Goal: Task Accomplishment & Management: Use online tool/utility

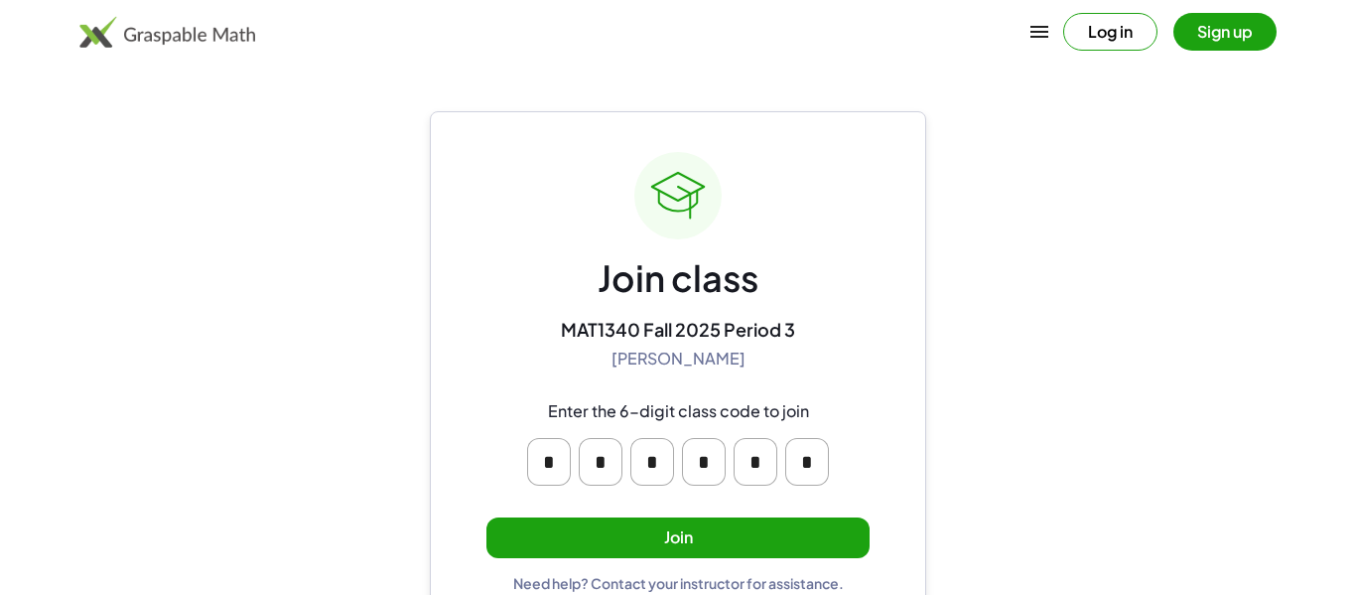
scroll to position [38, 0]
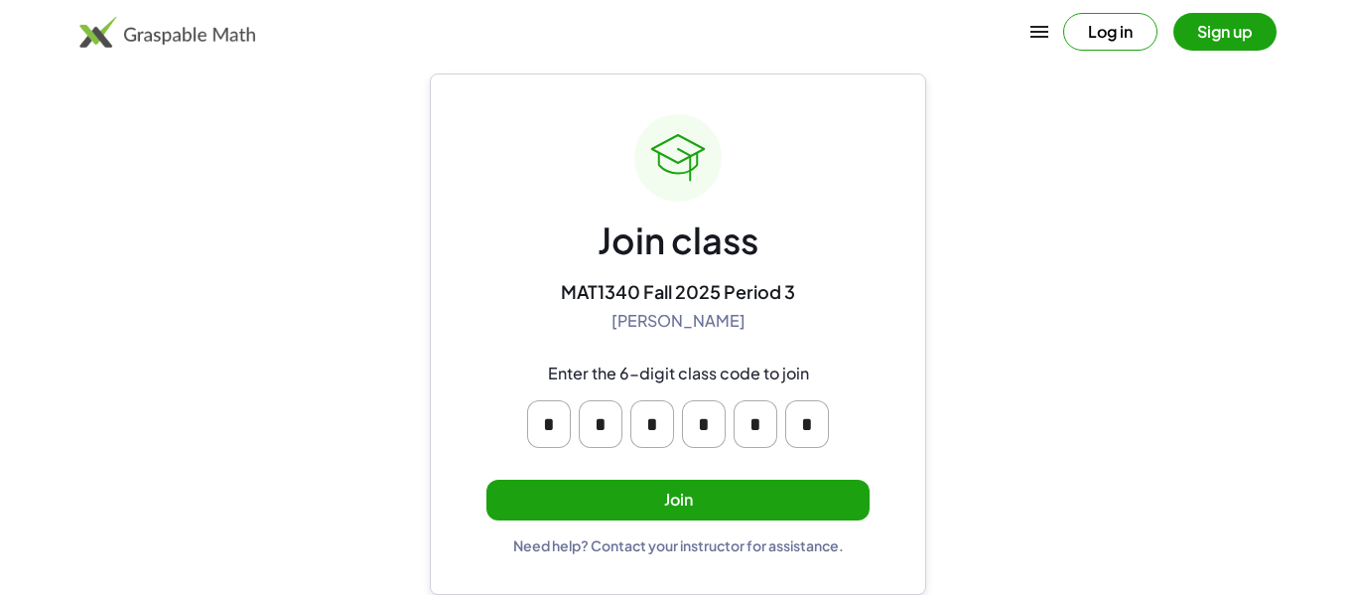
click at [799, 502] on button "Join" at bounding box center [678, 500] width 383 height 41
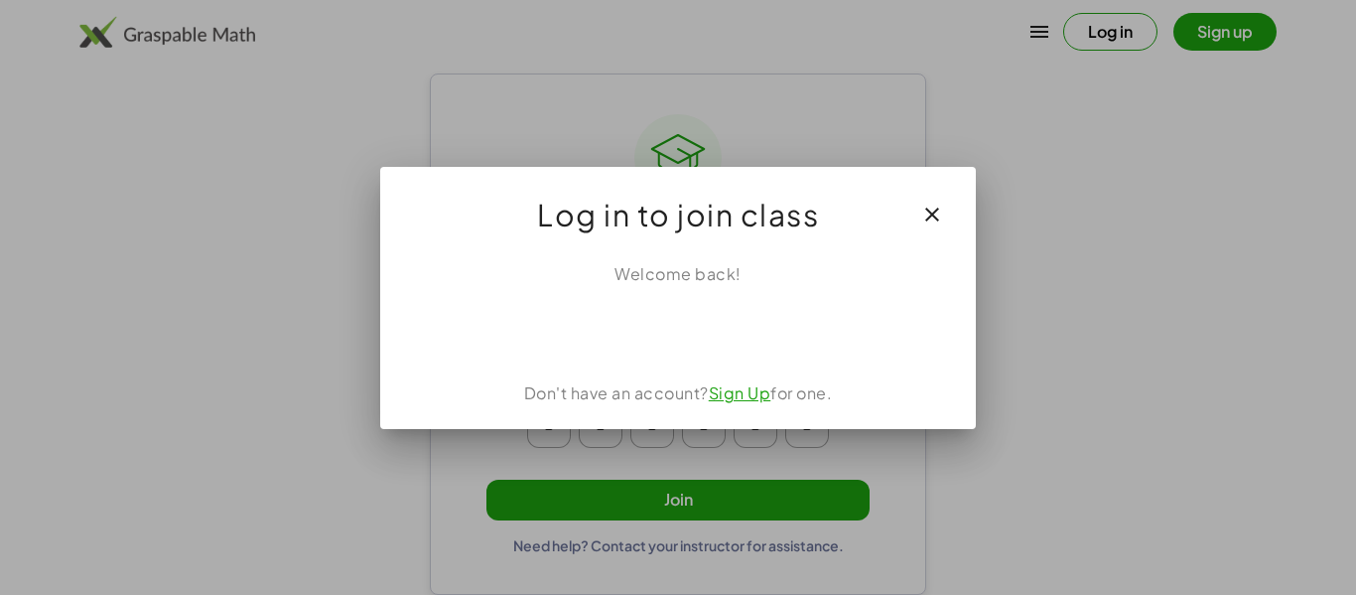
scroll to position [0, 0]
click at [718, 391] on link "Sign Up" at bounding box center [740, 392] width 63 height 21
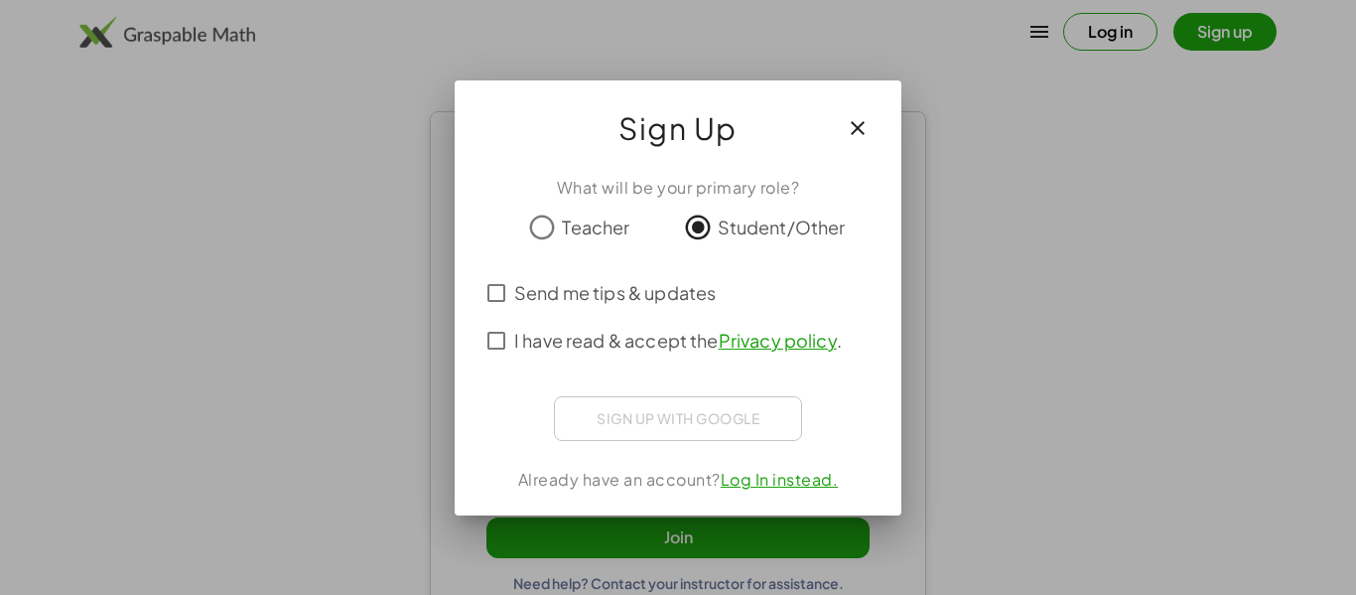
click at [866, 122] on icon "button" at bounding box center [858, 128] width 24 height 24
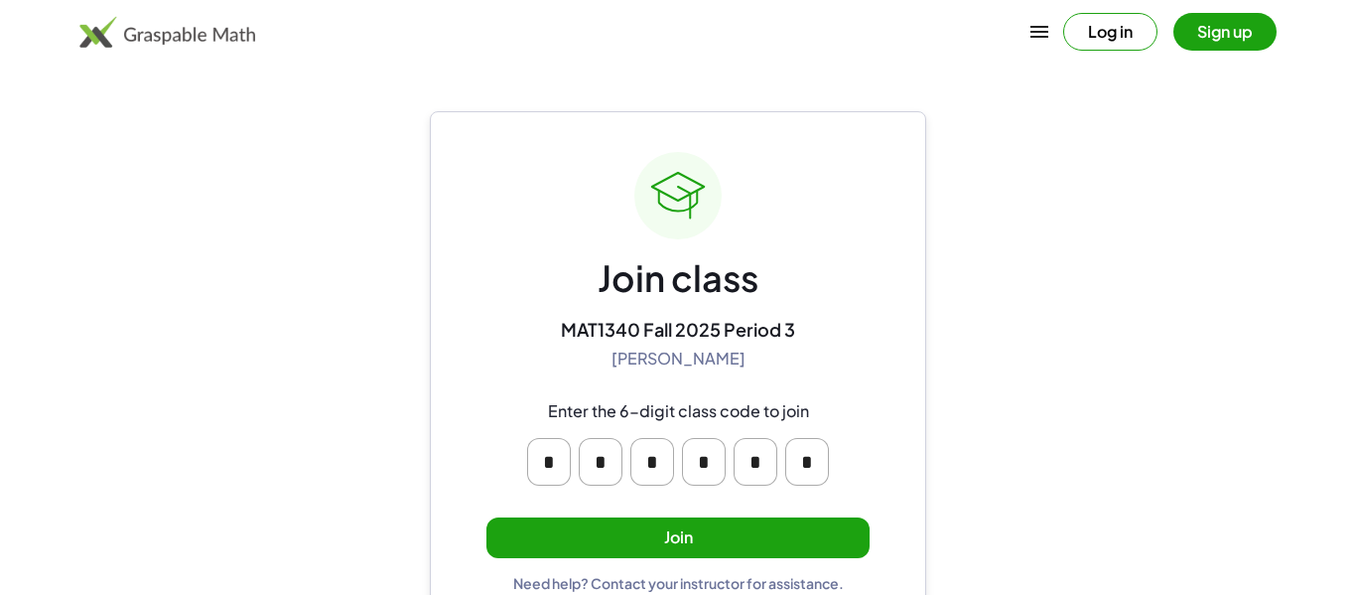
click at [621, 530] on button "Join" at bounding box center [678, 537] width 383 height 41
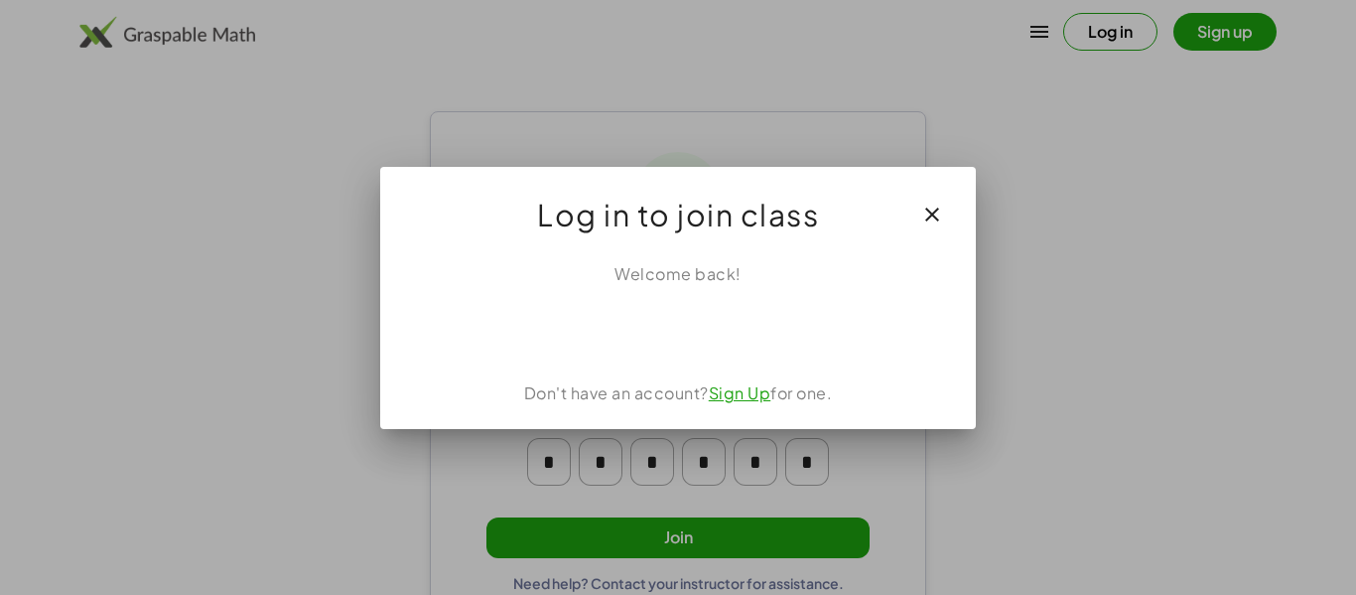
click at [736, 391] on link "Sign Up" at bounding box center [740, 392] width 63 height 21
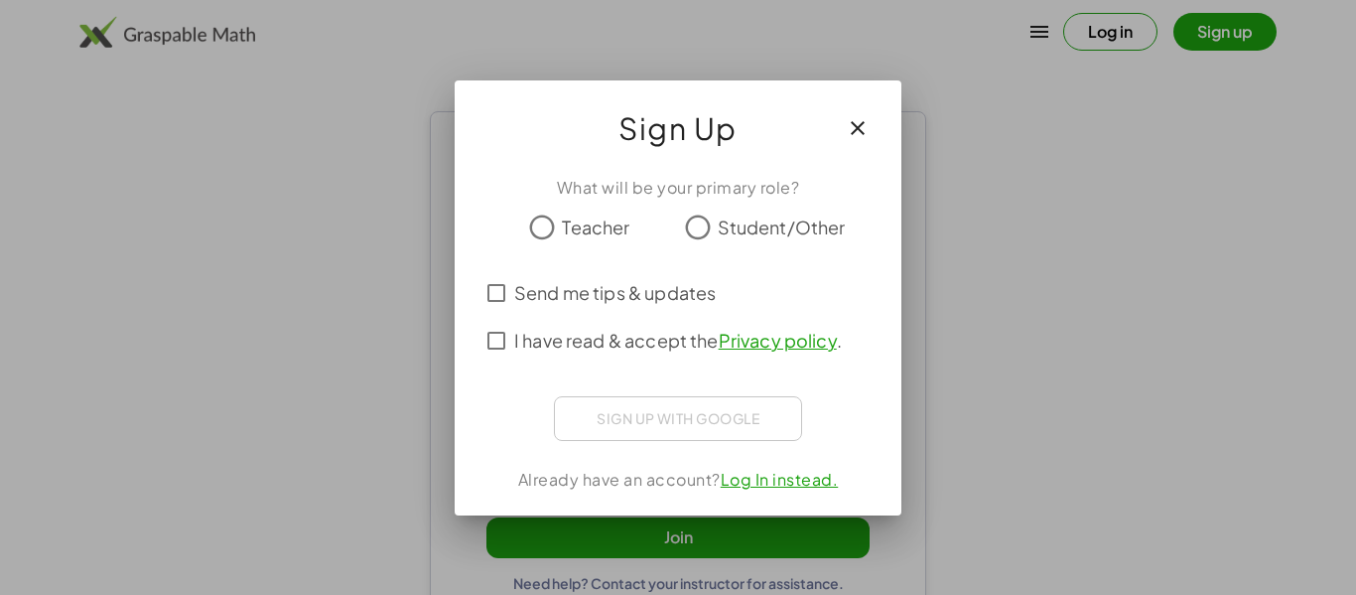
click at [718, 415] on div "Sign up with Google Sign in with Google Sign in with Google. Opens in new tab" at bounding box center [678, 418] width 248 height 45
click at [859, 132] on icon "button" at bounding box center [858, 128] width 24 height 24
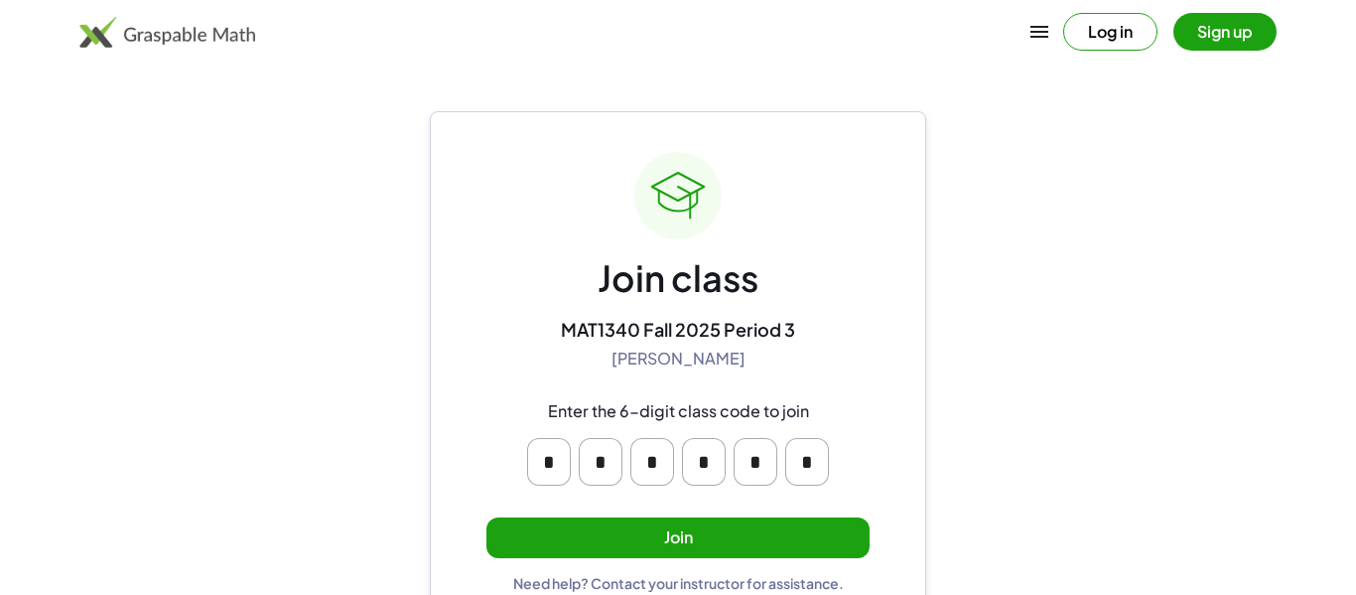
scroll to position [38, 0]
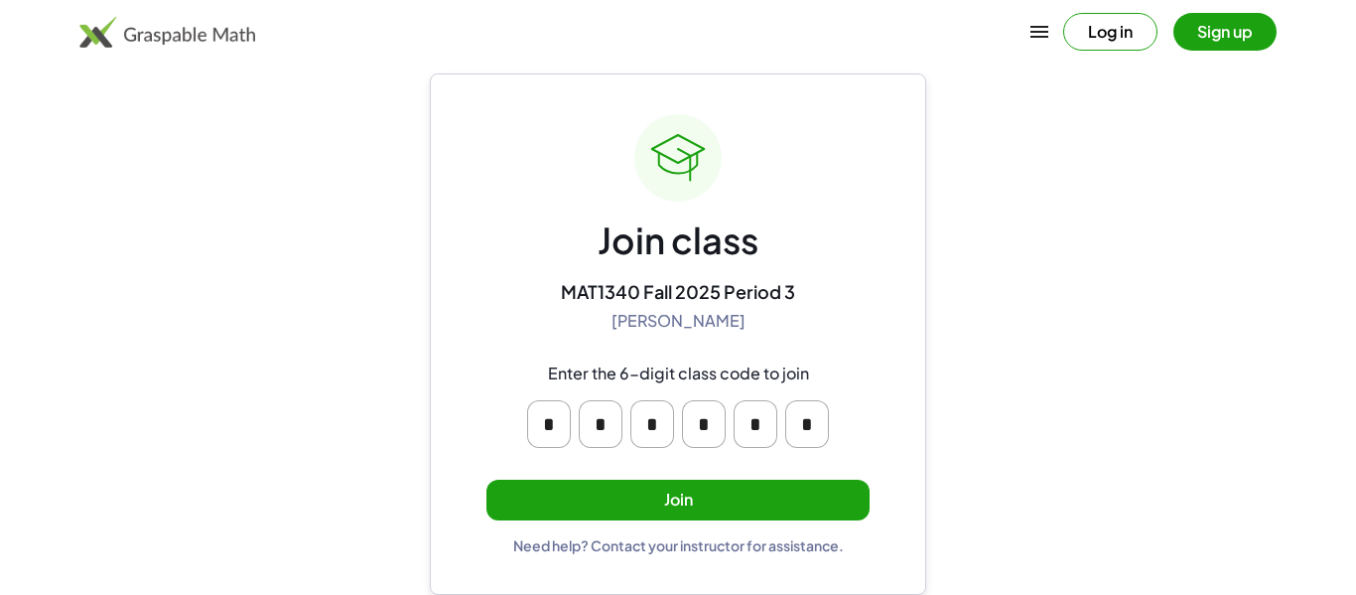
click at [765, 504] on button "Join" at bounding box center [678, 500] width 383 height 41
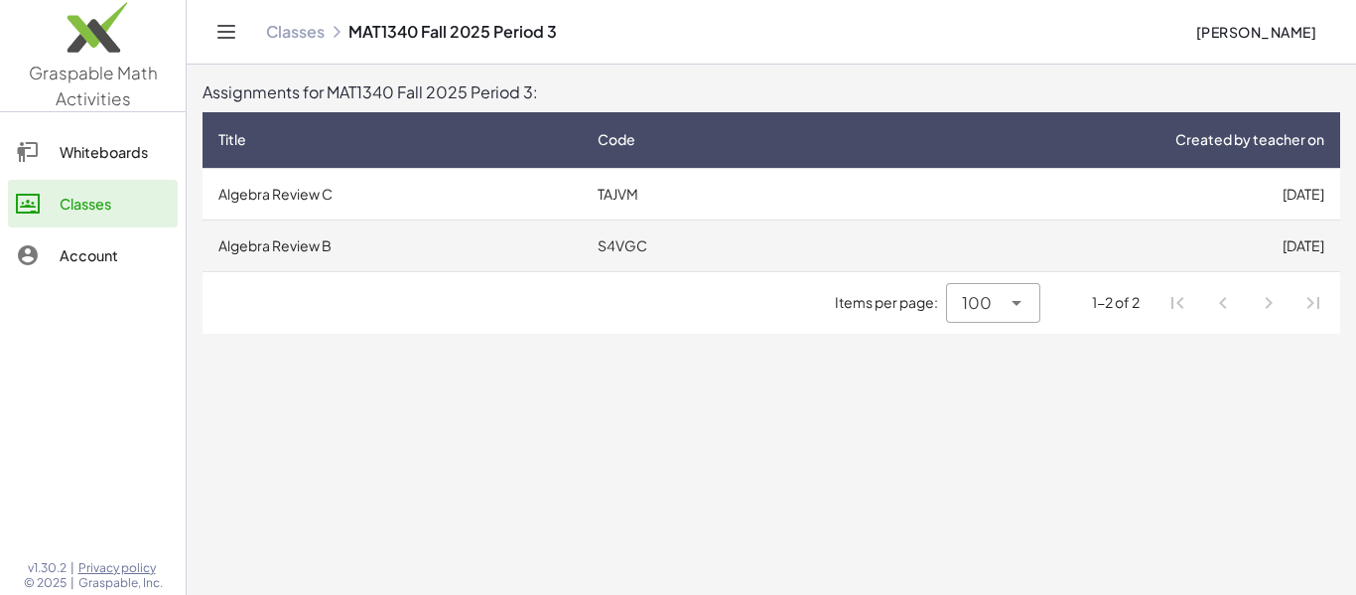
click at [641, 246] on td "S4VGC" at bounding box center [699, 245] width 234 height 52
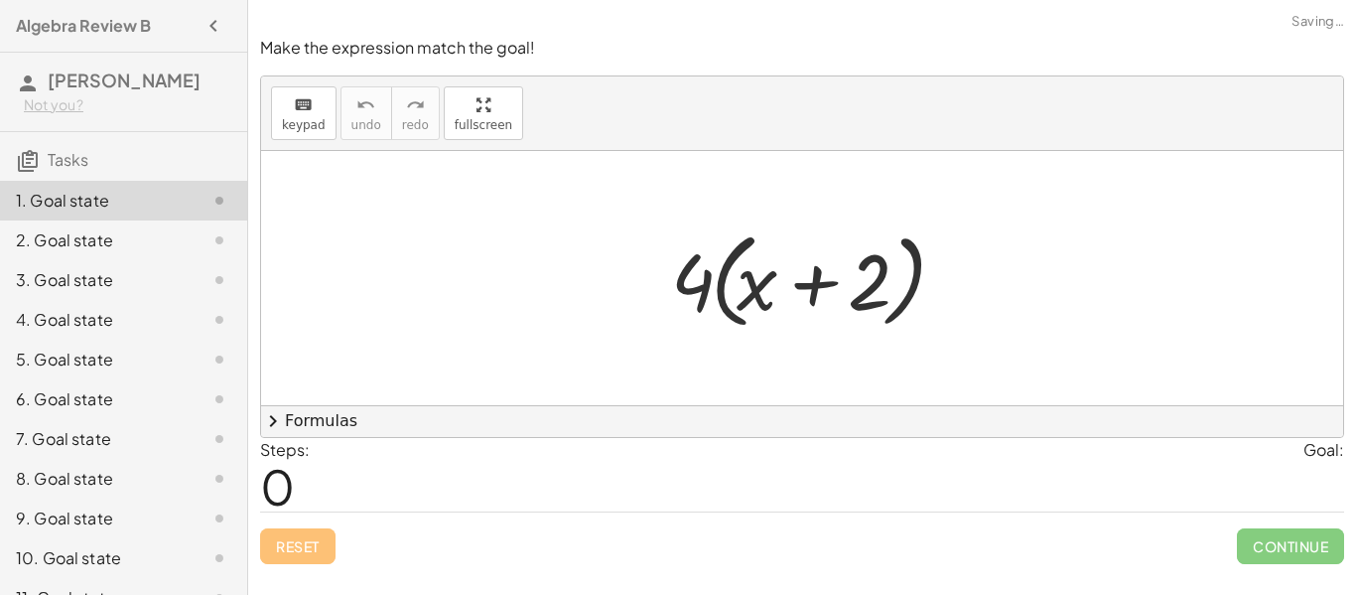
click at [756, 214] on div at bounding box center [802, 278] width 1082 height 254
click at [299, 126] on span "keypad" at bounding box center [304, 125] width 44 height 14
click at [297, 121] on span "keypad" at bounding box center [304, 125] width 44 height 14
click at [277, 425] on span "chevron_right" at bounding box center [273, 421] width 24 height 24
click at [745, 263] on div at bounding box center [809, 278] width 297 height 114
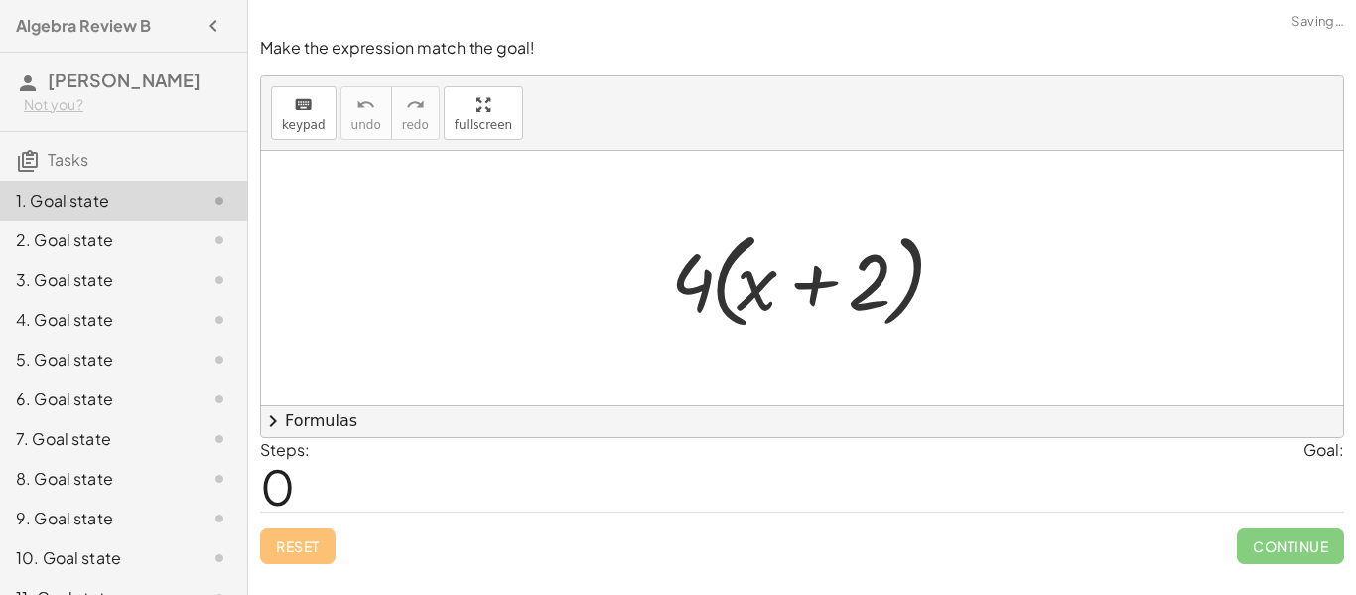
click at [745, 263] on div at bounding box center [809, 278] width 297 height 114
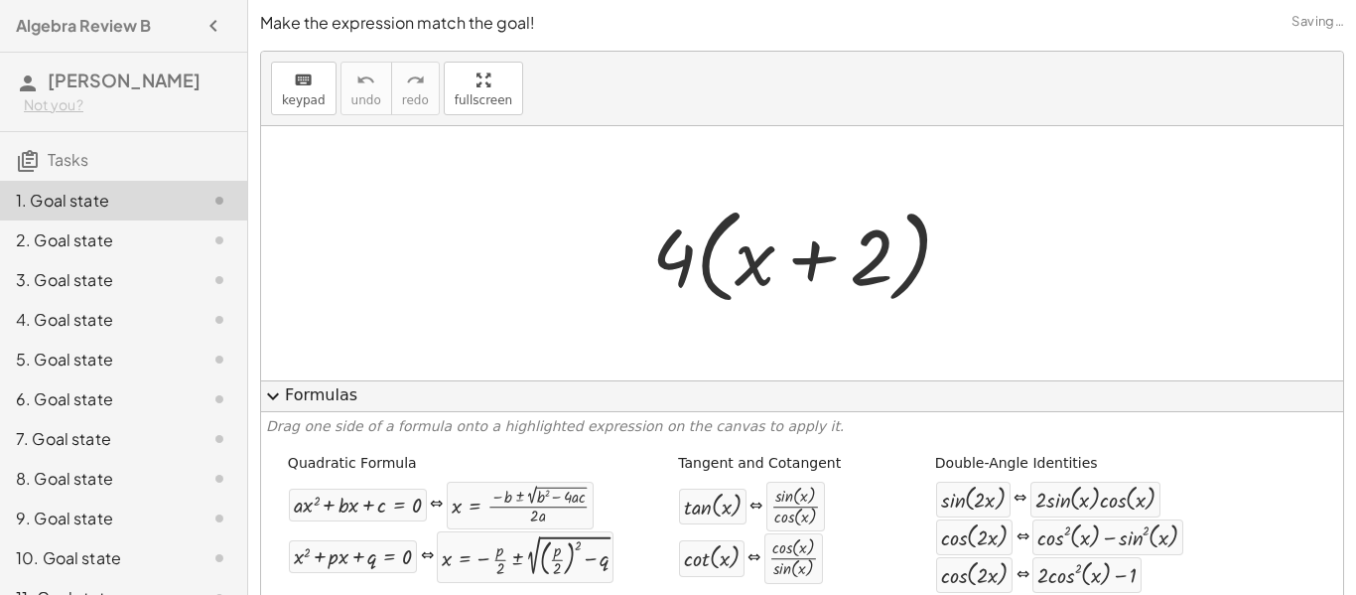
click at [828, 179] on div at bounding box center [802, 253] width 1082 height 254
drag, startPoint x: 668, startPoint y: 245, endPoint x: 753, endPoint y: 237, distance: 84.8
click at [753, 237] on div at bounding box center [810, 254] width 336 height 114
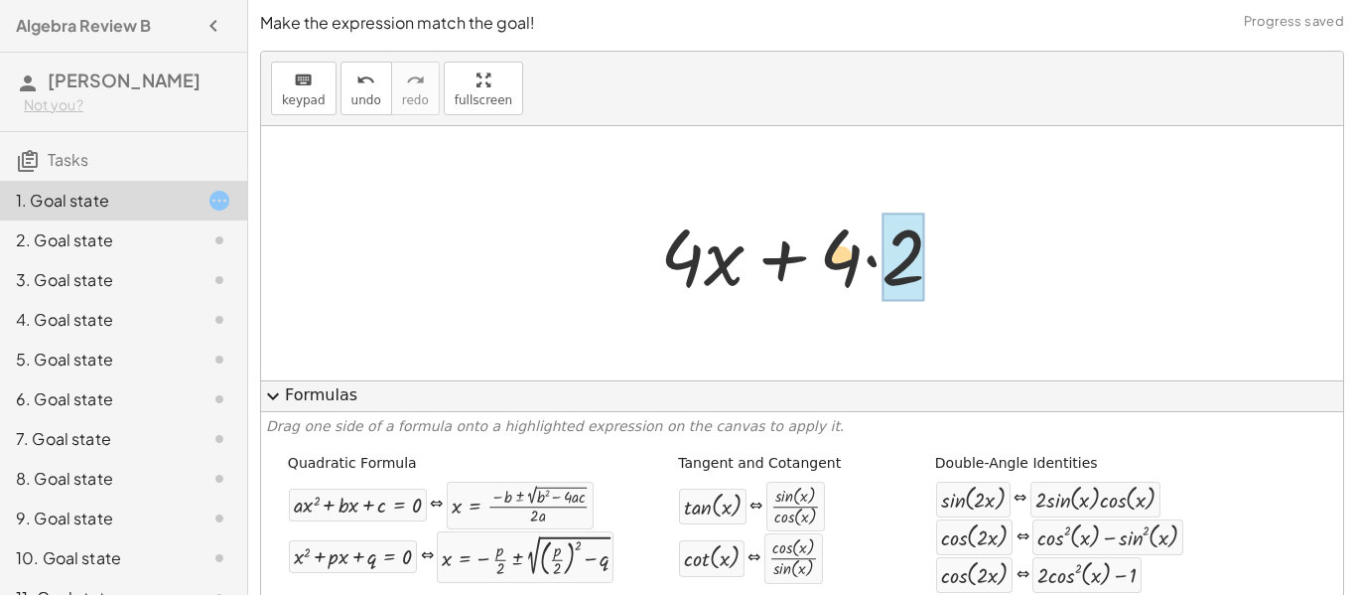
click at [880, 258] on div at bounding box center [810, 254] width 320 height 102
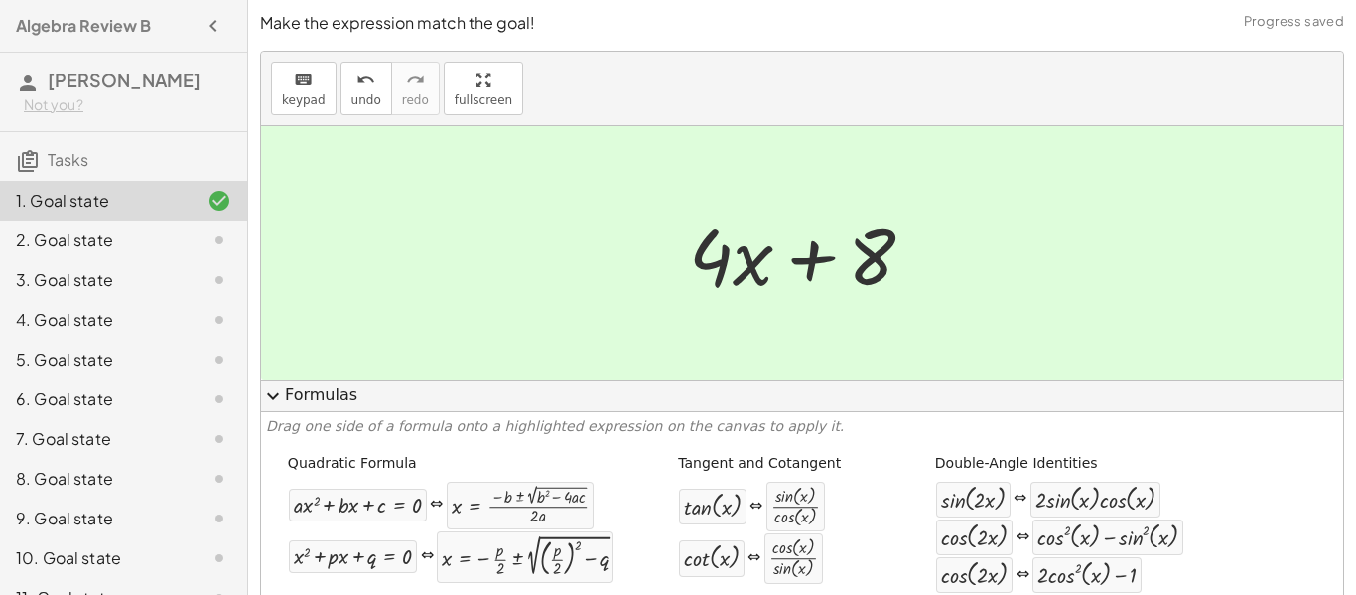
scroll to position [232, 0]
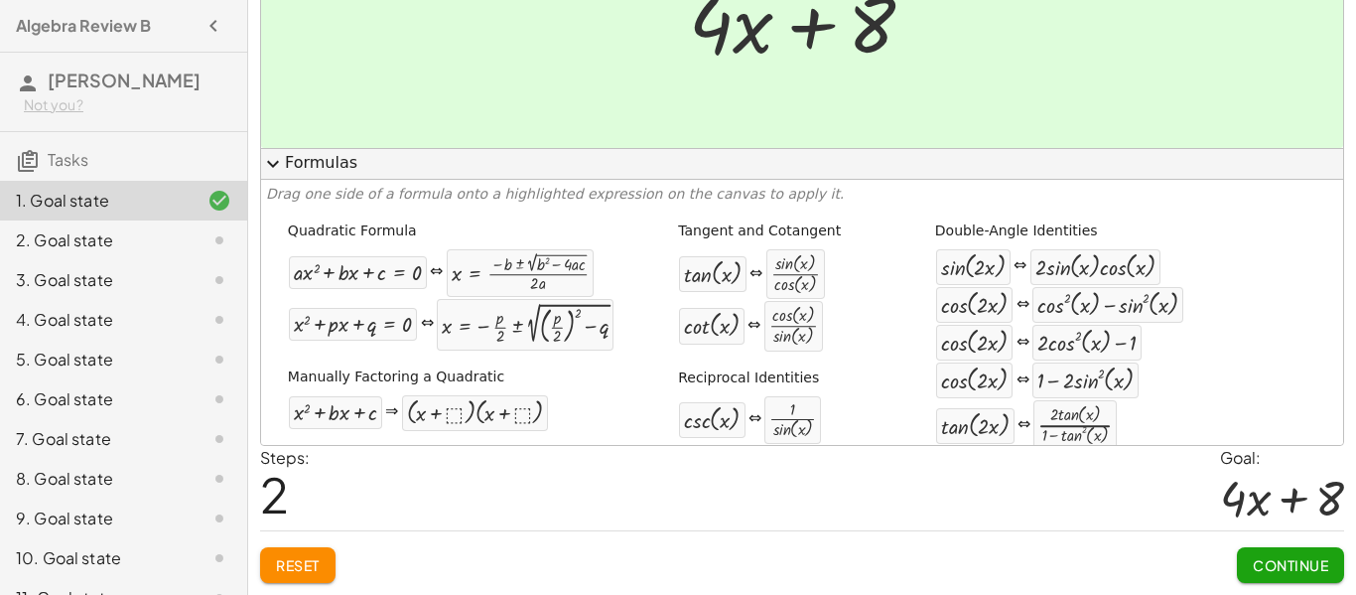
click at [1286, 563] on span "Continue" at bounding box center [1290, 565] width 75 height 18
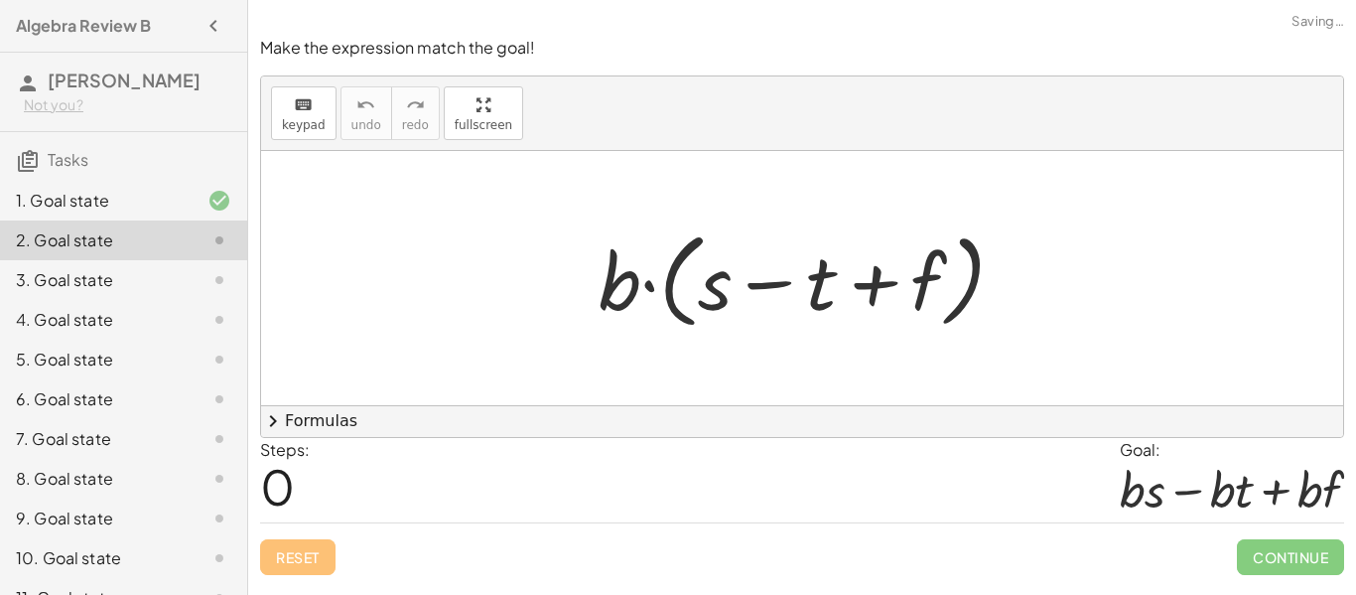
scroll to position [0, 0]
click at [775, 264] on div at bounding box center [810, 278] width 442 height 114
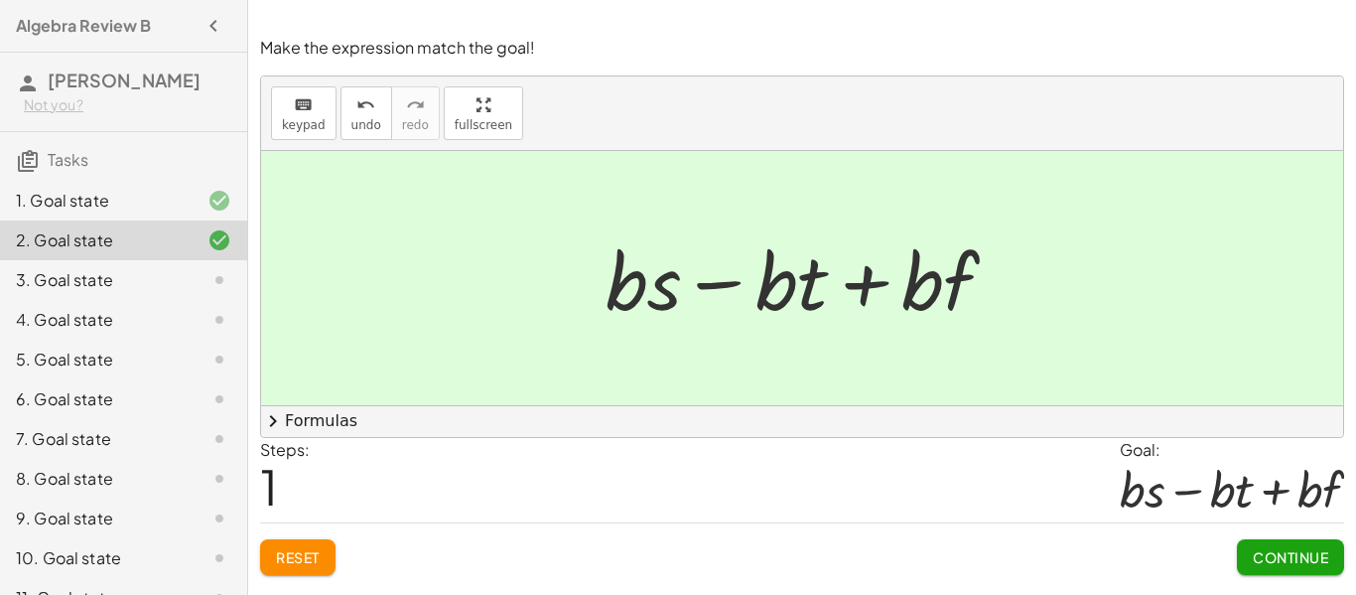
click at [1255, 549] on span "Continue" at bounding box center [1290, 557] width 75 height 18
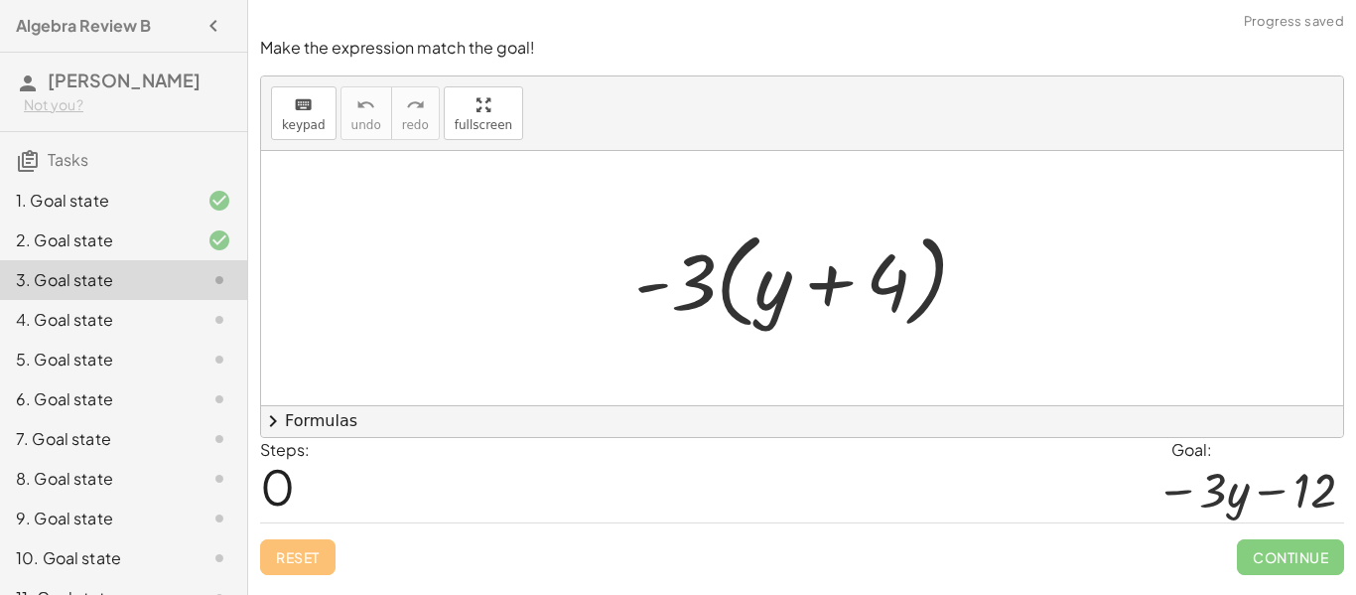
click at [799, 296] on div at bounding box center [810, 278] width 370 height 114
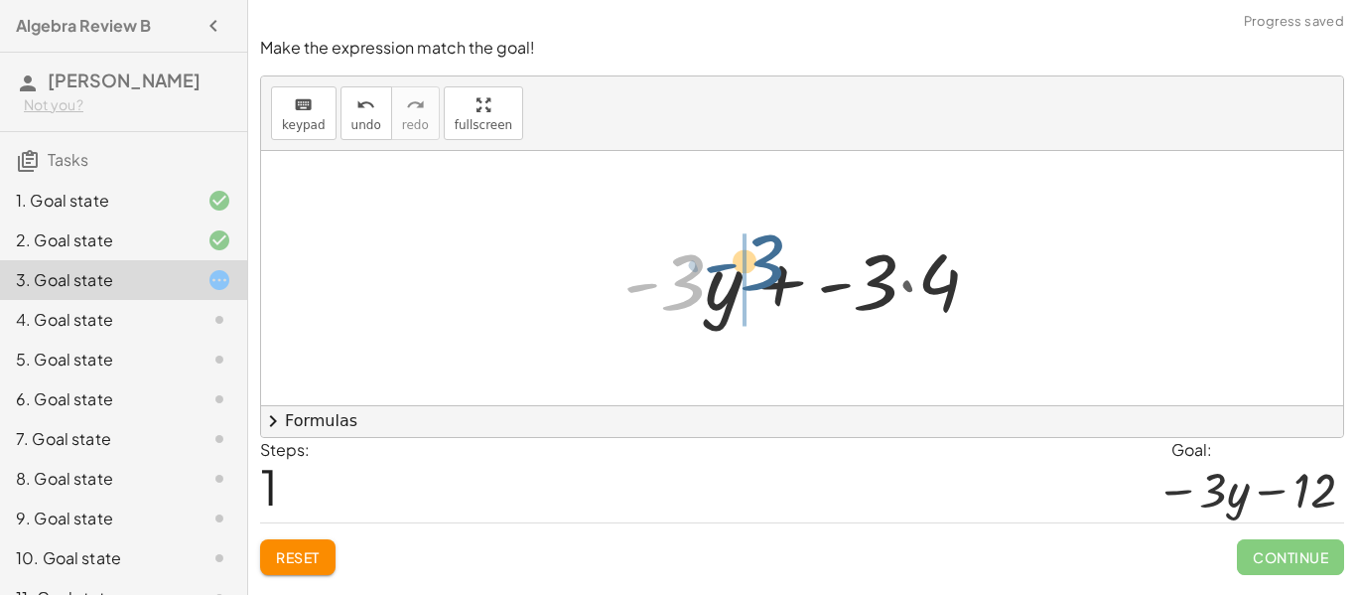
drag, startPoint x: 720, startPoint y: 265, endPoint x: 781, endPoint y: 266, distance: 60.6
click at [781, 266] on div at bounding box center [810, 278] width 392 height 102
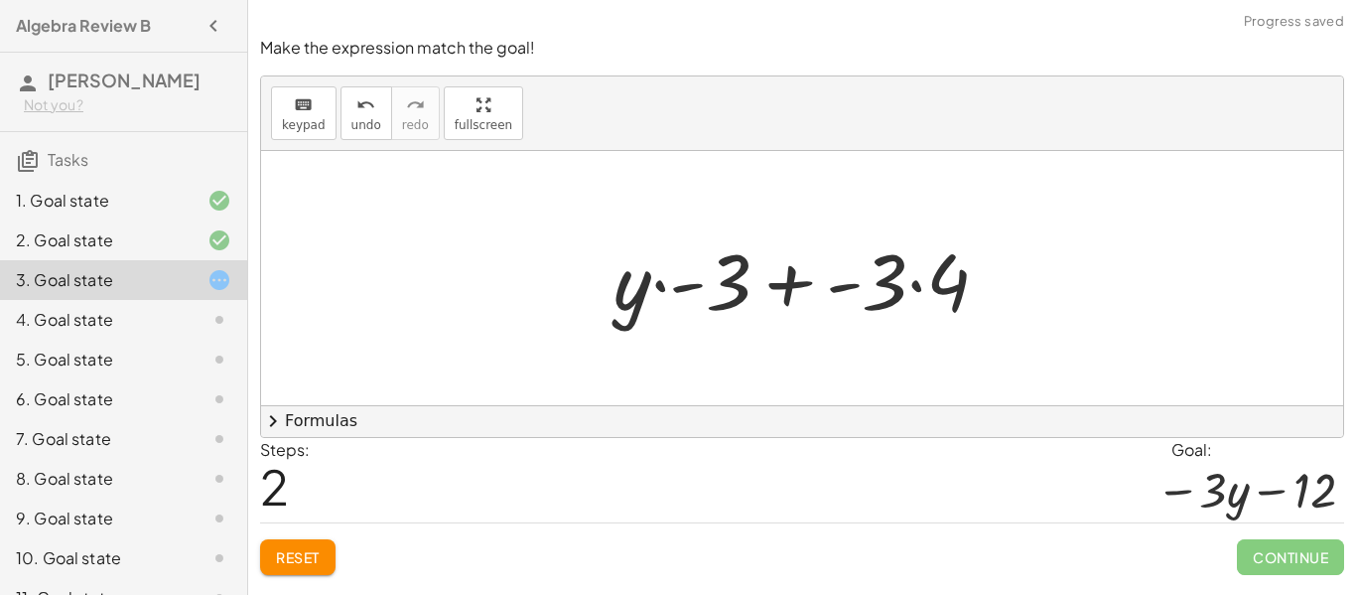
click at [894, 291] on div at bounding box center [809, 278] width 411 height 102
click at [933, 286] on div at bounding box center [809, 278] width 411 height 102
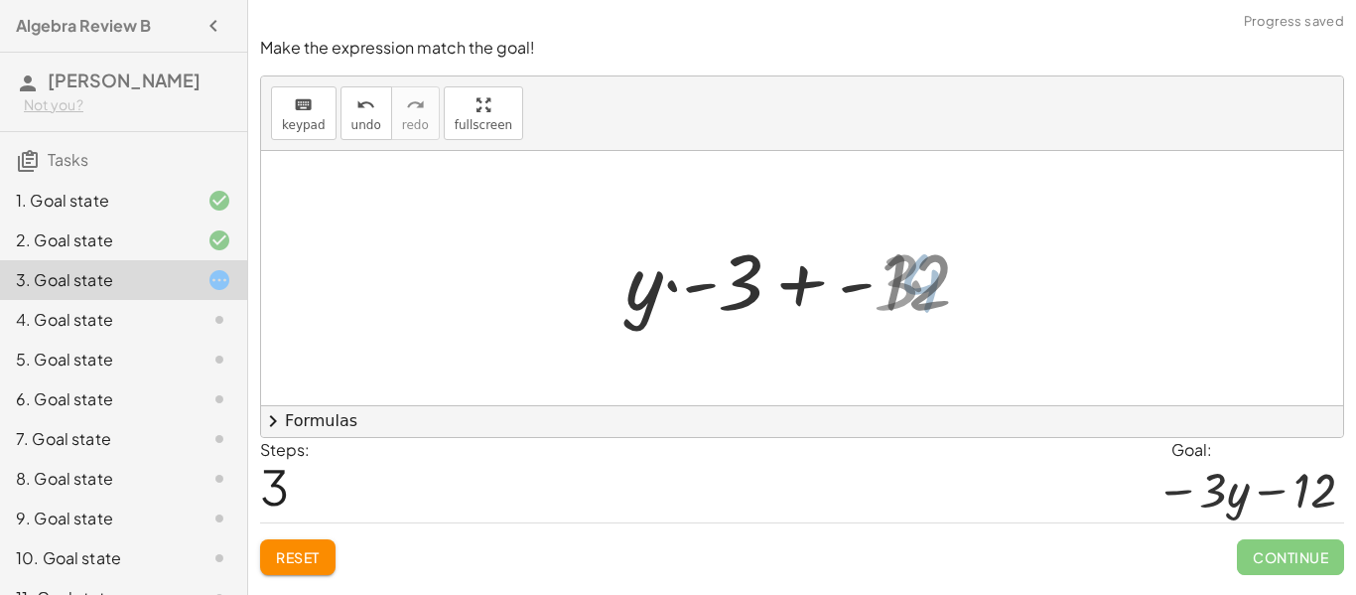
click at [933, 286] on div at bounding box center [810, 278] width 374 height 102
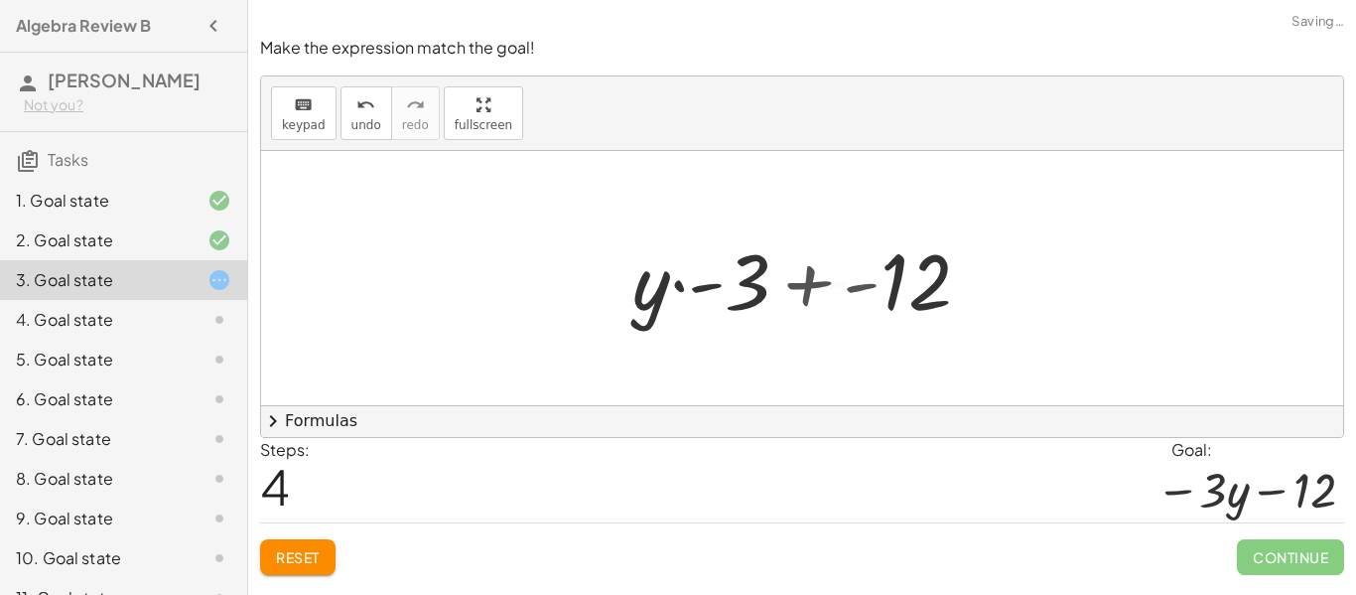
click at [933, 286] on div at bounding box center [810, 278] width 338 height 102
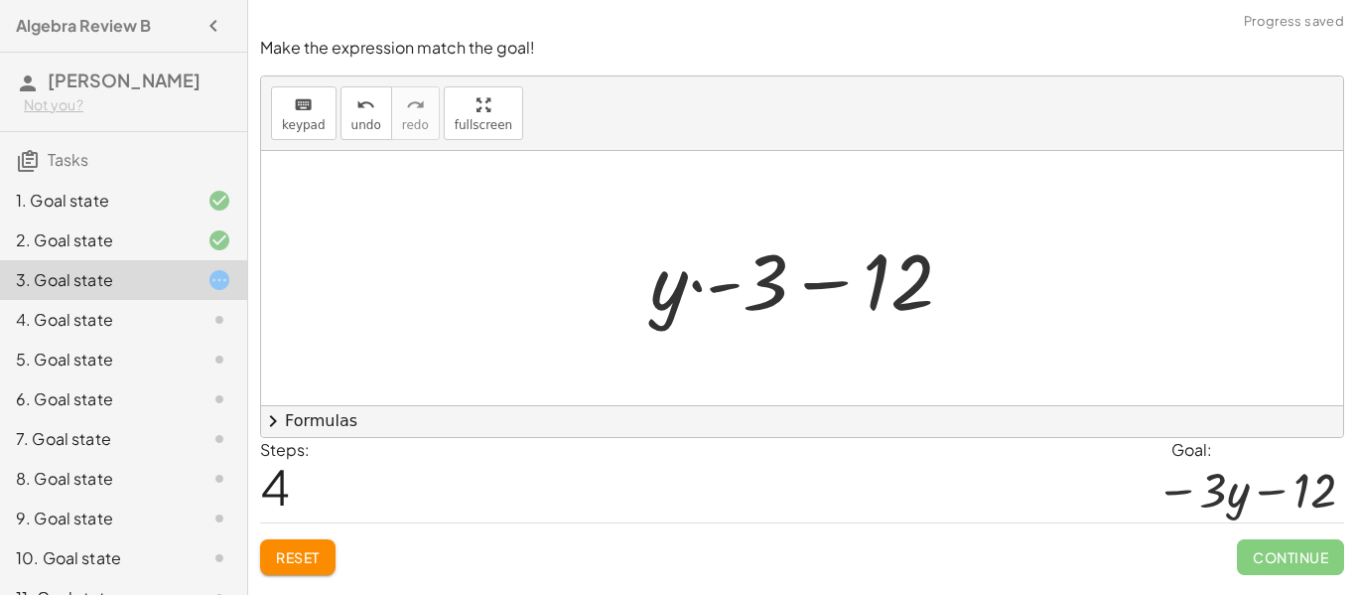
click at [757, 285] on div at bounding box center [810, 278] width 338 height 102
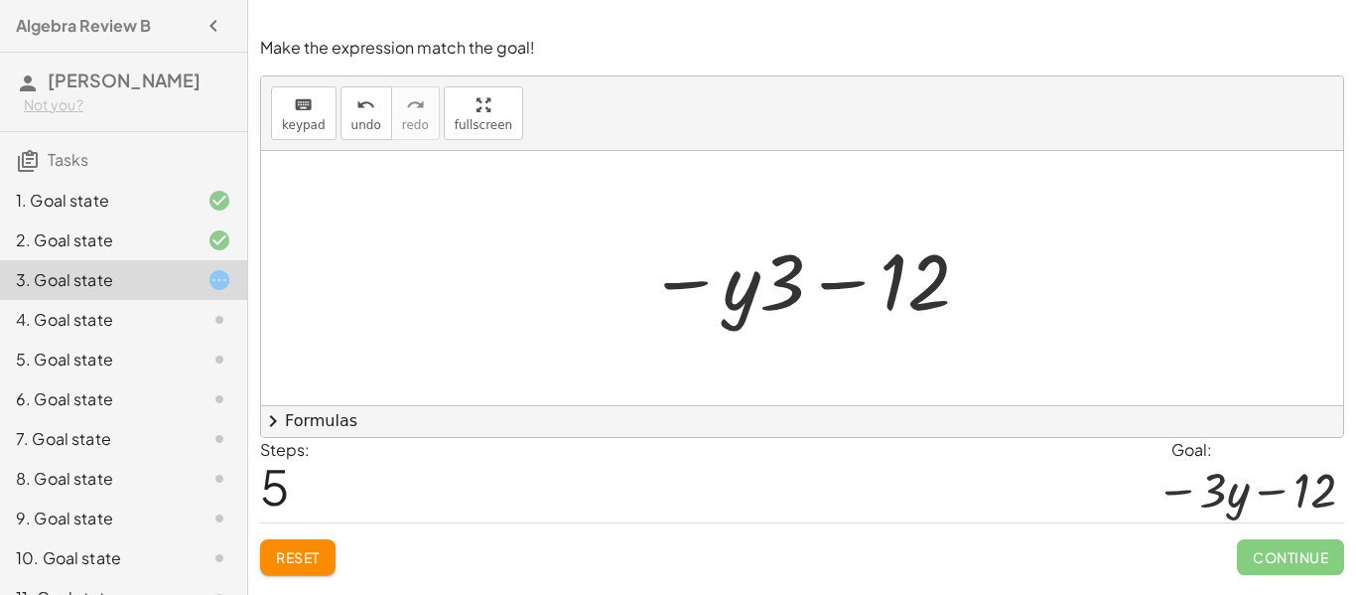
click at [746, 295] on div at bounding box center [811, 278] width 344 height 102
drag, startPoint x: 794, startPoint y: 295, endPoint x: 735, endPoint y: 297, distance: 59.6
click at [735, 297] on div at bounding box center [811, 278] width 344 height 102
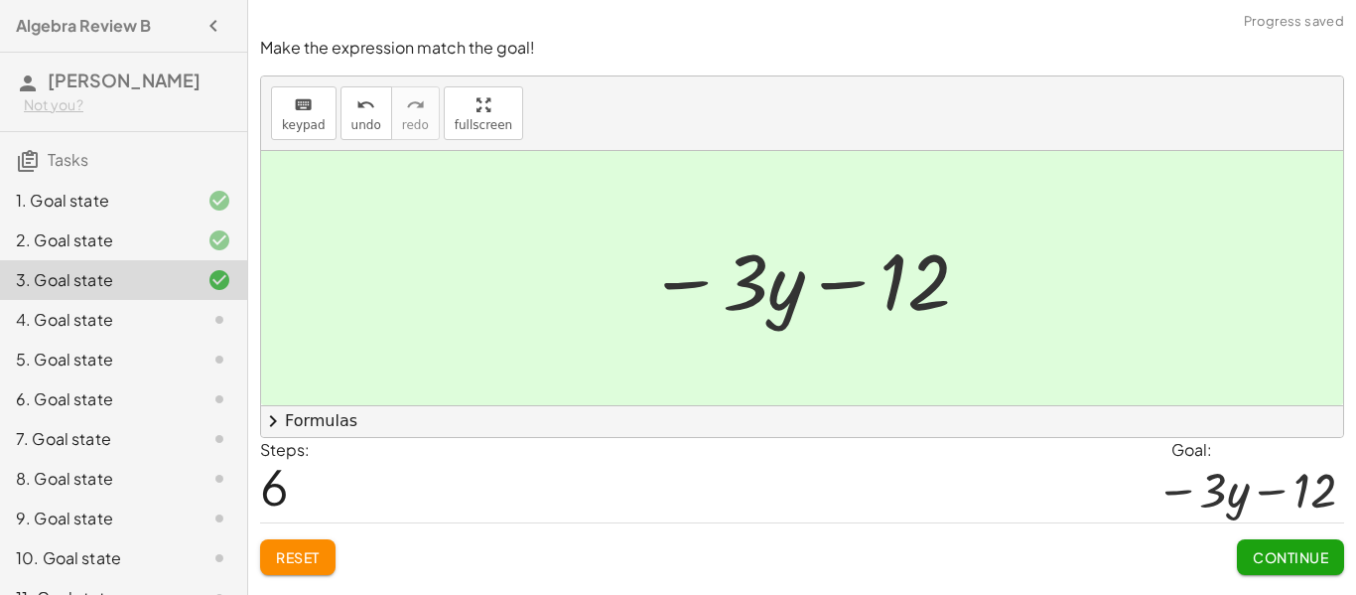
click at [1280, 554] on span "Continue" at bounding box center [1290, 557] width 75 height 18
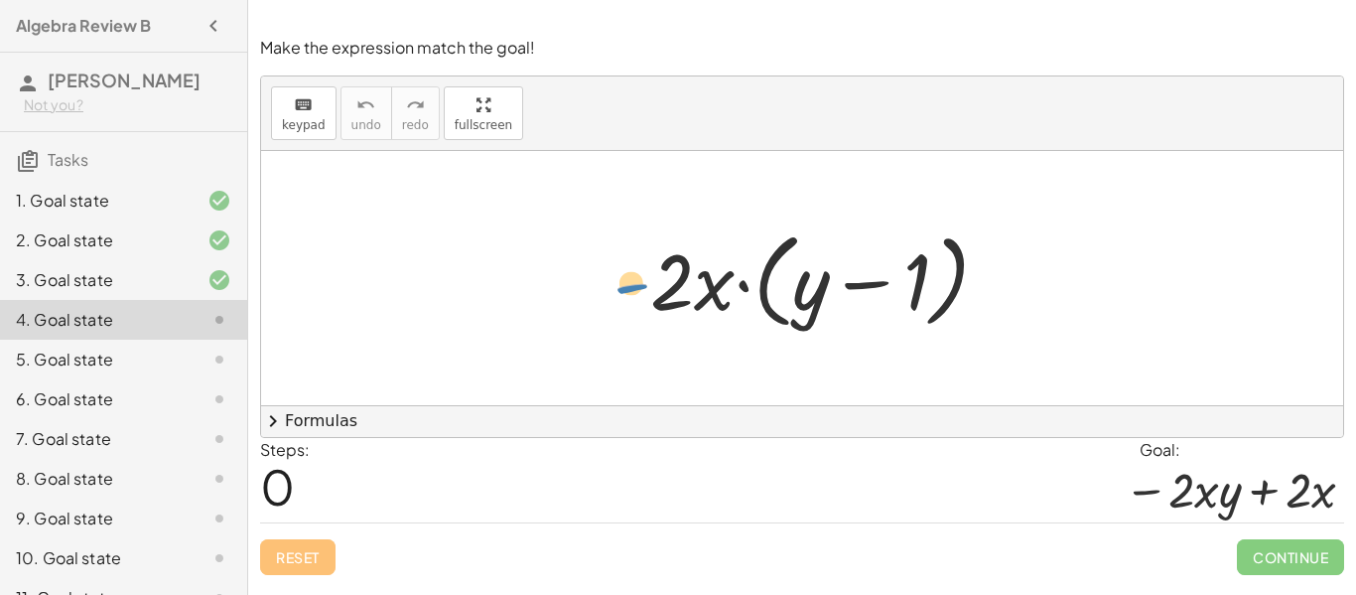
click at [615, 261] on div at bounding box center [810, 278] width 412 height 114
drag, startPoint x: 666, startPoint y: 292, endPoint x: 815, endPoint y: 295, distance: 149.0
click at [815, 295] on div at bounding box center [810, 278] width 412 height 114
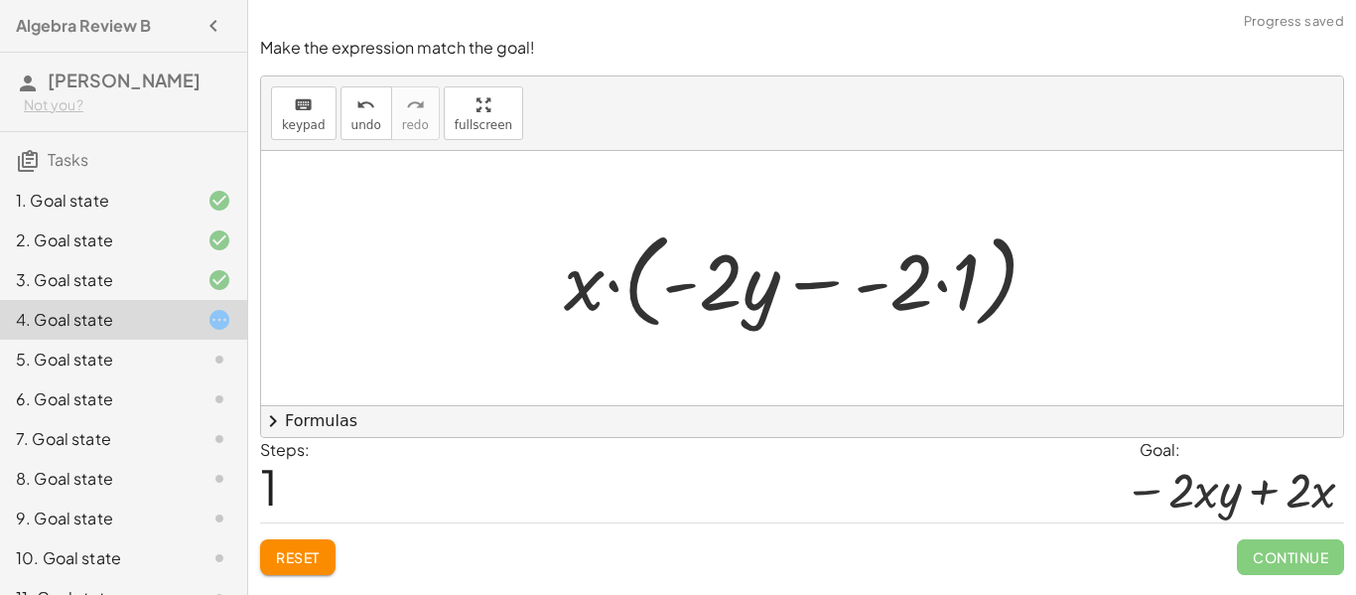
click at [949, 280] on div at bounding box center [809, 278] width 510 height 114
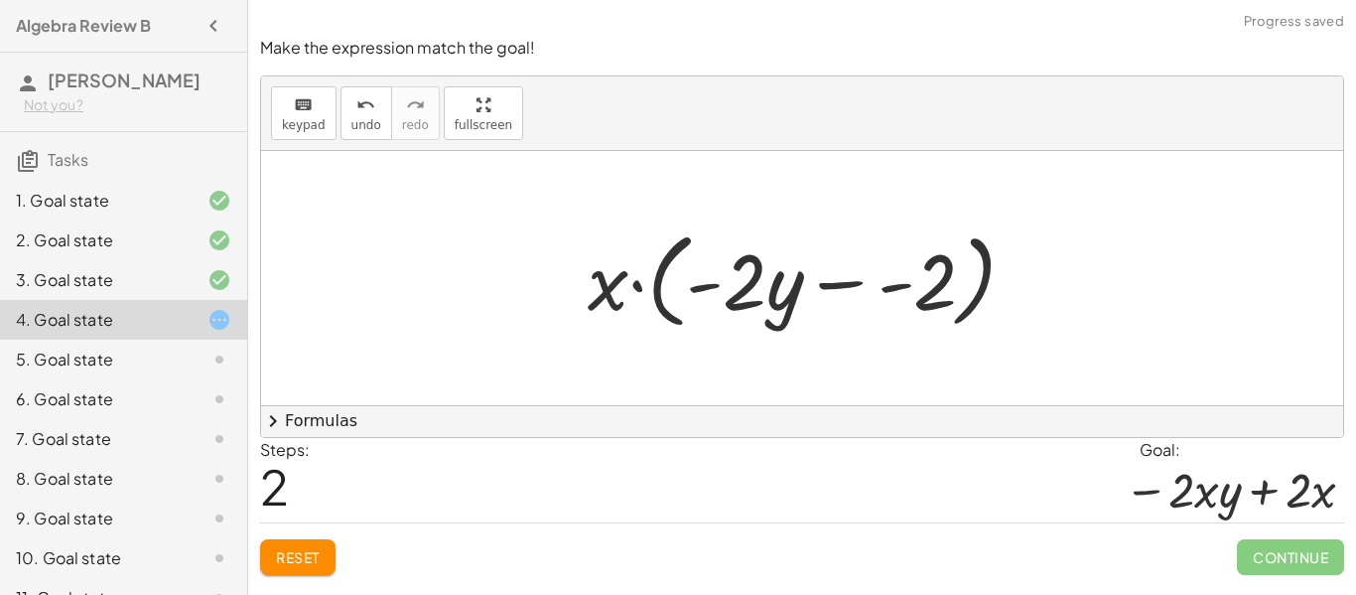
click at [893, 288] on div at bounding box center [810, 278] width 465 height 114
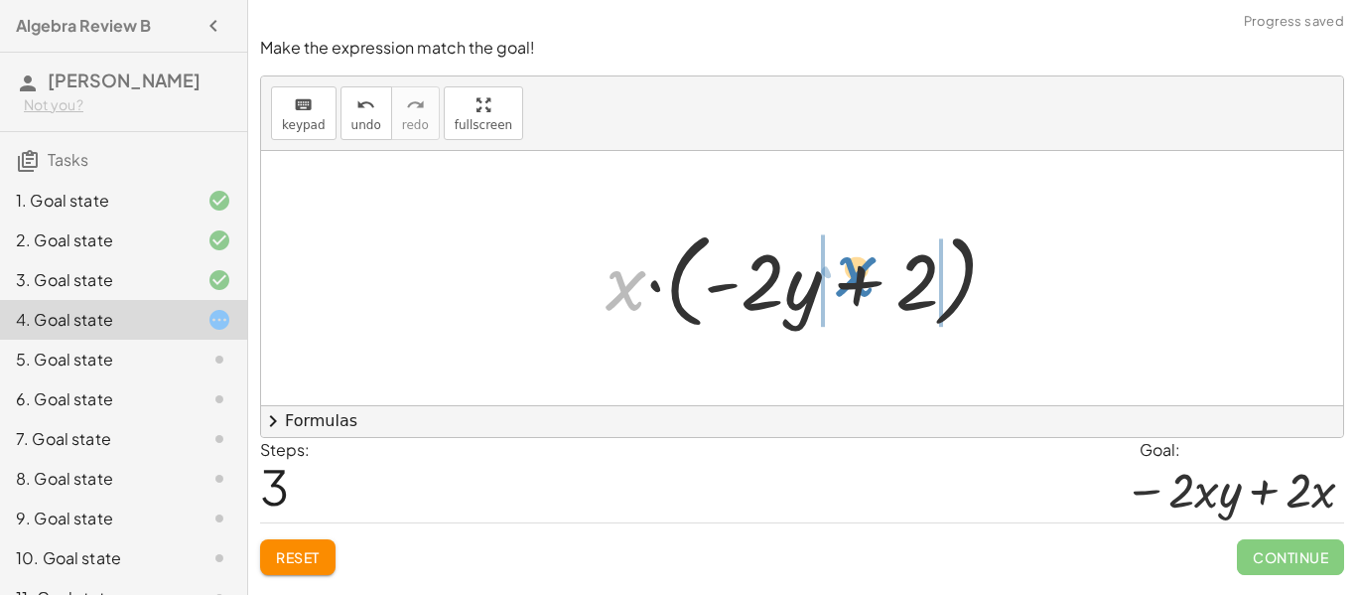
drag, startPoint x: 619, startPoint y: 291, endPoint x: 849, endPoint y: 277, distance: 230.8
click at [849, 277] on div at bounding box center [810, 278] width 428 height 114
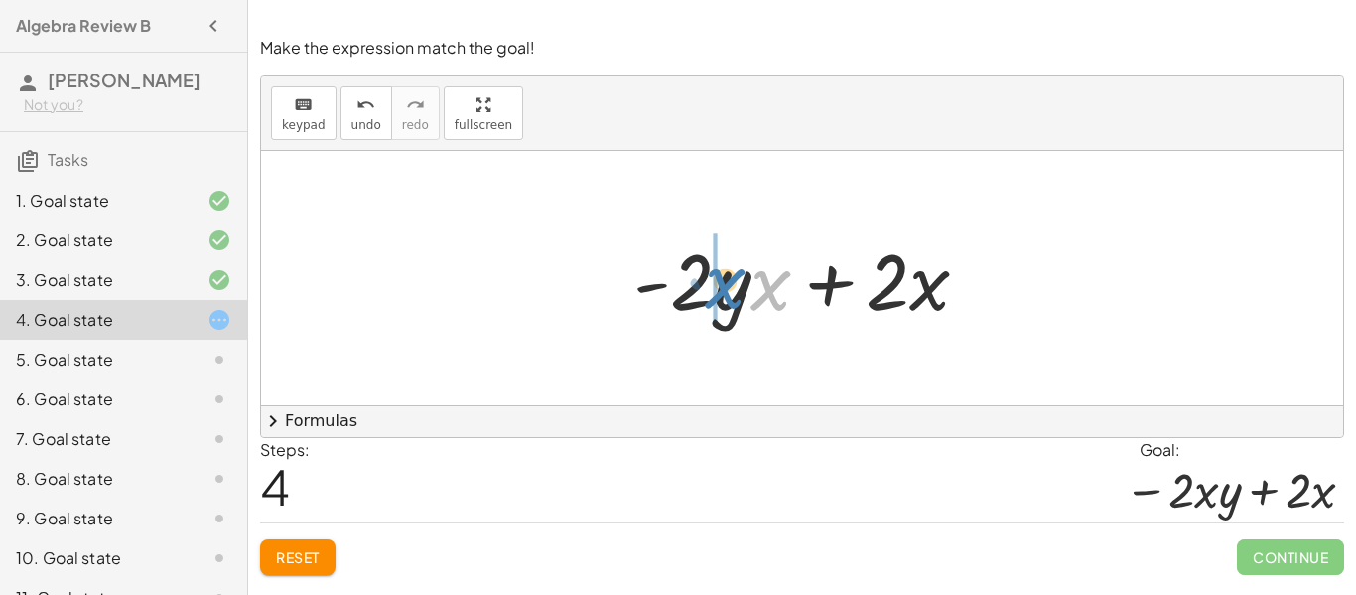
drag, startPoint x: 766, startPoint y: 286, endPoint x: 722, endPoint y: 283, distance: 43.8
click at [722, 283] on div at bounding box center [809, 278] width 371 height 102
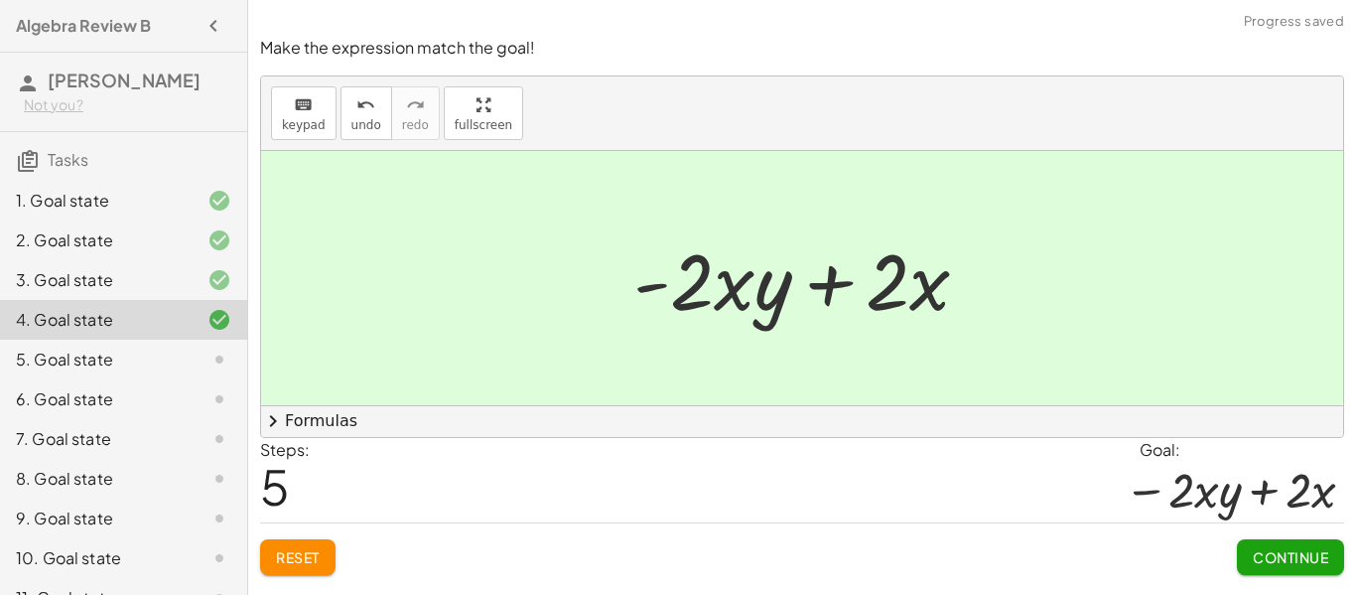
click at [1286, 555] on span "Continue" at bounding box center [1290, 557] width 75 height 18
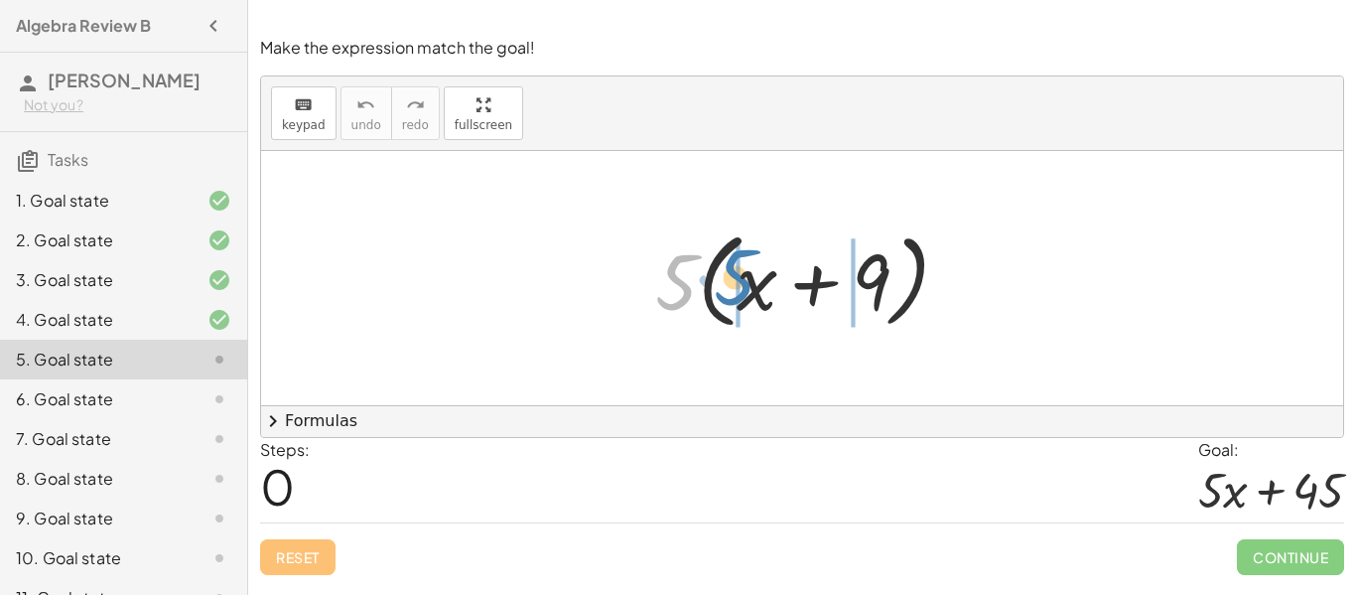
drag, startPoint x: 669, startPoint y: 280, endPoint x: 728, endPoint y: 275, distance: 58.8
click at [728, 275] on div at bounding box center [810, 278] width 330 height 114
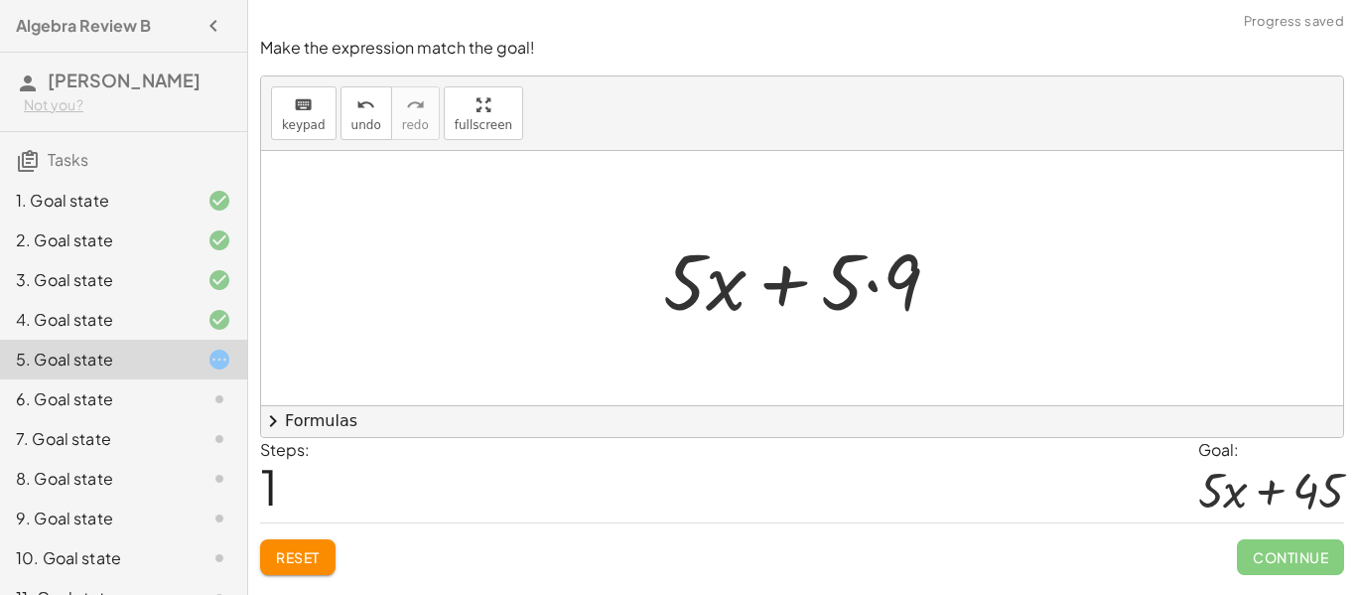
click at [862, 282] on div at bounding box center [809, 278] width 313 height 102
click at [839, 291] on div at bounding box center [809, 278] width 313 height 102
drag, startPoint x: 840, startPoint y: 291, endPoint x: 889, endPoint y: 293, distance: 48.7
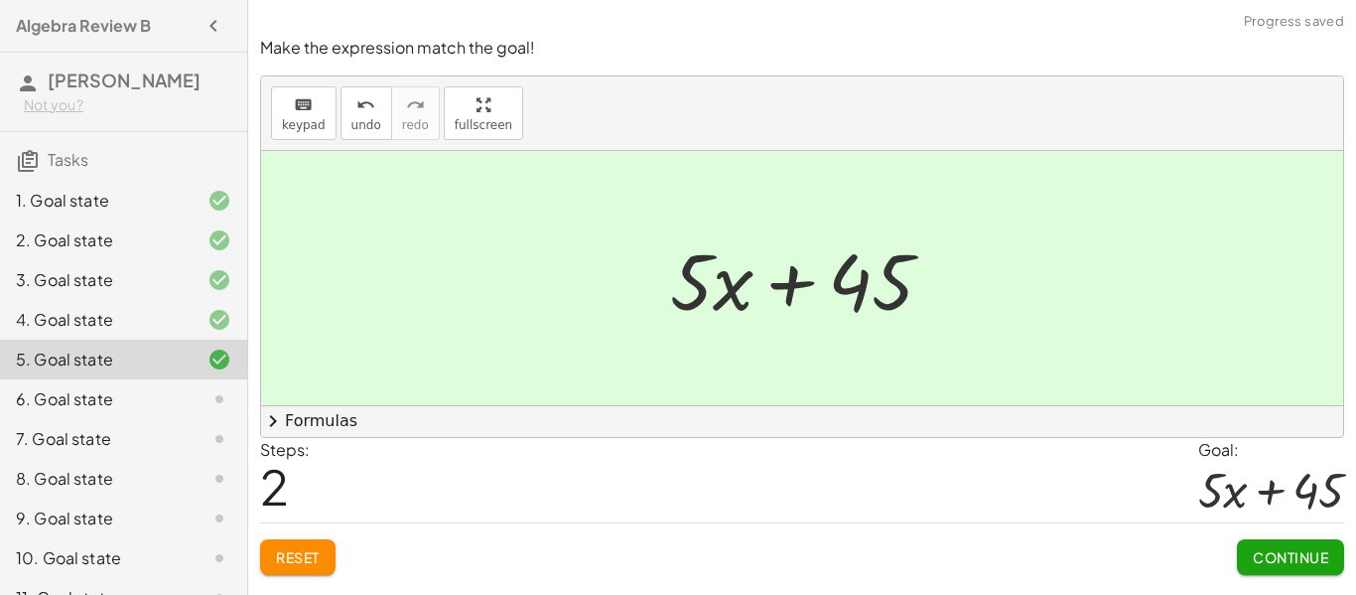
click at [1306, 555] on span "Continue" at bounding box center [1290, 557] width 75 height 18
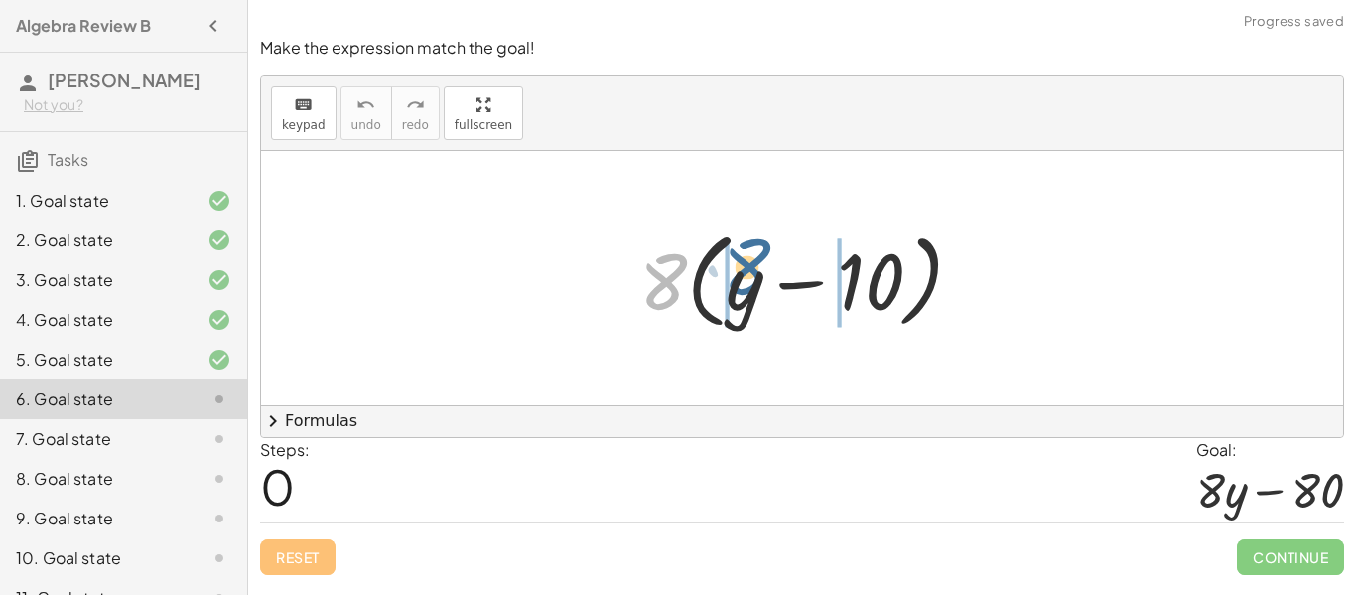
drag, startPoint x: 660, startPoint y: 281, endPoint x: 750, endPoint y: 266, distance: 90.6
click at [750, 266] on div at bounding box center [809, 278] width 359 height 114
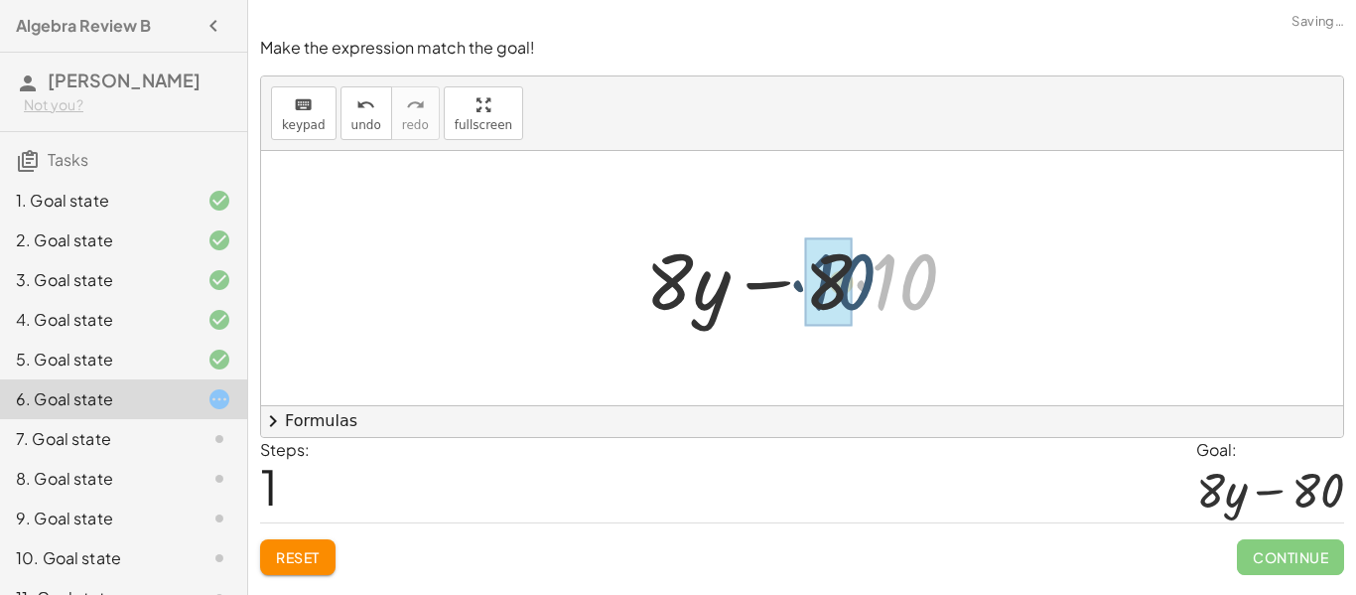
drag, startPoint x: 909, startPoint y: 292, endPoint x: 842, endPoint y: 293, distance: 66.5
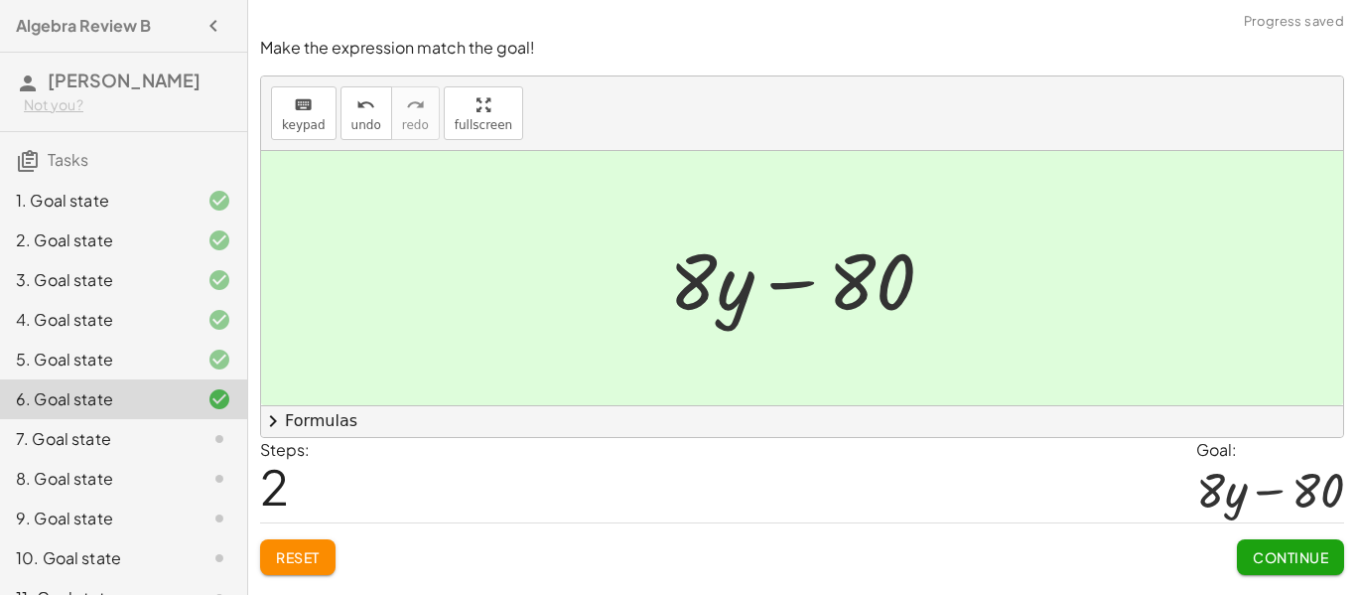
click at [1292, 560] on span "Continue" at bounding box center [1290, 557] width 75 height 18
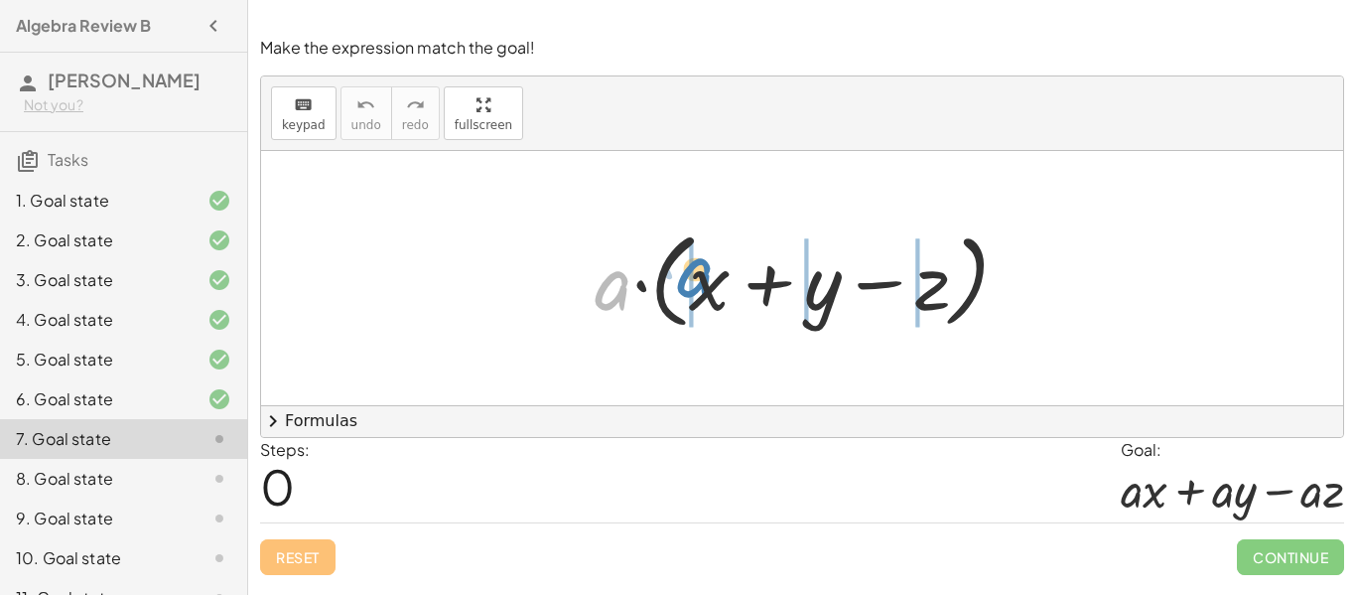
drag, startPoint x: 612, startPoint y: 287, endPoint x: 694, endPoint y: 274, distance: 83.4
click at [694, 274] on div at bounding box center [810, 278] width 451 height 114
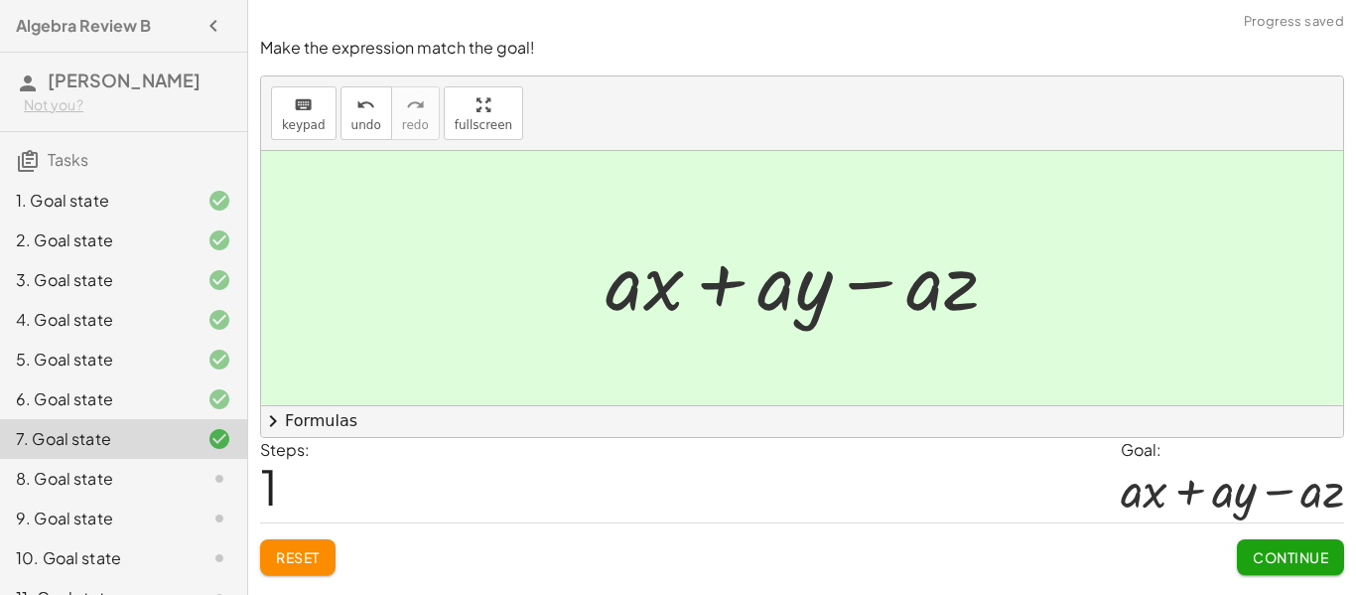
click at [1300, 551] on span "Continue" at bounding box center [1290, 557] width 75 height 18
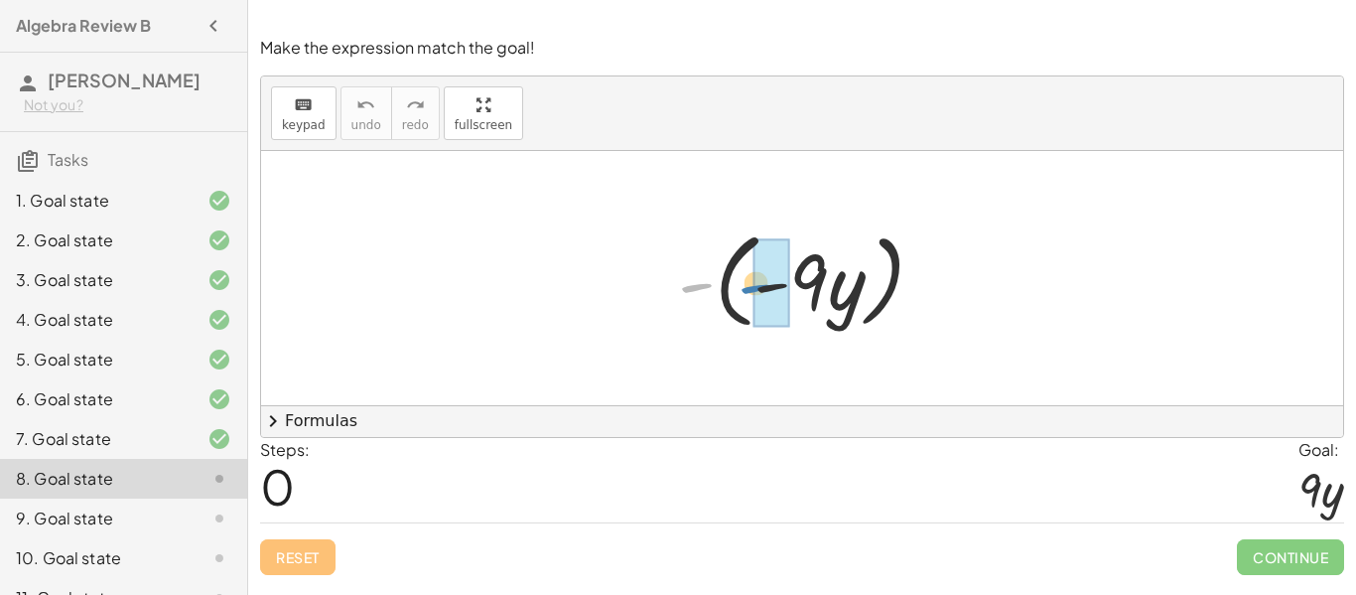
drag, startPoint x: 696, startPoint y: 291, endPoint x: 754, endPoint y: 292, distance: 57.6
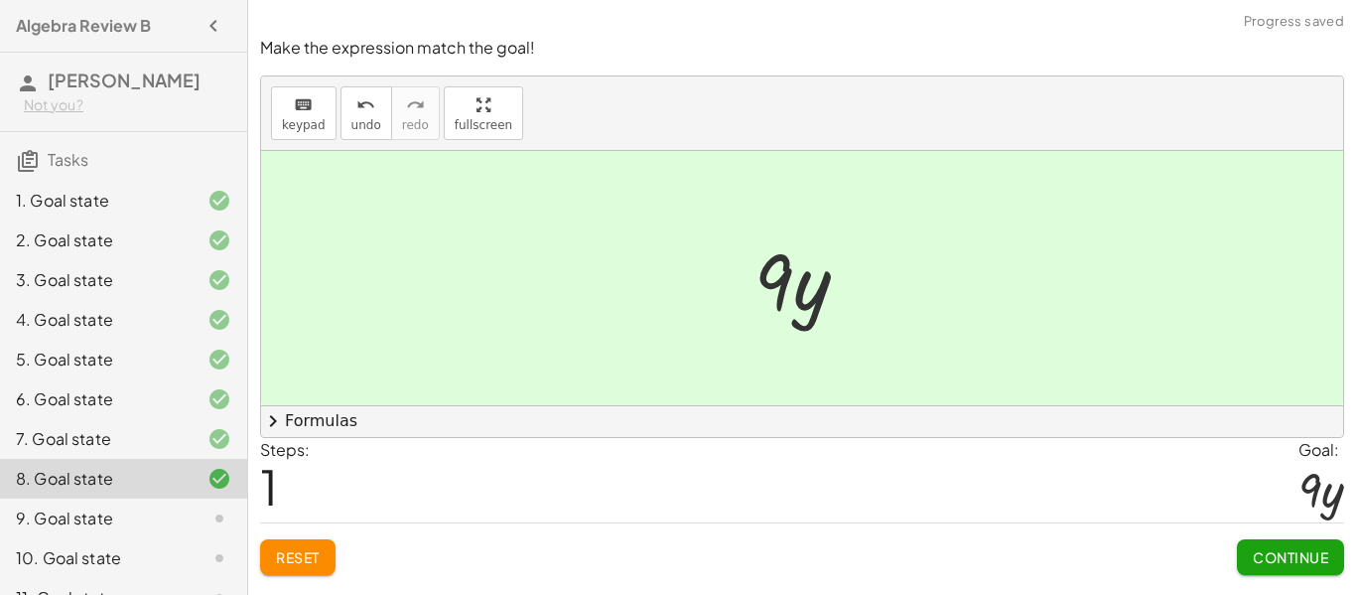
click at [1310, 567] on button "Continue" at bounding box center [1290, 557] width 107 height 36
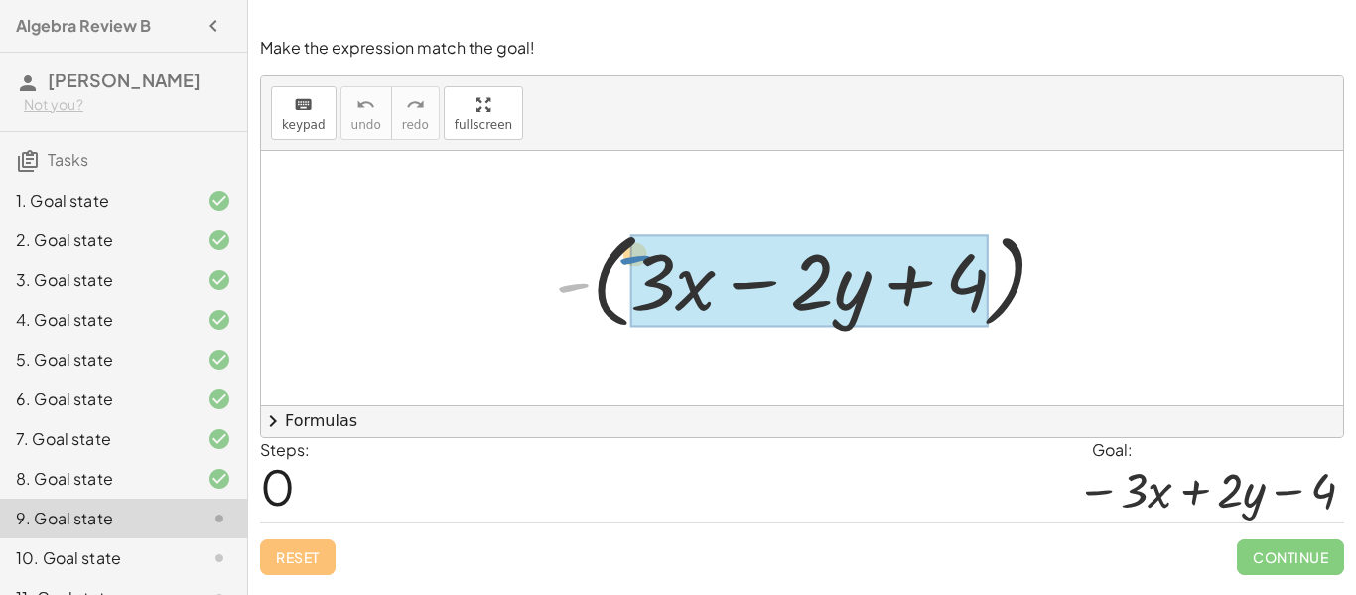
drag, startPoint x: 574, startPoint y: 282, endPoint x: 636, endPoint y: 254, distance: 67.6
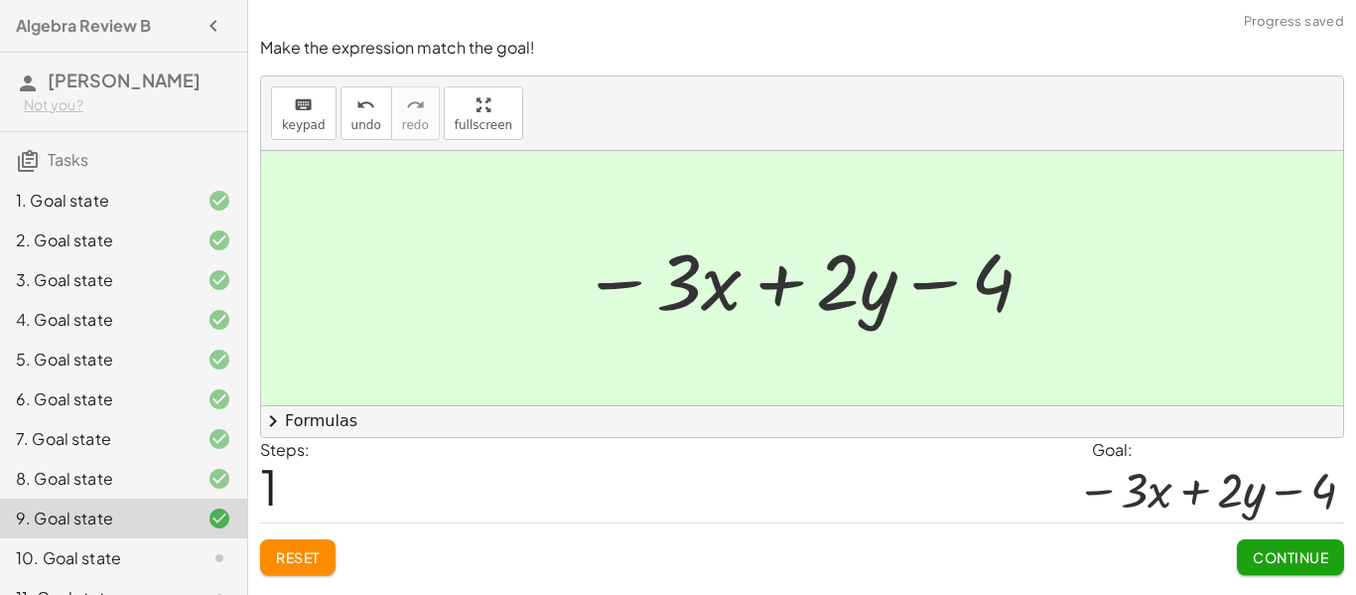
click at [1298, 556] on span "Continue" at bounding box center [1290, 557] width 75 height 18
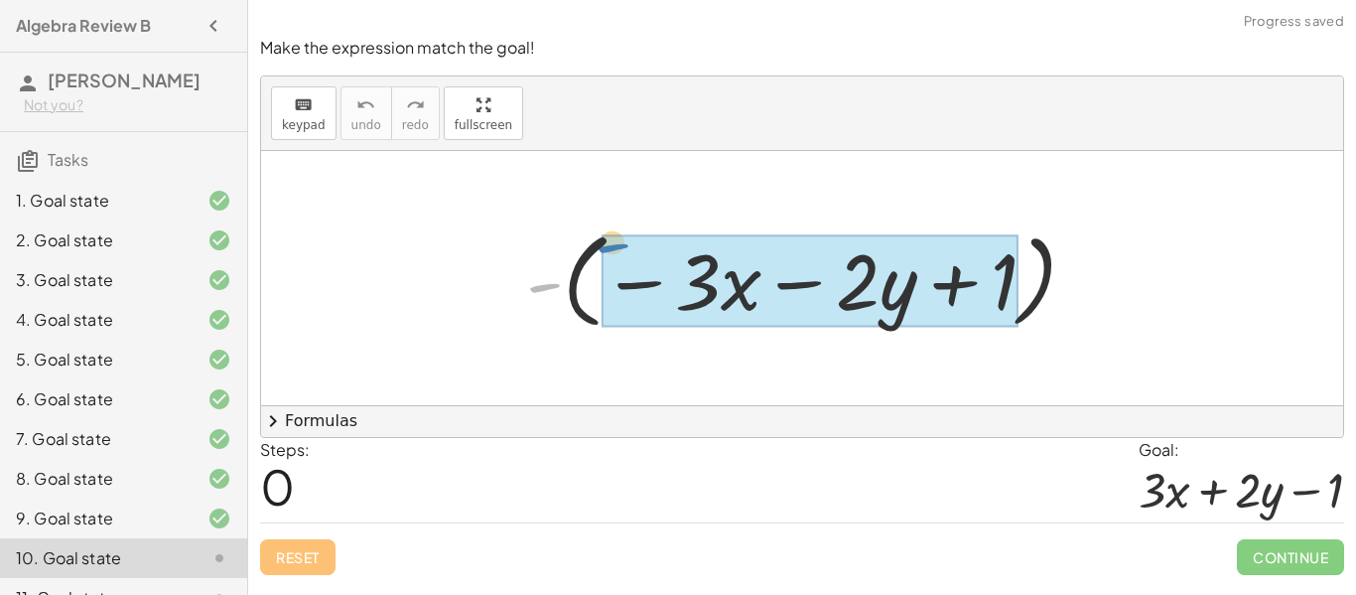
drag, startPoint x: 569, startPoint y: 252, endPoint x: 621, endPoint y: 249, distance: 51.7
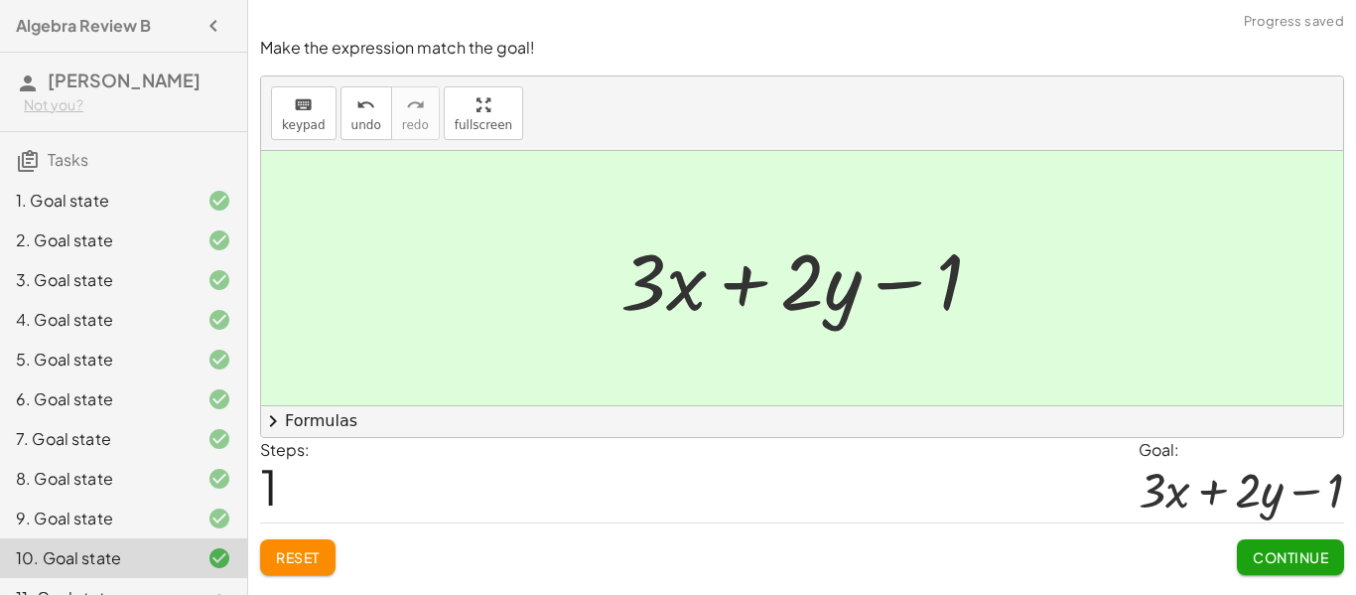
click at [1277, 551] on span "Continue" at bounding box center [1290, 557] width 75 height 18
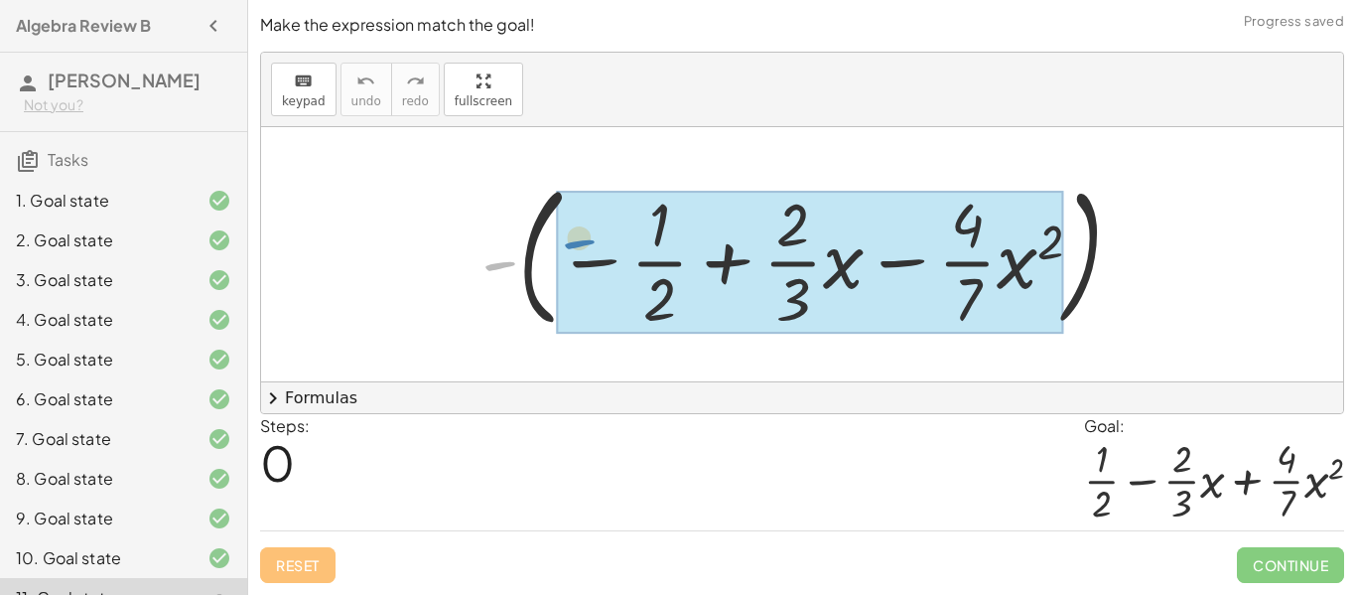
drag, startPoint x: 498, startPoint y: 262, endPoint x: 578, endPoint y: 244, distance: 82.4
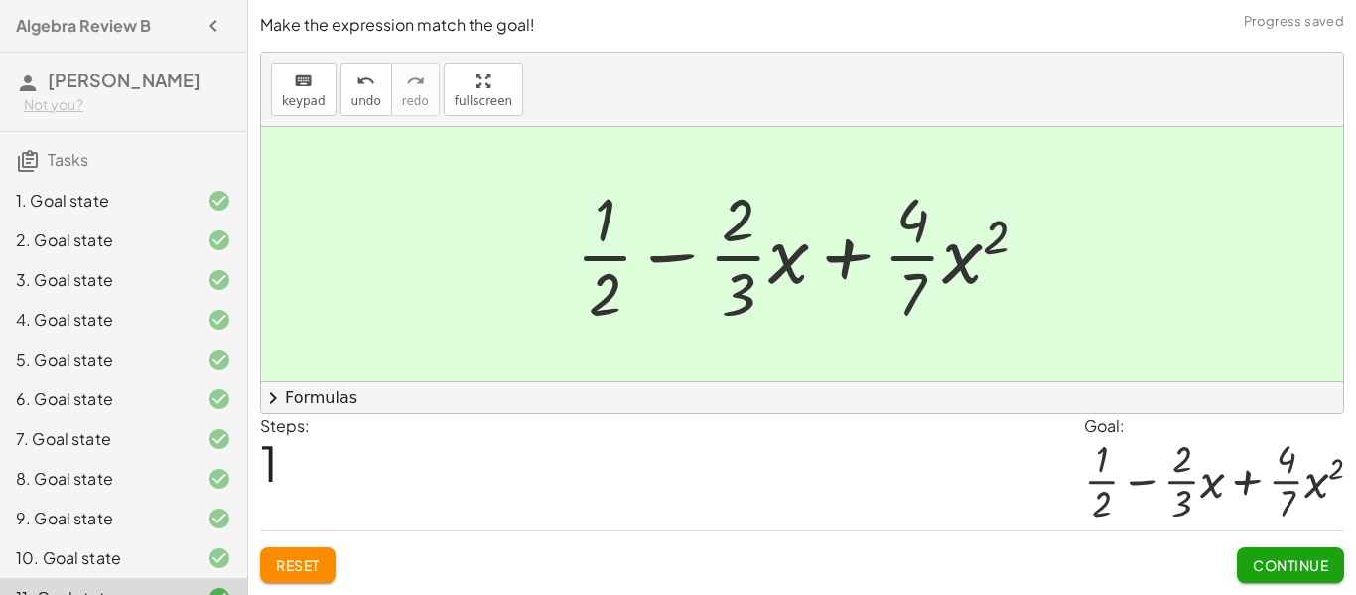
click at [1297, 563] on span "Continue" at bounding box center [1290, 565] width 75 height 18
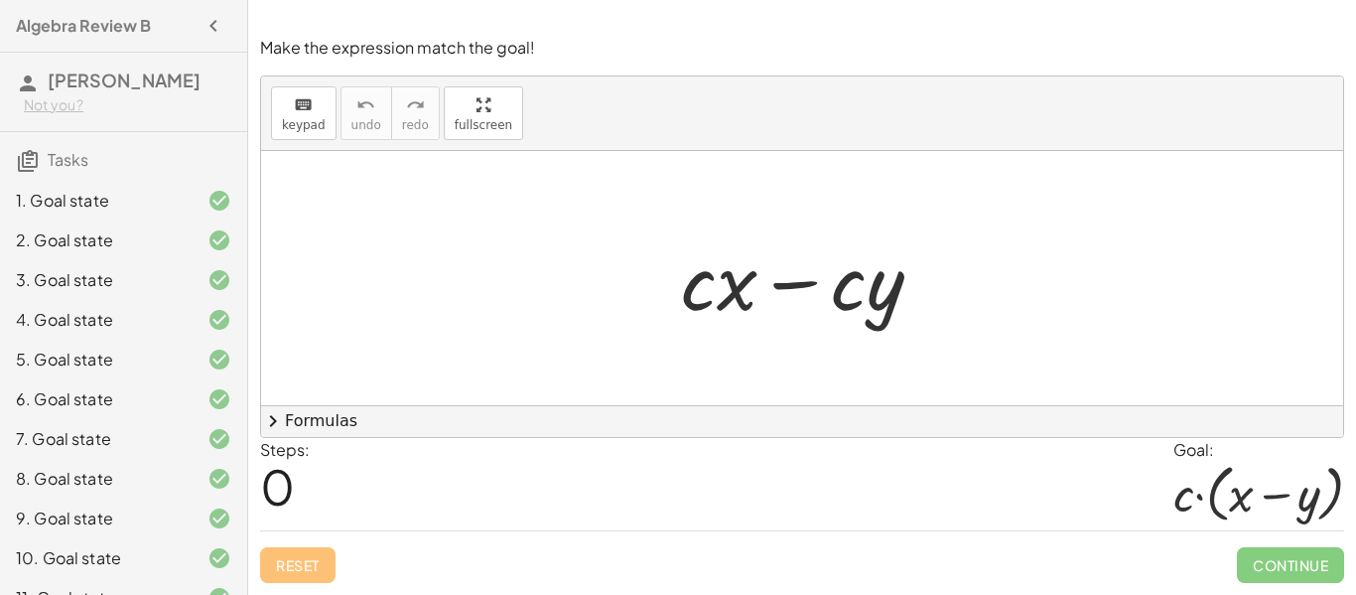
click at [711, 285] on div at bounding box center [810, 278] width 278 height 102
drag, startPoint x: 692, startPoint y: 301, endPoint x: 683, endPoint y: 296, distance: 10.2
click at [683, 296] on div at bounding box center [810, 278] width 278 height 102
drag, startPoint x: 701, startPoint y: 305, endPoint x: 644, endPoint y: 293, distance: 57.8
click at [644, 293] on div "· c + · c · x − · c · y" at bounding box center [802, 278] width 1082 height 254
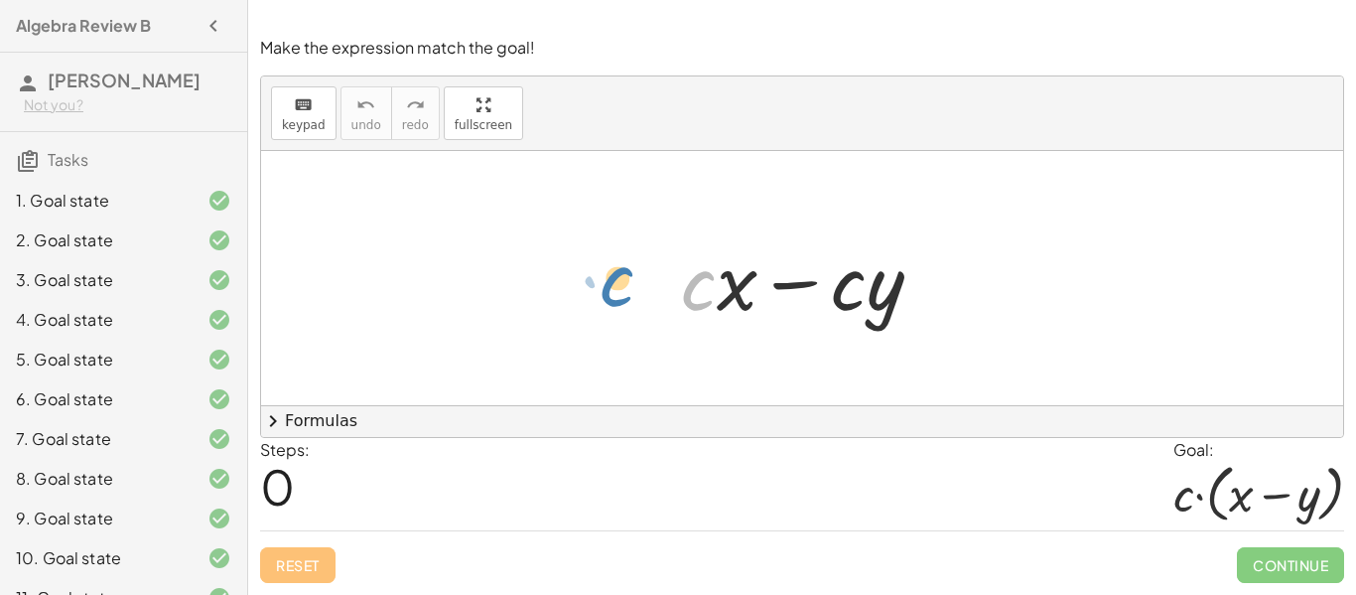
drag, startPoint x: 691, startPoint y: 305, endPoint x: 625, endPoint y: 302, distance: 66.6
click at [625, 302] on div "· c + · x + · c · x − · c · y" at bounding box center [802, 278] width 1082 height 254
drag, startPoint x: 844, startPoint y: 304, endPoint x: 691, endPoint y: 322, distance: 154.0
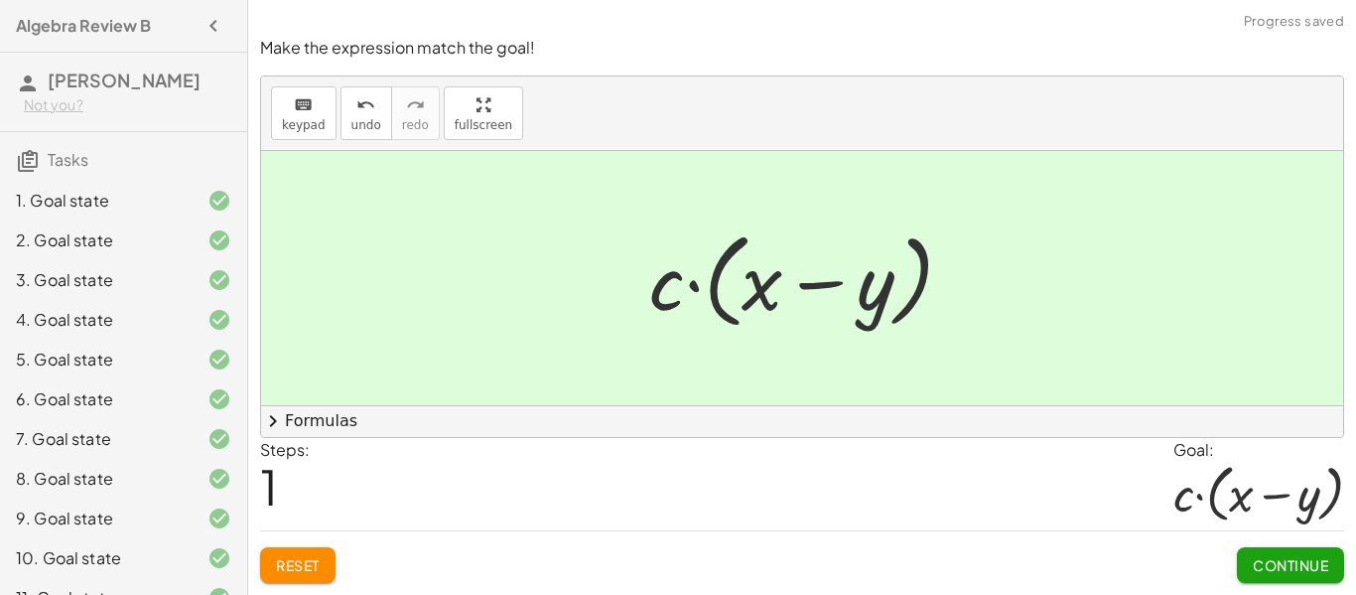
click at [1281, 554] on button "Continue" at bounding box center [1290, 565] width 107 height 36
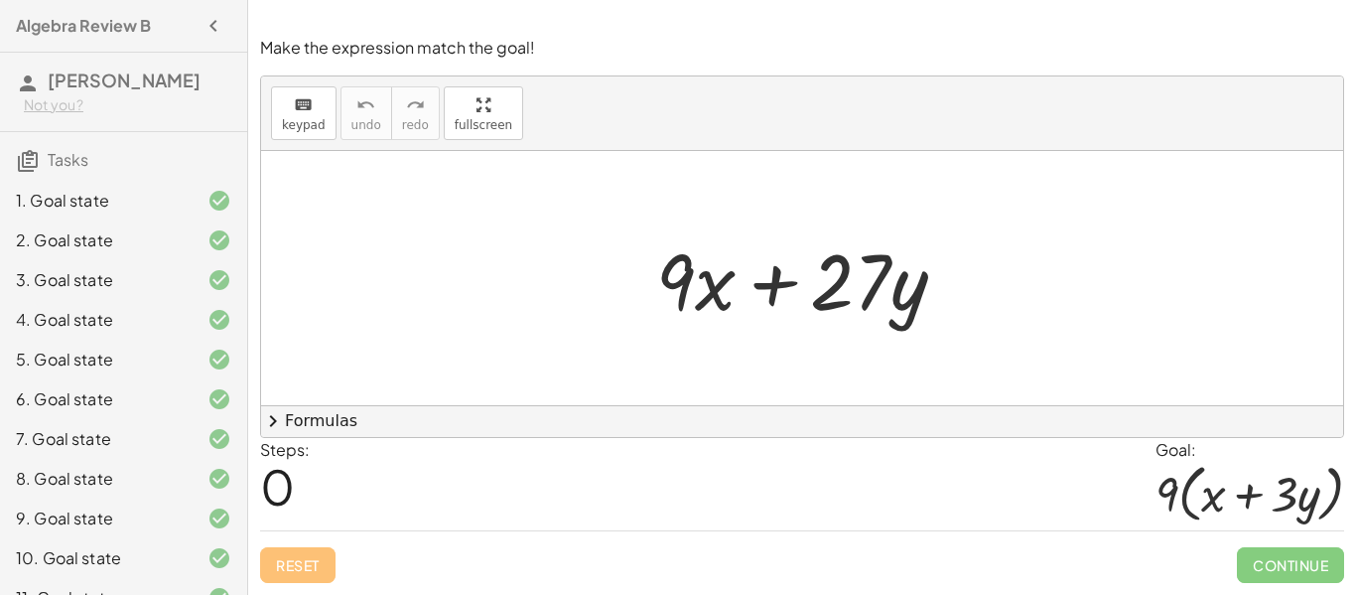
click at [823, 297] on div at bounding box center [809, 278] width 326 height 102
drag, startPoint x: 827, startPoint y: 299, endPoint x: 825, endPoint y: 311, distance: 12.1
click at [825, 311] on div at bounding box center [809, 278] width 326 height 102
drag, startPoint x: 682, startPoint y: 284, endPoint x: 620, endPoint y: 273, distance: 63.5
drag, startPoint x: 679, startPoint y: 282, endPoint x: 962, endPoint y: 281, distance: 283.0
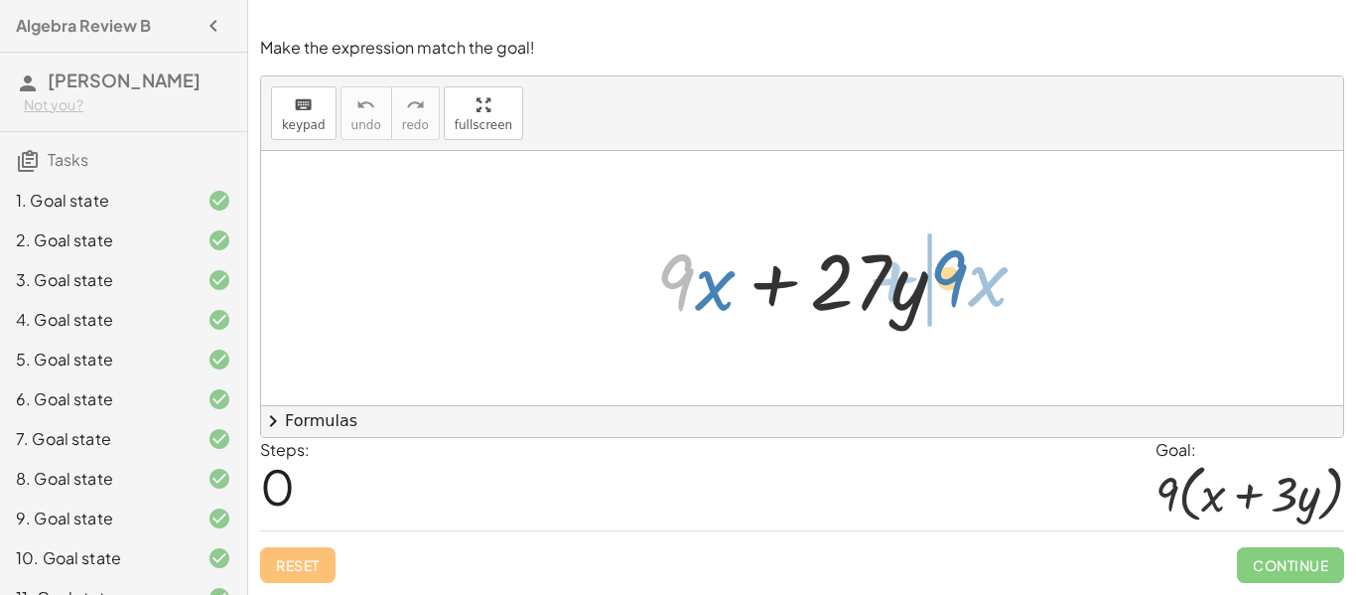
click at [962, 281] on div at bounding box center [809, 278] width 326 height 102
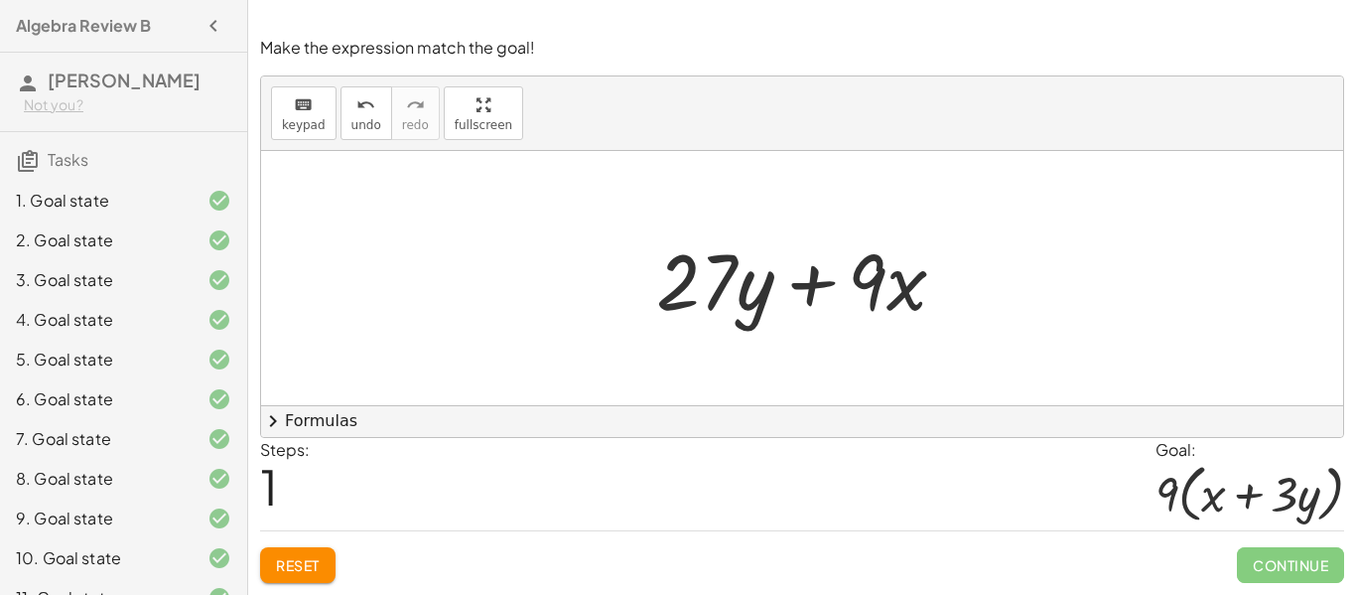
click at [290, 557] on span "Reset" at bounding box center [298, 565] width 44 height 18
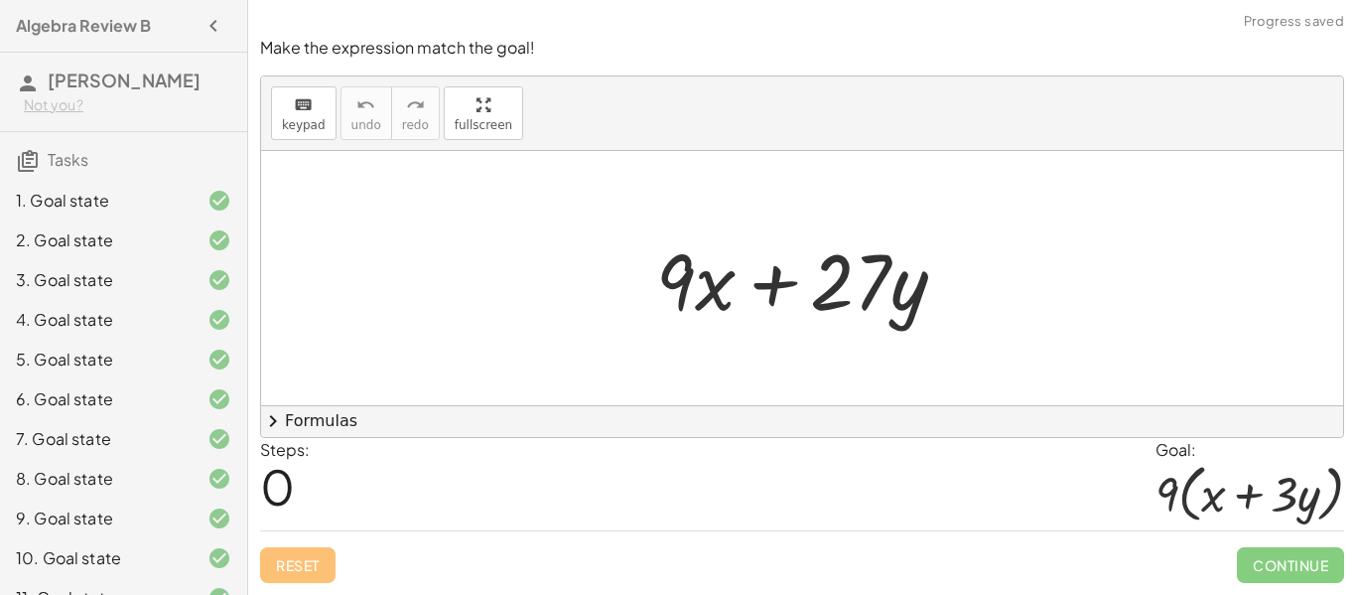
click at [683, 281] on div at bounding box center [809, 278] width 326 height 102
click at [295, 111] on icon "keyboard" at bounding box center [303, 105] width 19 height 24
click at [694, 271] on div at bounding box center [675, 280] width 39 height 92
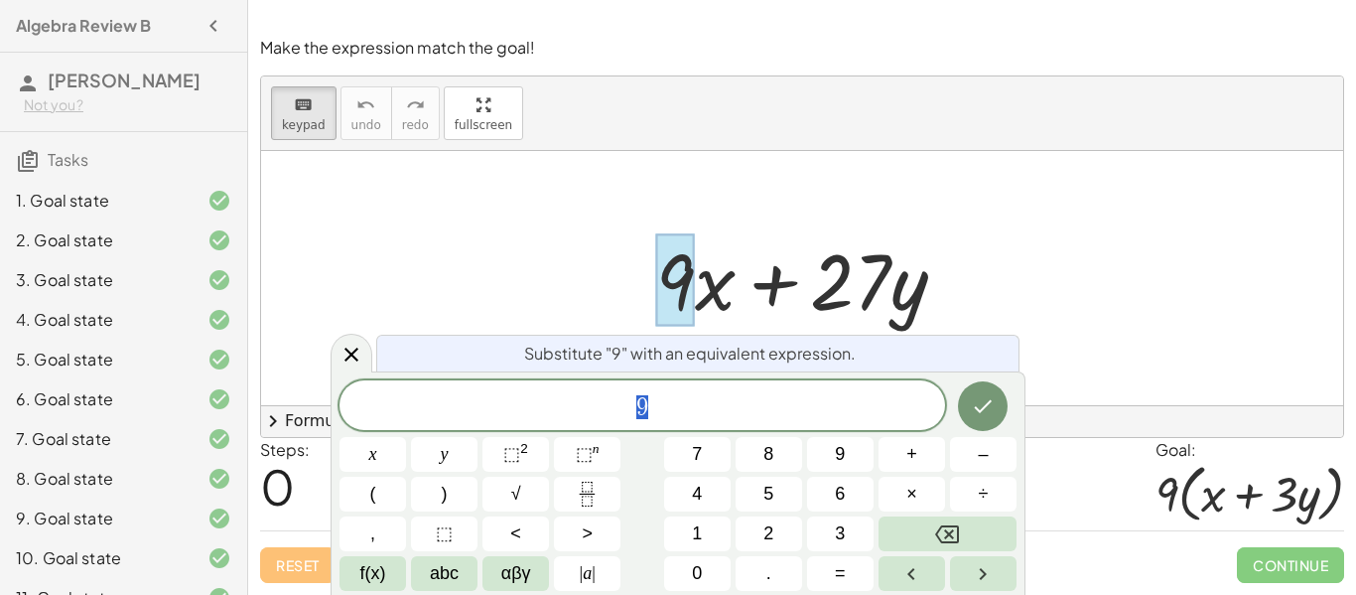
scroll to position [1, 0]
click at [719, 415] on span "9" at bounding box center [643, 407] width 606 height 28
click at [719, 415] on span "9 ​" at bounding box center [643, 407] width 606 height 28
click at [501, 212] on div at bounding box center [802, 278] width 1082 height 254
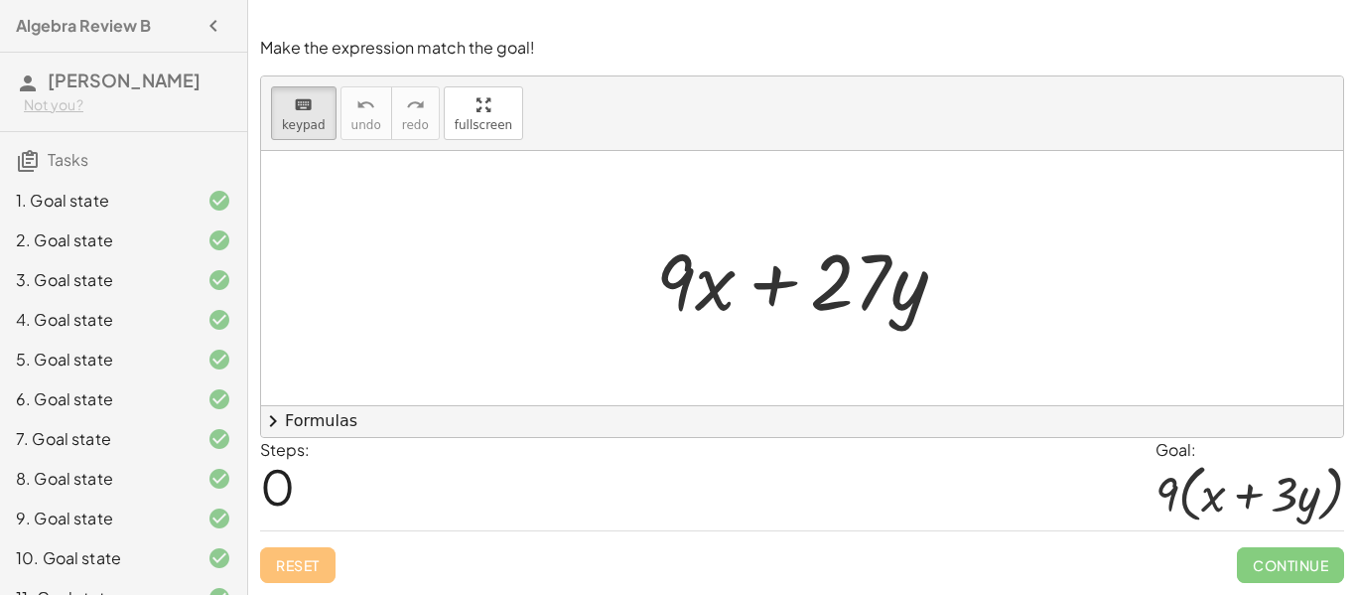
drag, startPoint x: 680, startPoint y: 267, endPoint x: 794, endPoint y: 277, distance: 114.6
click at [702, 280] on div at bounding box center [695, 280] width 79 height 92
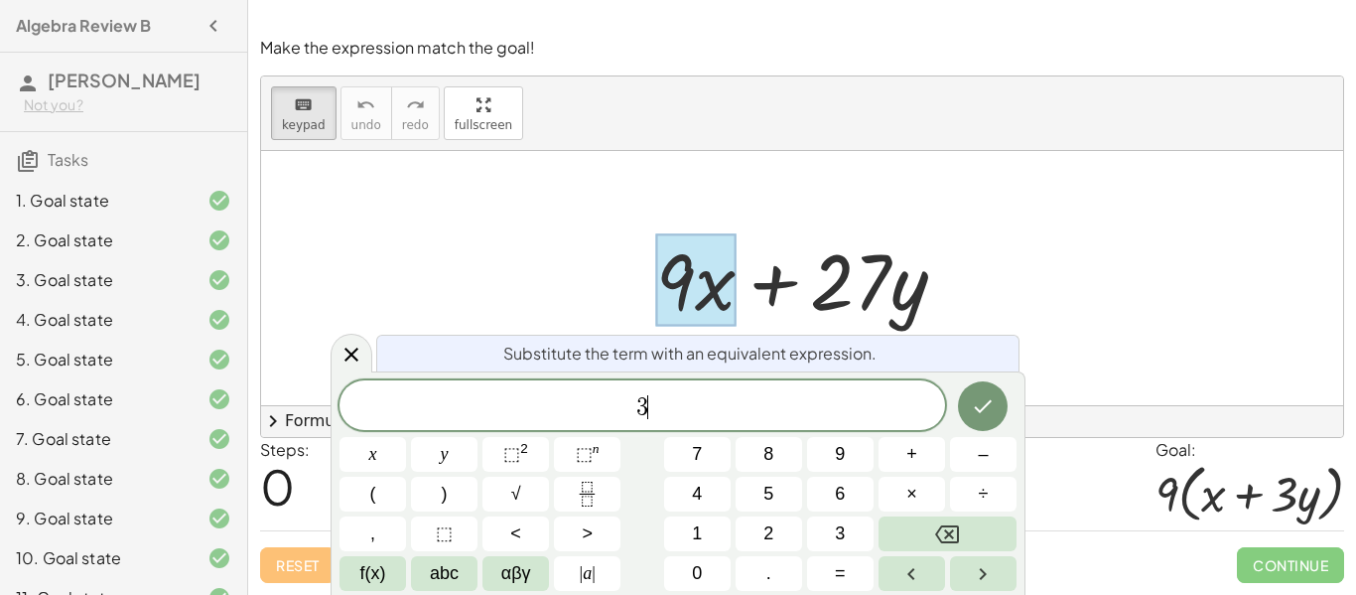
scroll to position [4, 0]
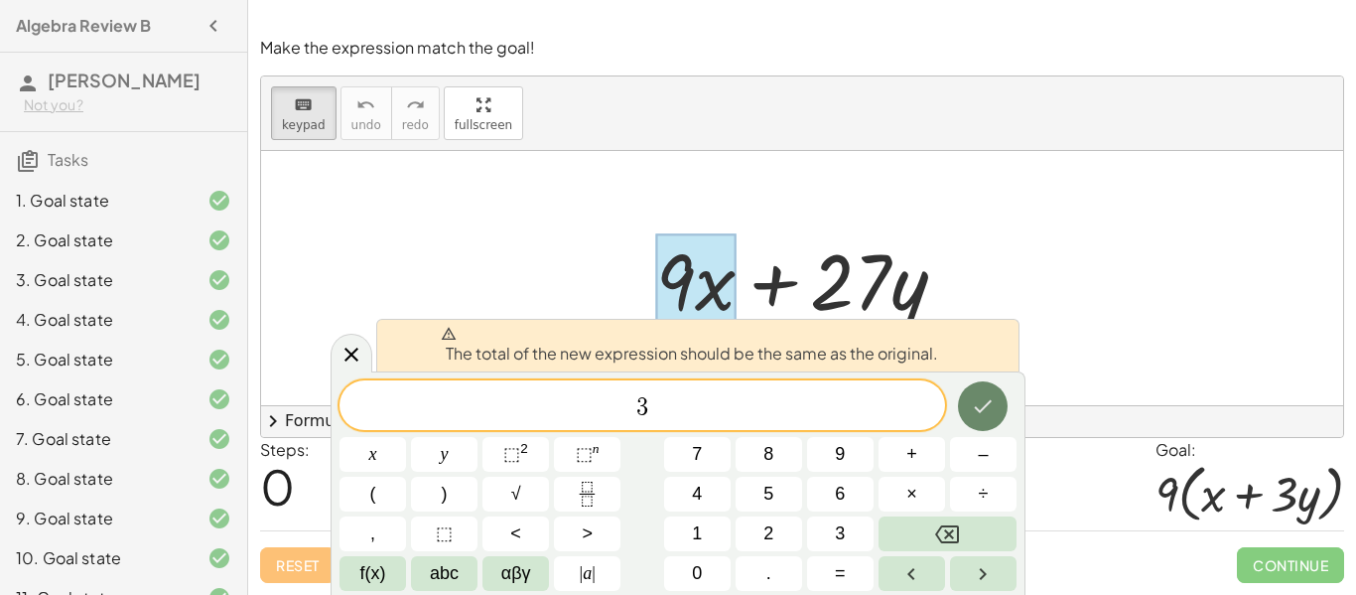
click at [967, 411] on button "Done" at bounding box center [983, 406] width 50 height 50
click at [422, 232] on div at bounding box center [802, 278] width 1082 height 254
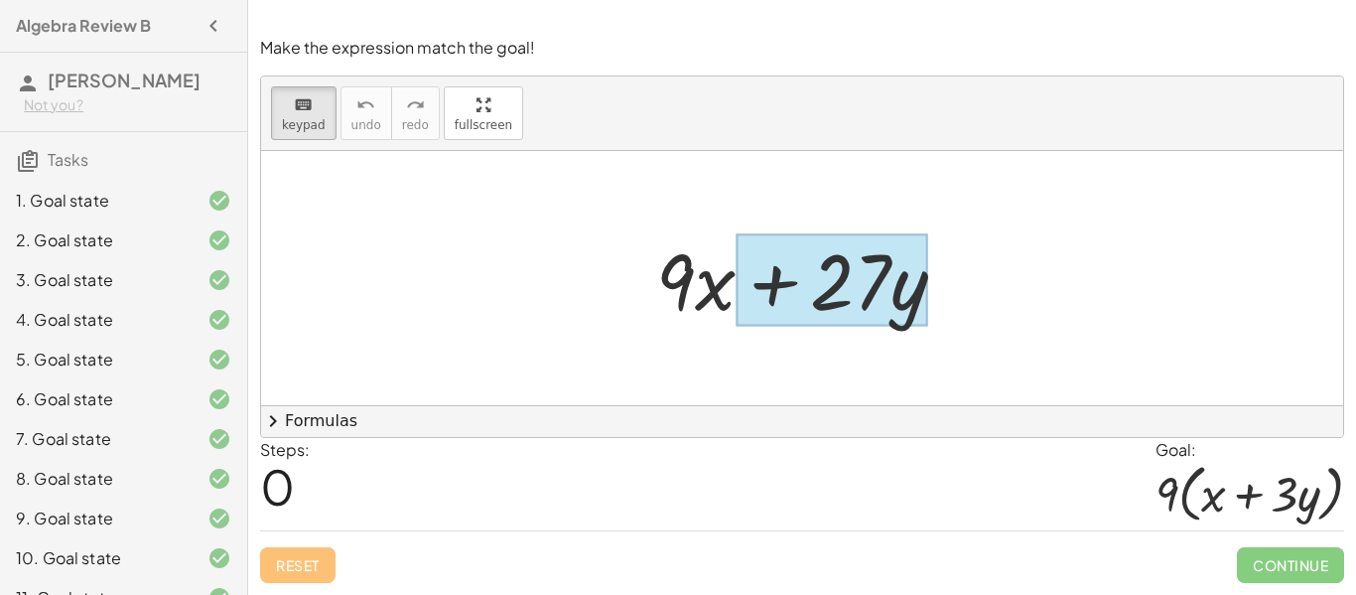
click at [897, 243] on div at bounding box center [832, 280] width 192 height 92
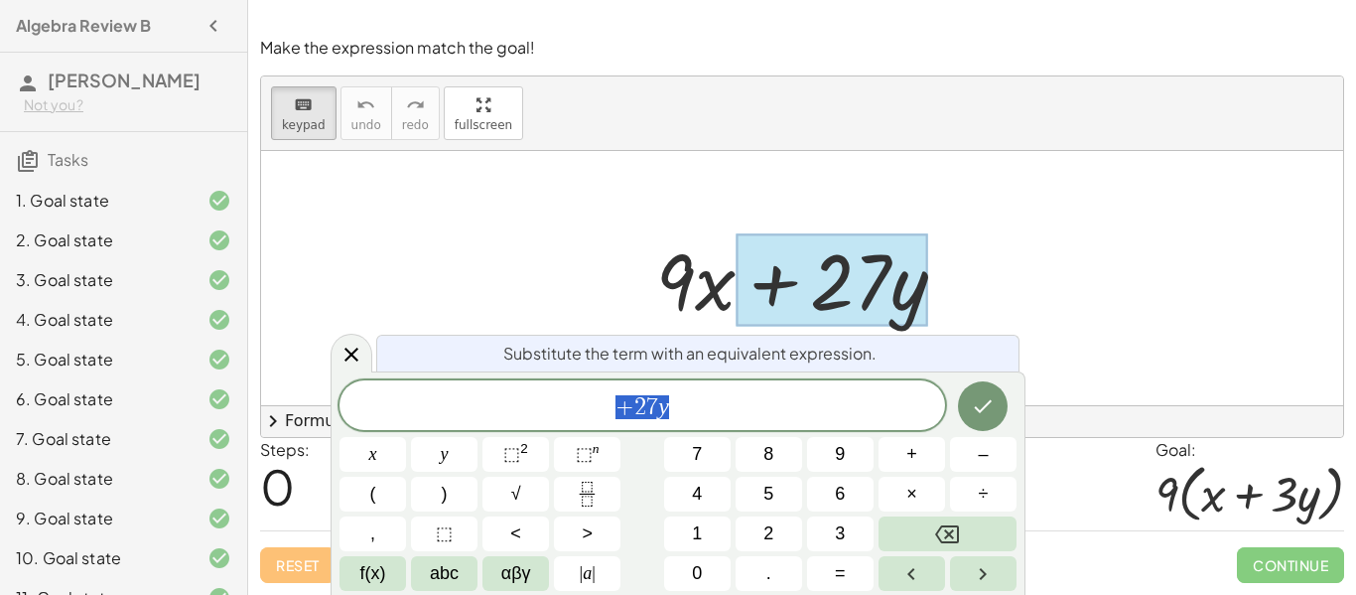
scroll to position [5, 0]
click at [1006, 304] on div at bounding box center [802, 278] width 1082 height 254
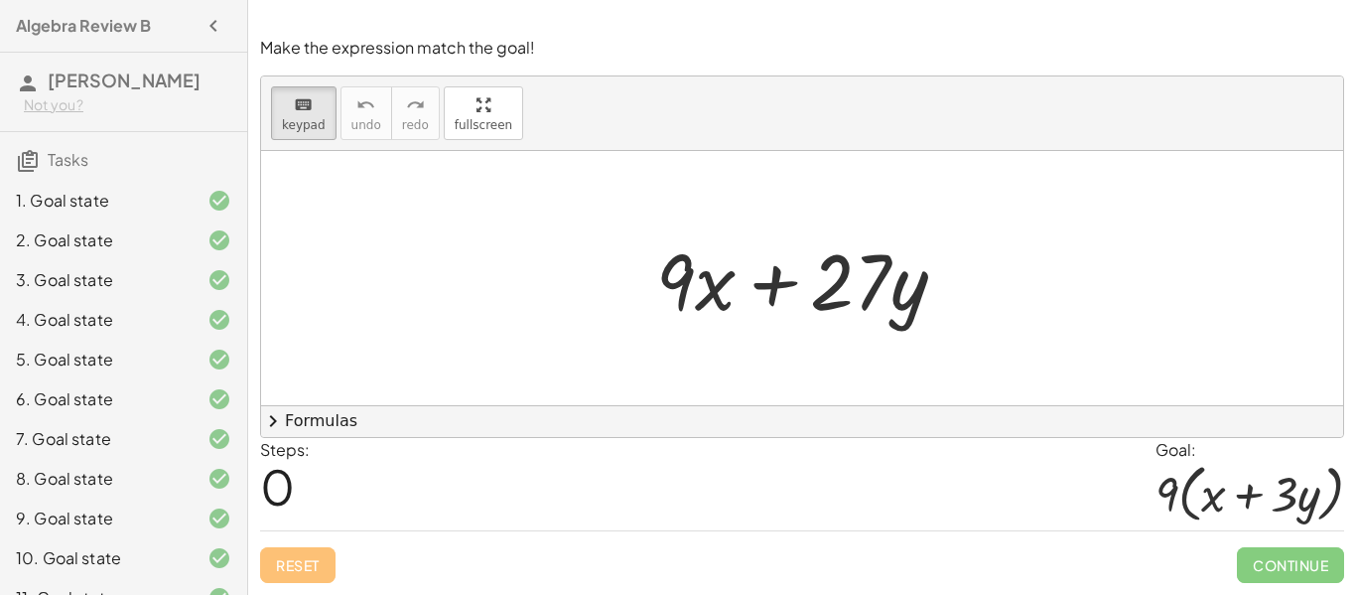
drag, startPoint x: 554, startPoint y: 254, endPoint x: 571, endPoint y: 251, distance: 17.1
click at [315, 113] on div "keyboard" at bounding box center [304, 104] width 44 height 24
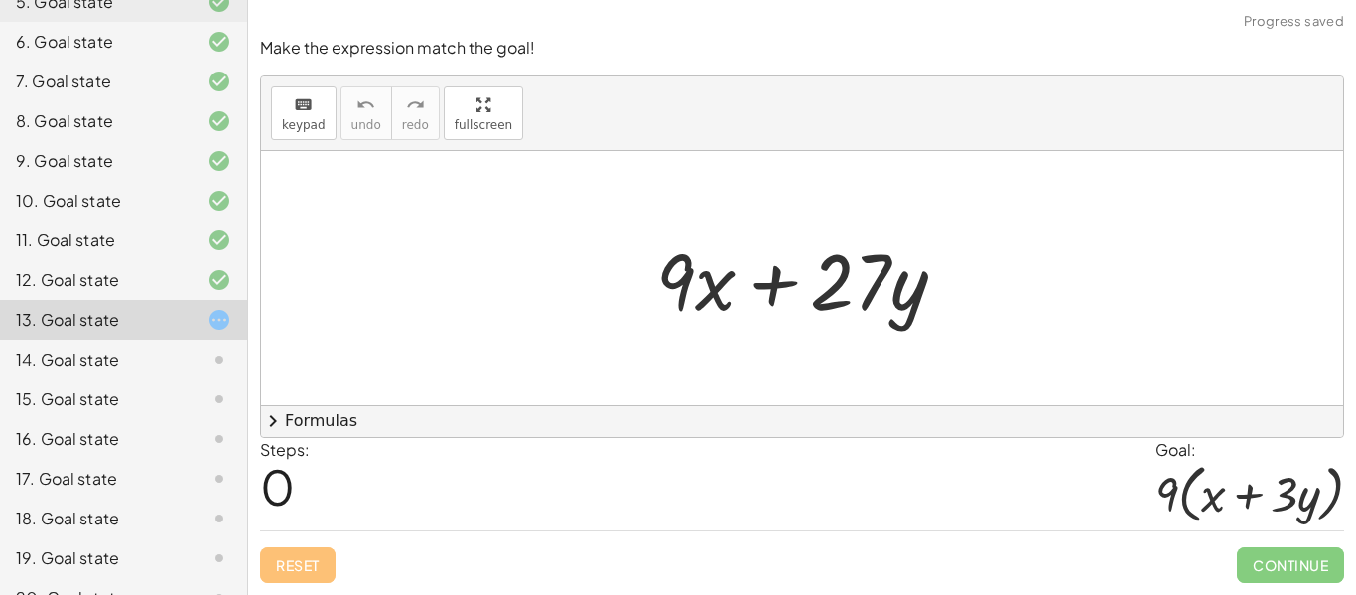
scroll to position [361, 0]
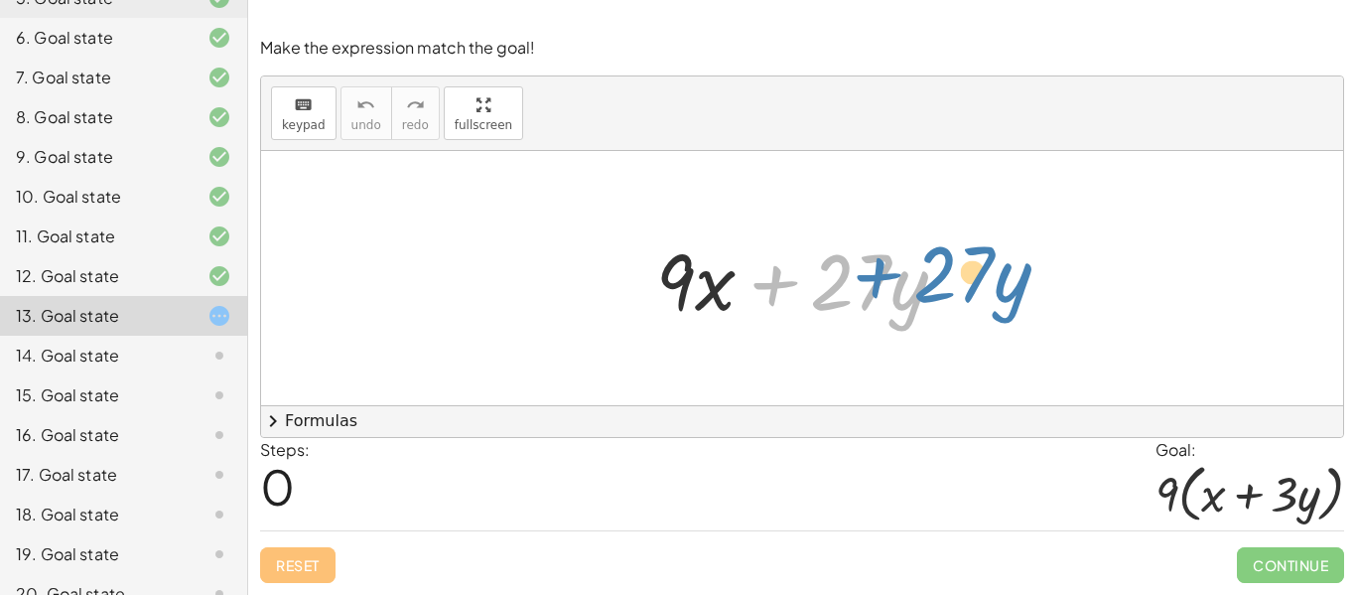
drag, startPoint x: 771, startPoint y: 287, endPoint x: 893, endPoint y: 272, distance: 123.0
click at [893, 272] on div at bounding box center [809, 278] width 326 height 102
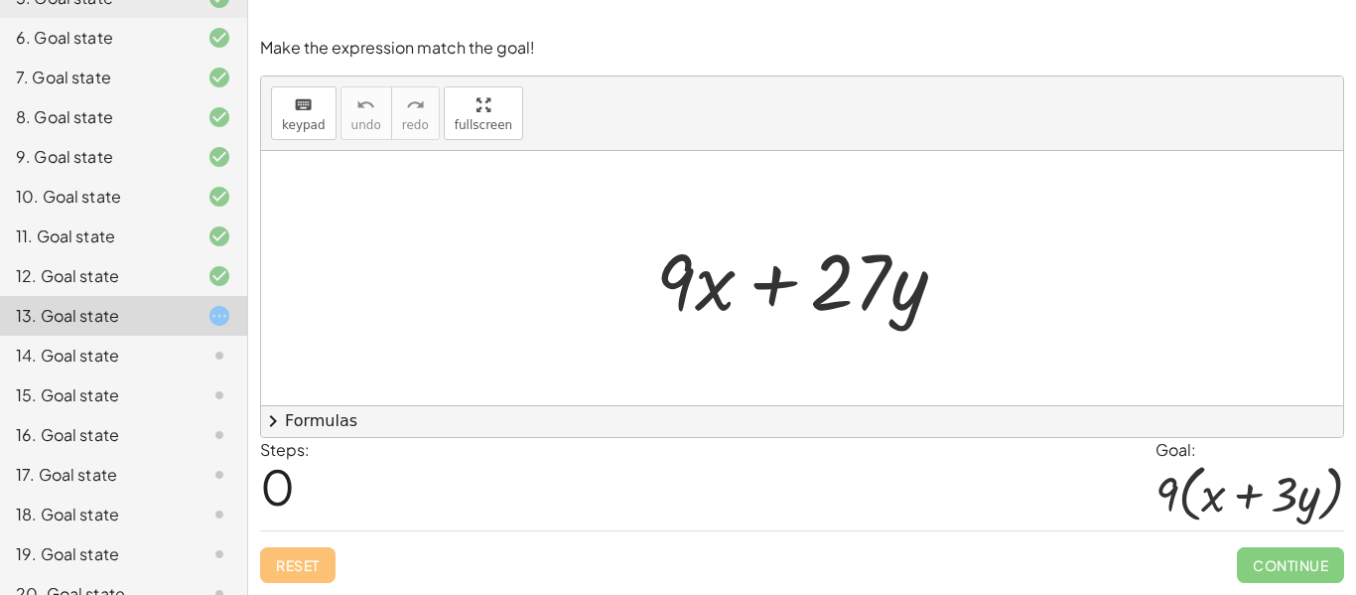
click at [947, 283] on div at bounding box center [809, 278] width 326 height 102
click at [921, 334] on div "+ · 9 · x + · 27 · y" at bounding box center [802, 278] width 1082 height 254
click at [766, 280] on div at bounding box center [809, 278] width 326 height 102
click at [748, 321] on div at bounding box center [809, 278] width 326 height 102
click at [554, 247] on div "+ · 9 · x + · 27 · y" at bounding box center [802, 278] width 1082 height 254
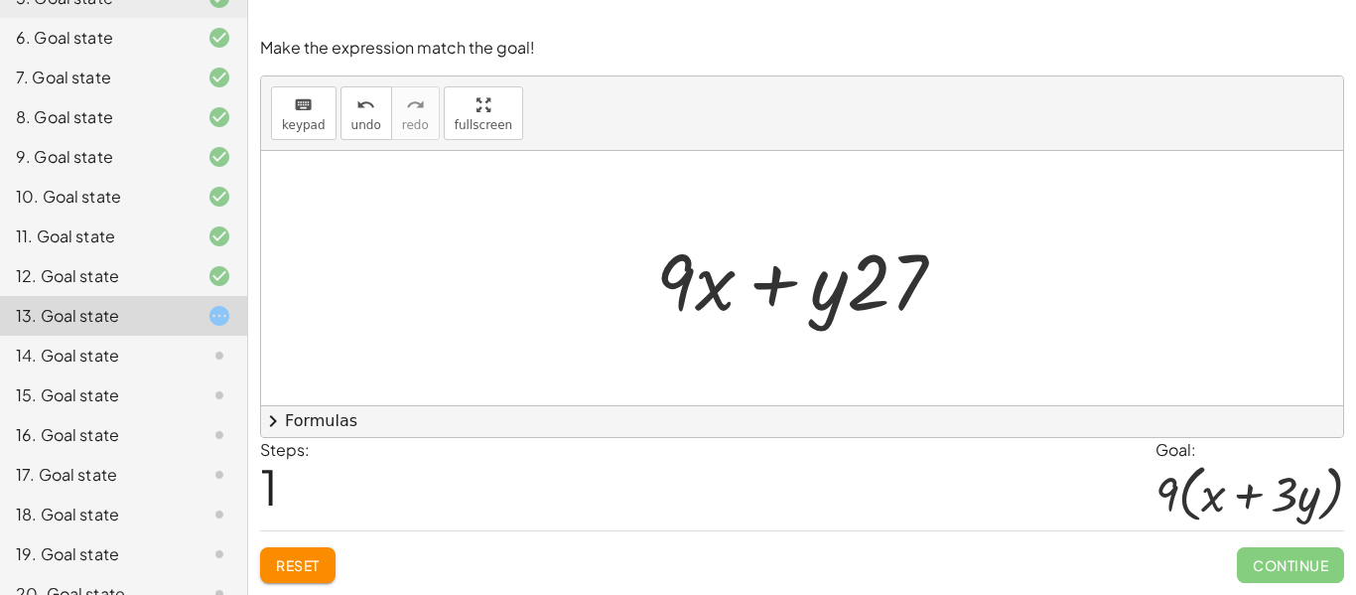
drag, startPoint x: 874, startPoint y: 364, endPoint x: 940, endPoint y: 298, distance: 94.1
click at [940, 298] on div "+ · 9 · x + · 27 · y + · 9 · x + · 27 · y" at bounding box center [802, 278] width 1082 height 254
click at [285, 573] on button "Reset" at bounding box center [297, 565] width 75 height 36
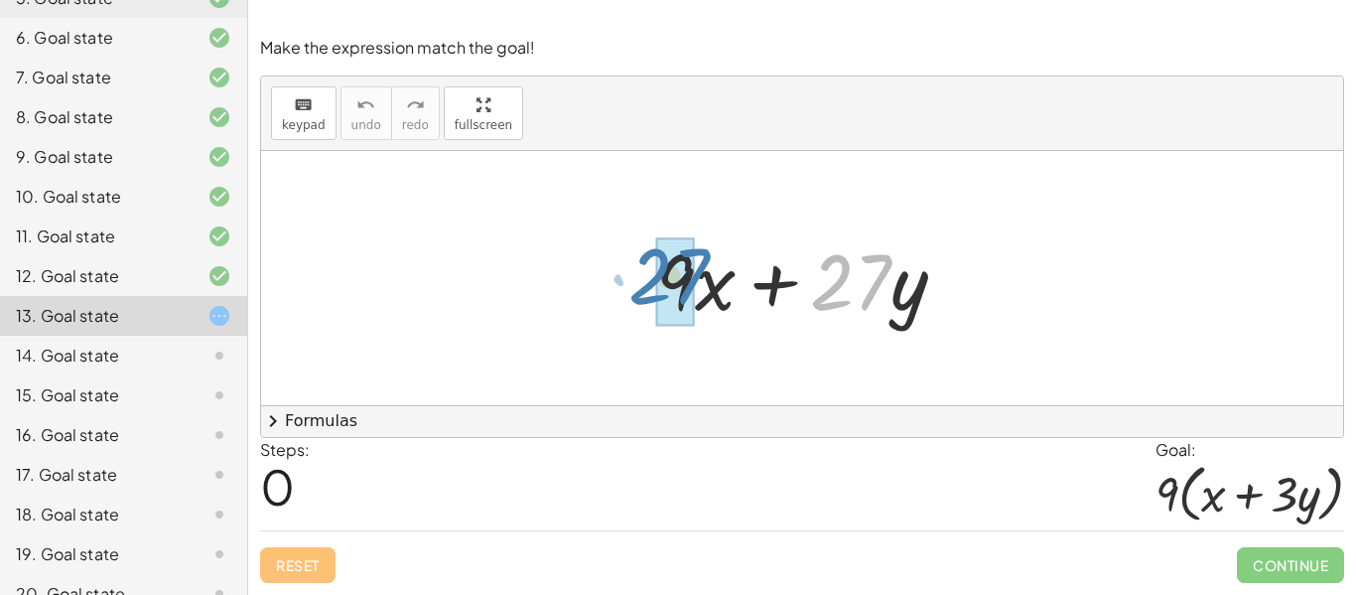
drag, startPoint x: 833, startPoint y: 306, endPoint x: 649, endPoint y: 302, distance: 183.8
click at [649, 302] on div at bounding box center [809, 278] width 326 height 102
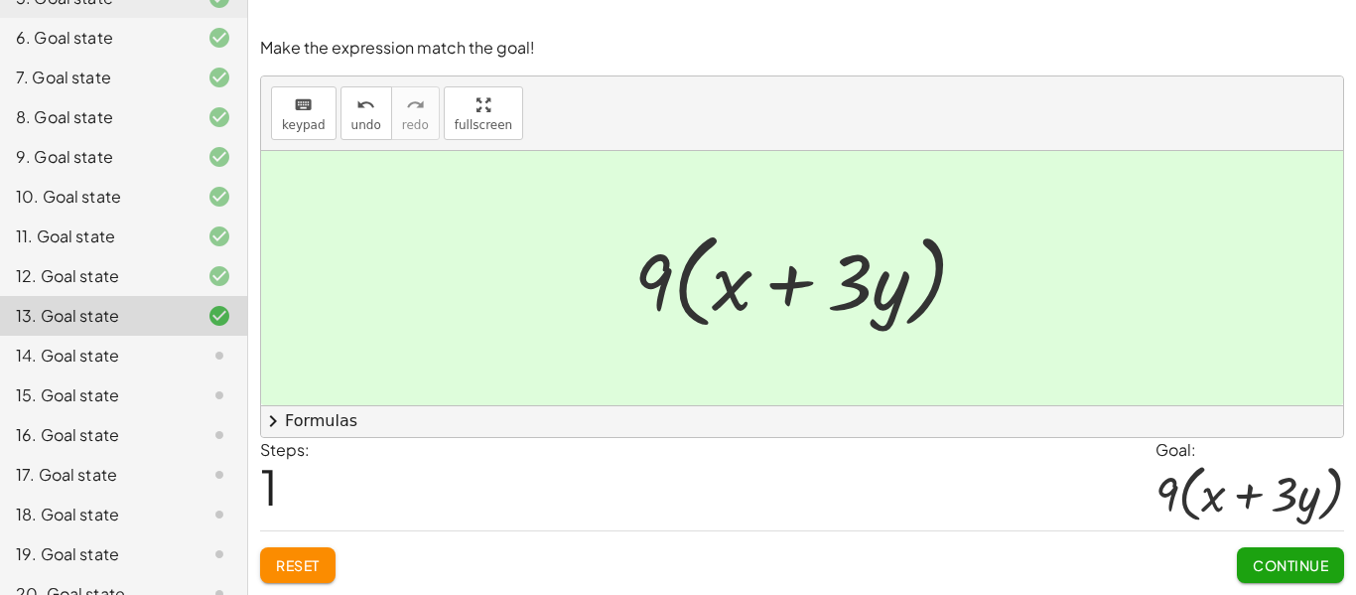
click at [1299, 564] on span "Continue" at bounding box center [1290, 565] width 75 height 18
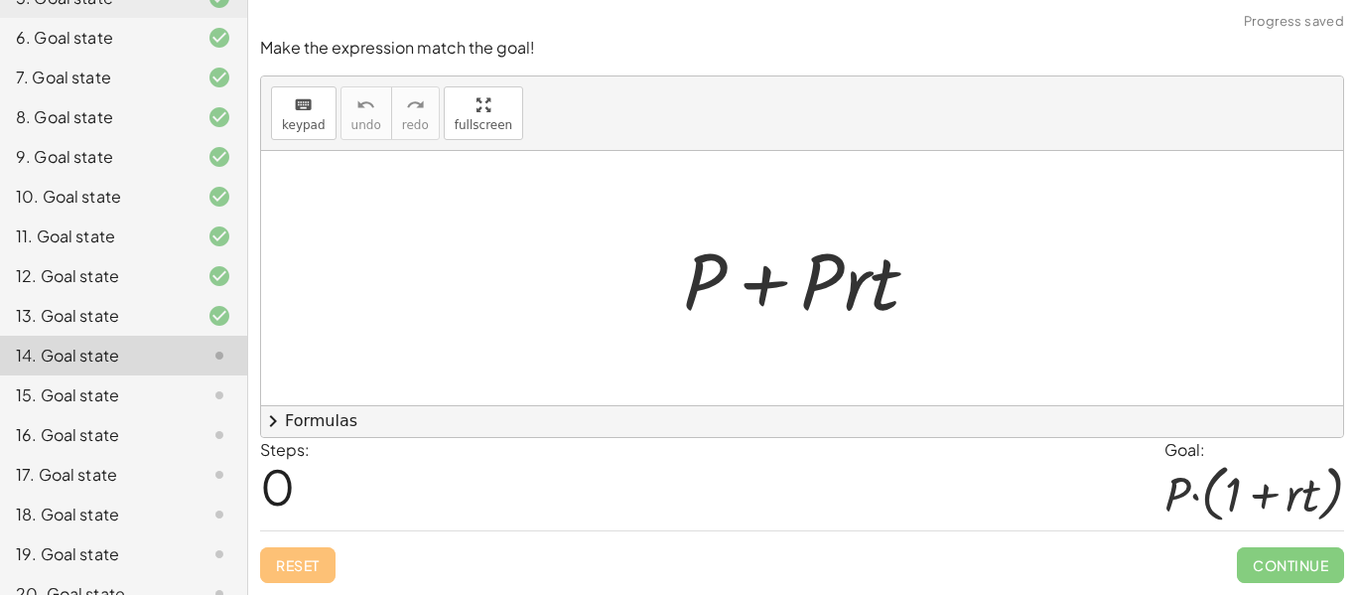
click at [1222, 360] on div at bounding box center [802, 278] width 1082 height 254
click at [742, 280] on div at bounding box center [809, 278] width 272 height 102
drag, startPoint x: 815, startPoint y: 286, endPoint x: 706, endPoint y: 296, distance: 109.7
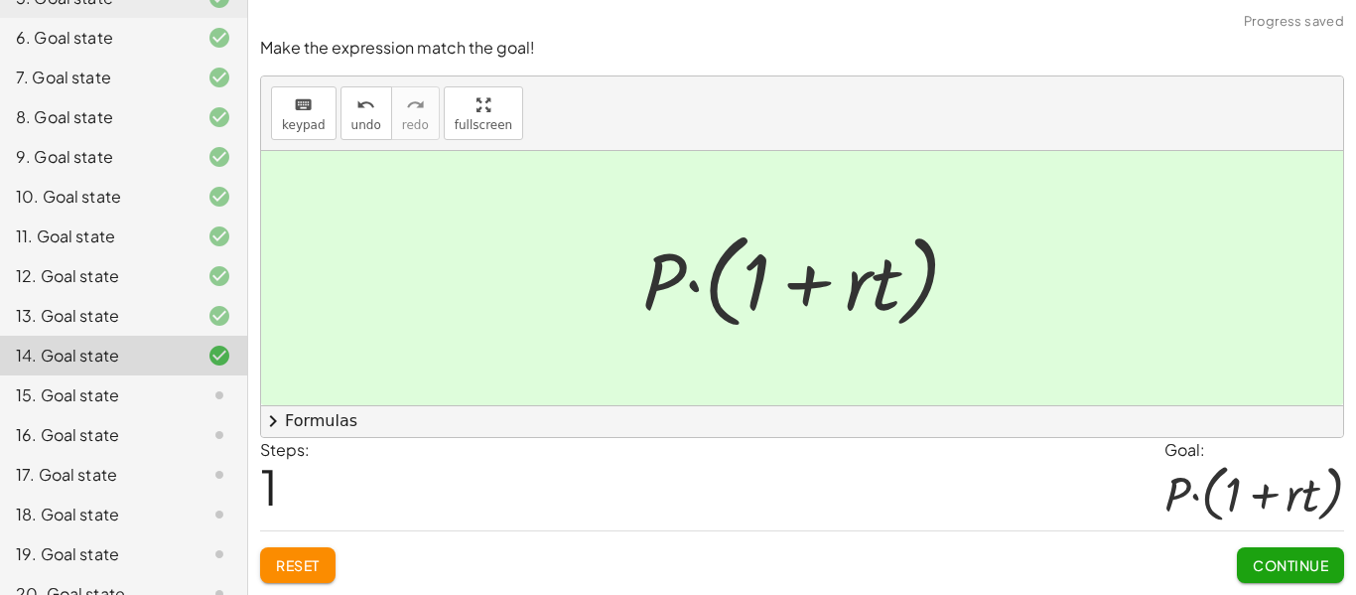
click at [1271, 566] on span "Continue" at bounding box center [1290, 565] width 75 height 18
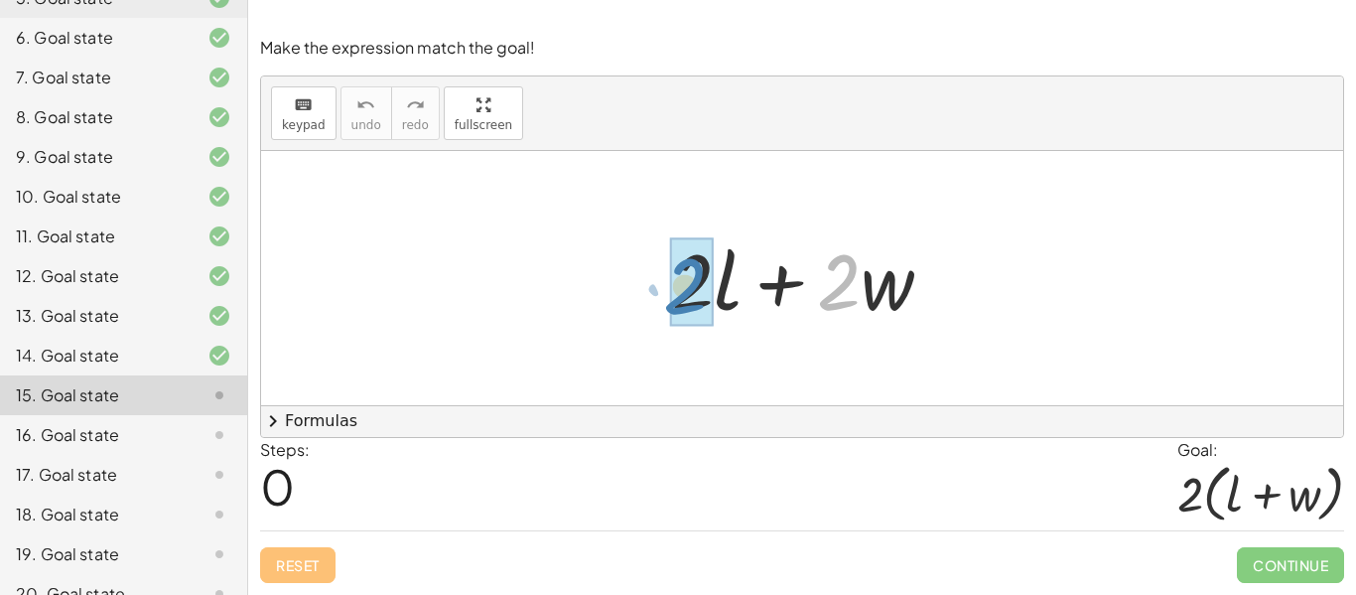
drag, startPoint x: 838, startPoint y: 301, endPoint x: 683, endPoint y: 305, distance: 155.0
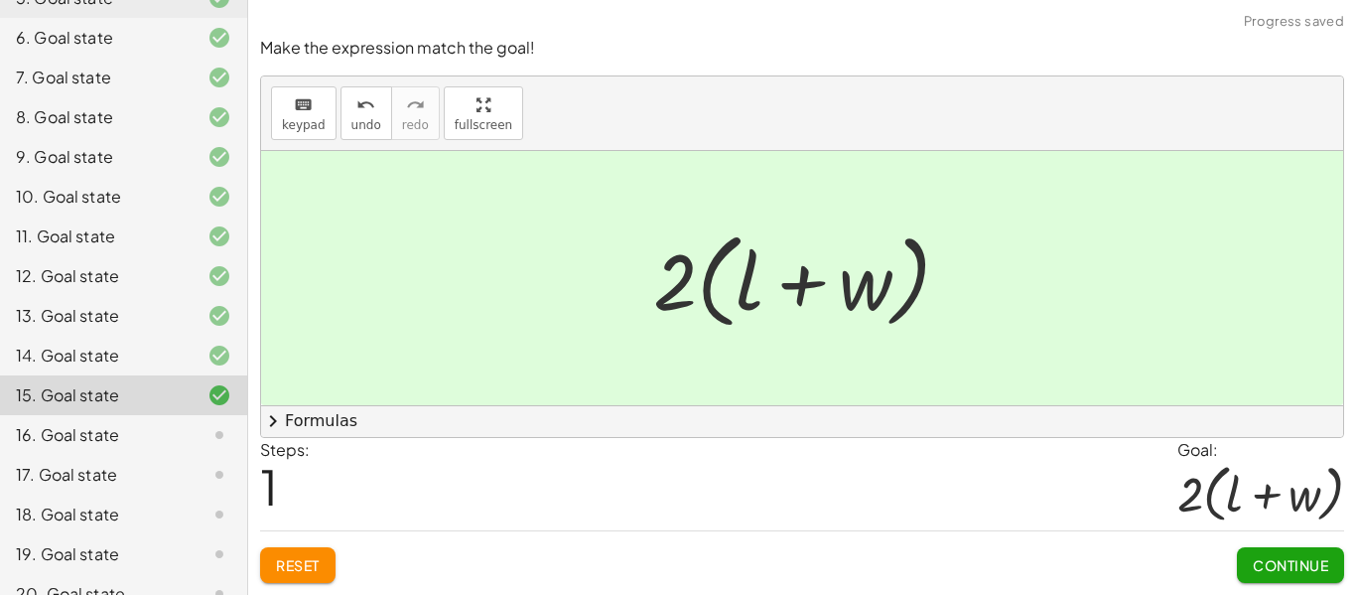
click at [1269, 570] on span "Continue" at bounding box center [1290, 565] width 75 height 18
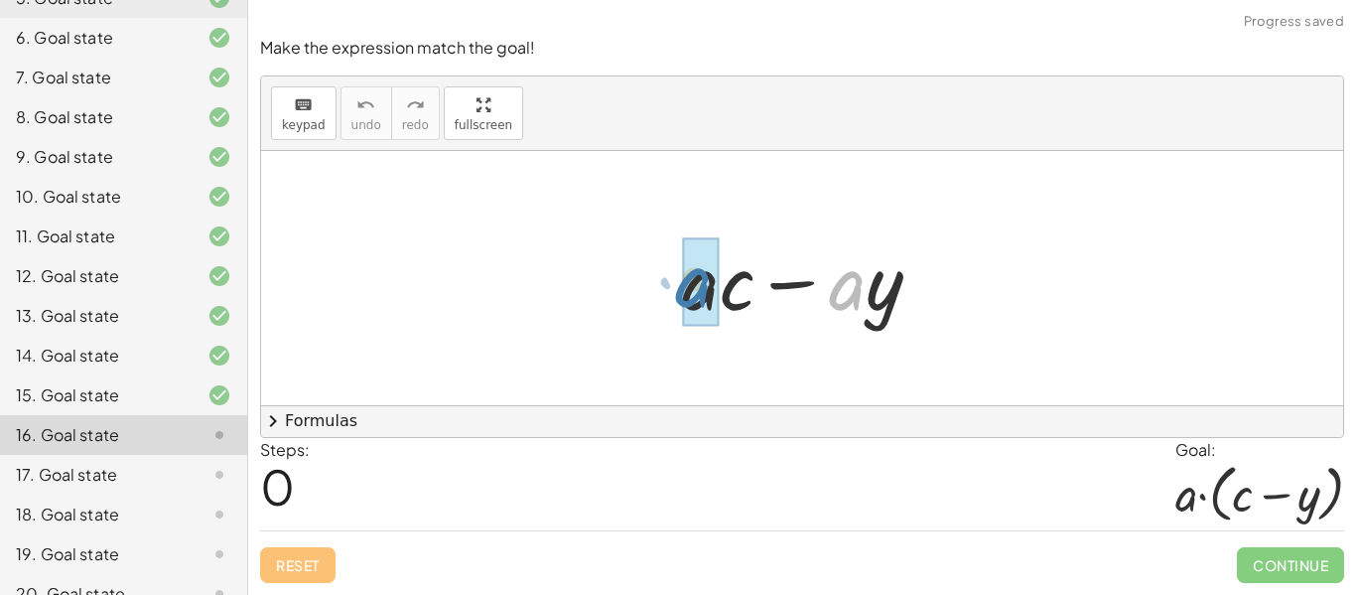
drag, startPoint x: 840, startPoint y: 300, endPoint x: 682, endPoint y: 299, distance: 157.9
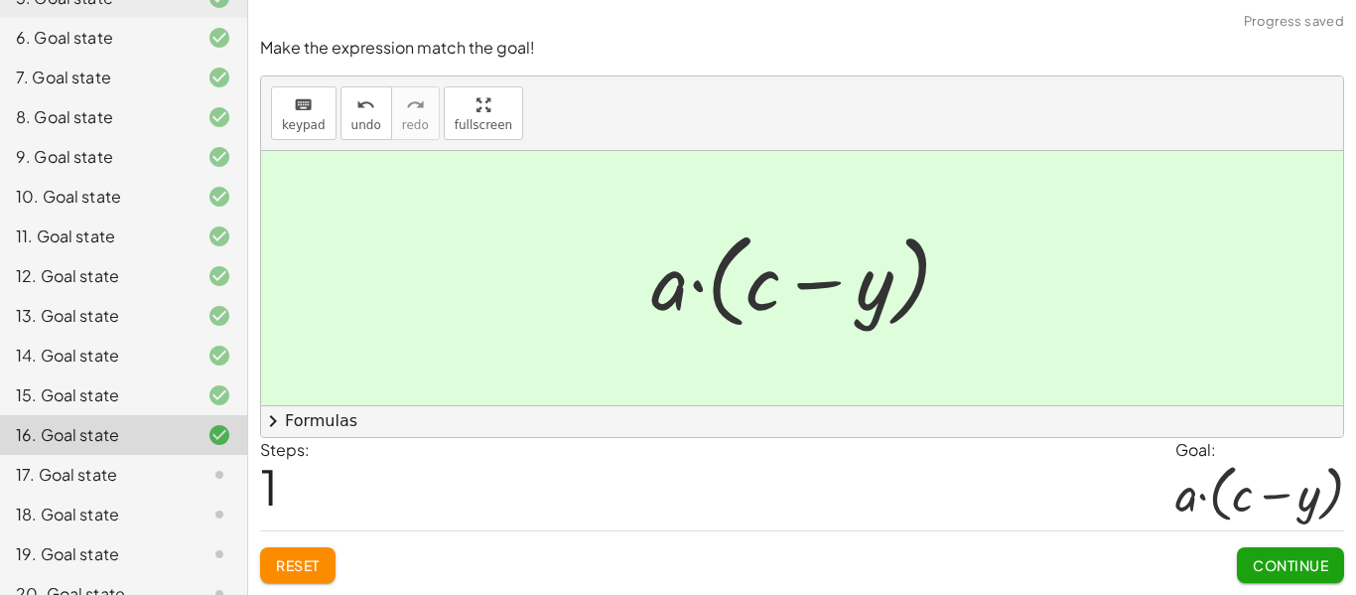
click at [1277, 541] on div "Continue" at bounding box center [1290, 557] width 107 height 52
click at [1279, 559] on span "Continue" at bounding box center [1290, 565] width 75 height 18
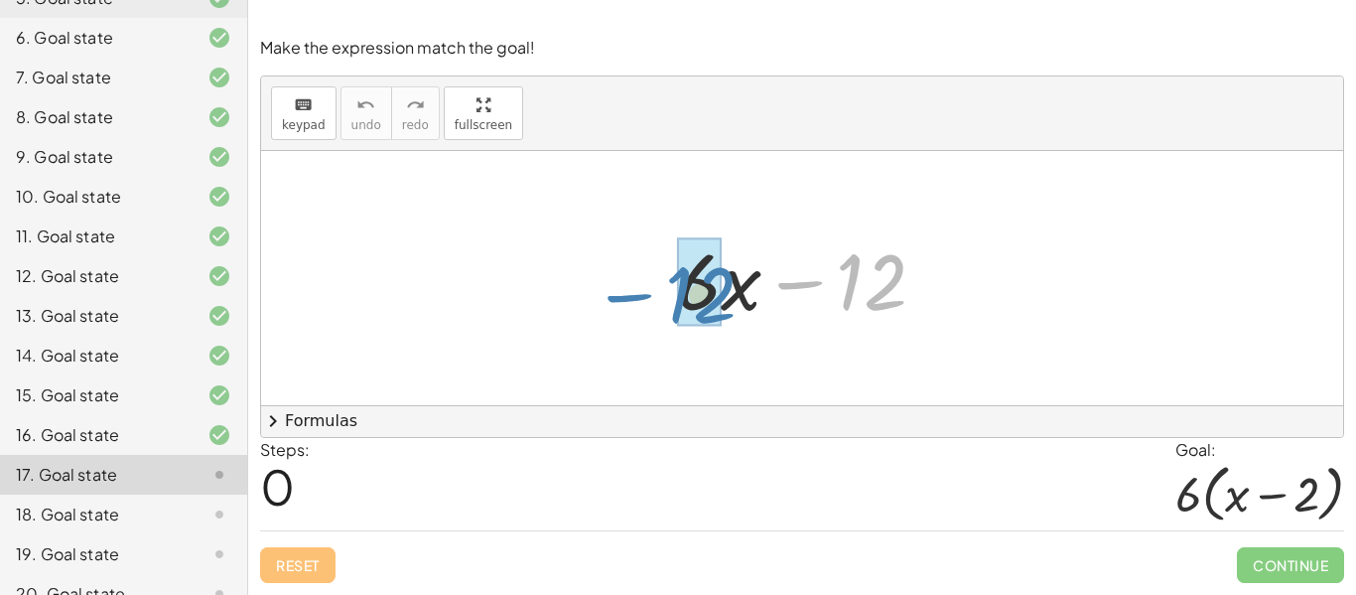
drag, startPoint x: 885, startPoint y: 306, endPoint x: 707, endPoint y: 324, distance: 178.6
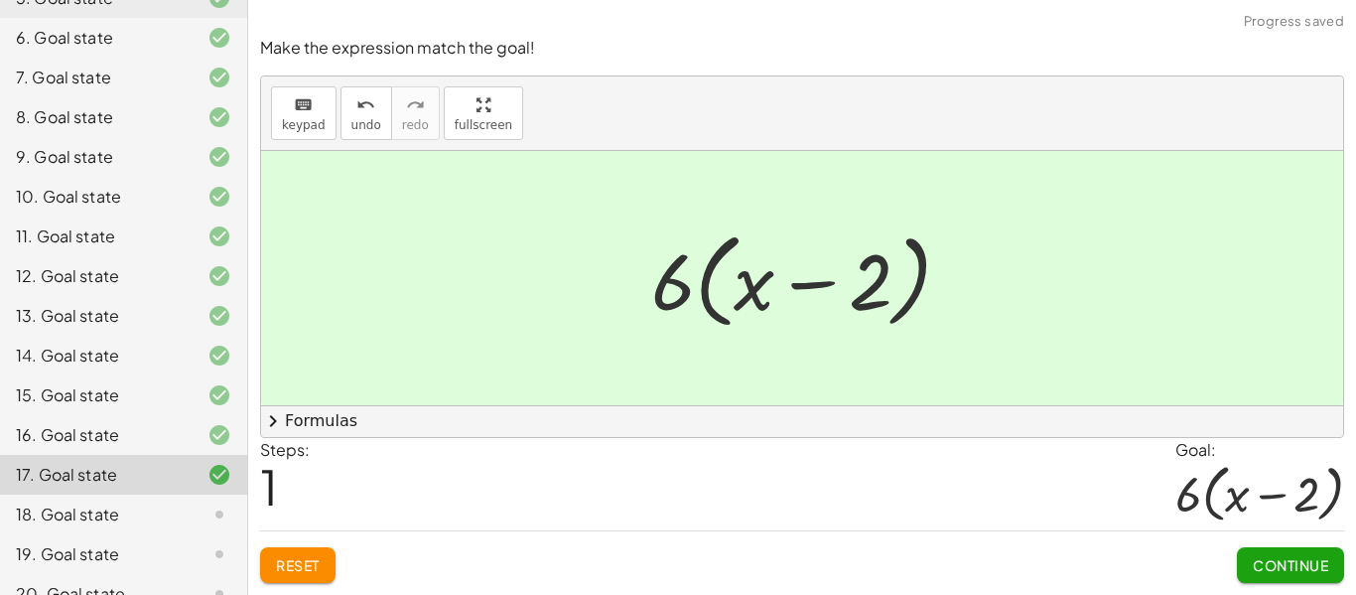
click at [1299, 569] on span "Continue" at bounding box center [1290, 565] width 75 height 18
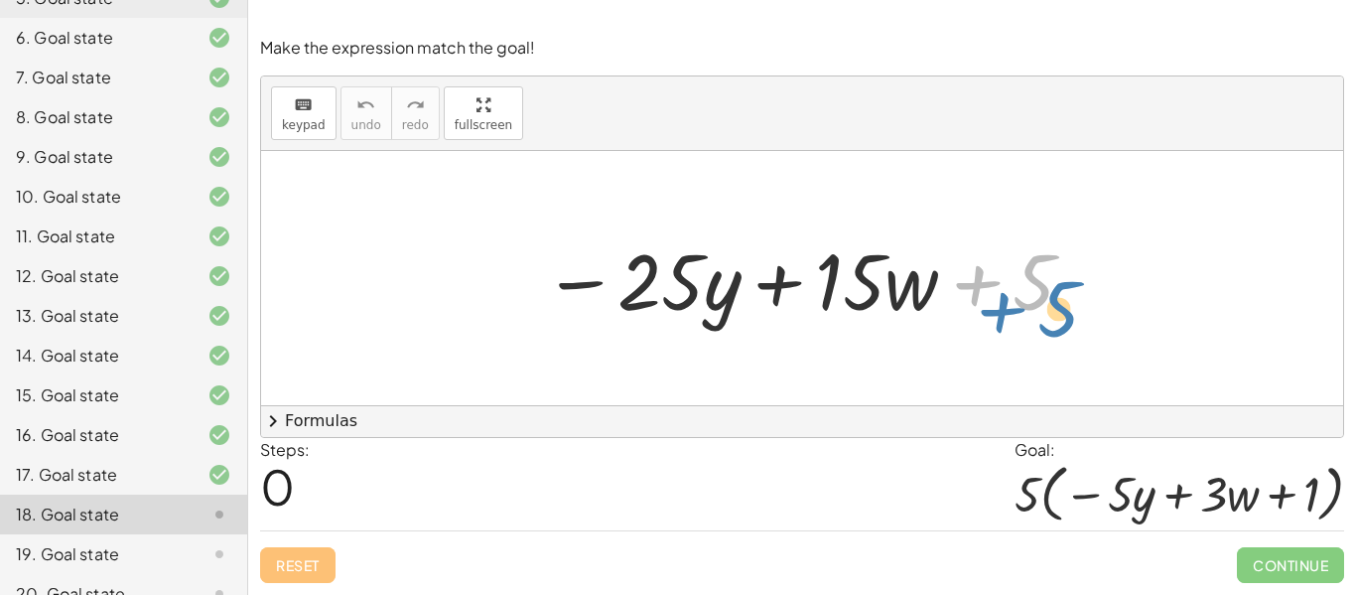
drag, startPoint x: 1036, startPoint y: 300, endPoint x: 1062, endPoint y: 327, distance: 37.2
click at [1062, 327] on div at bounding box center [810, 278] width 554 height 102
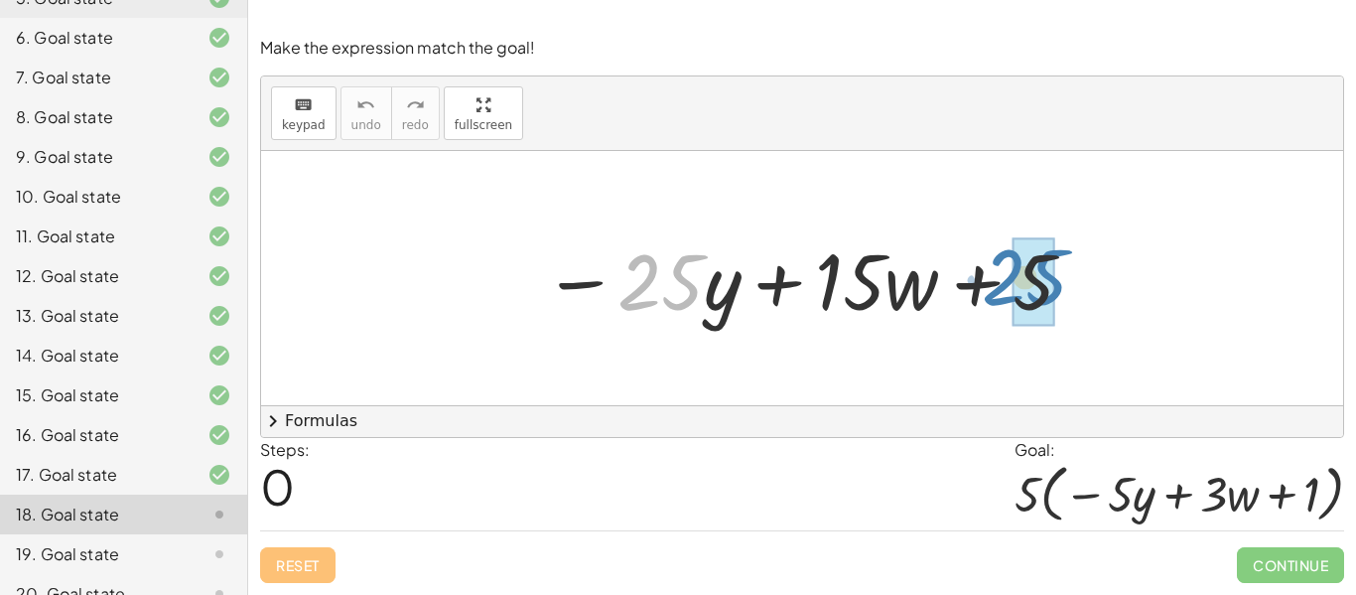
drag, startPoint x: 672, startPoint y: 294, endPoint x: 1037, endPoint y: 287, distance: 364.5
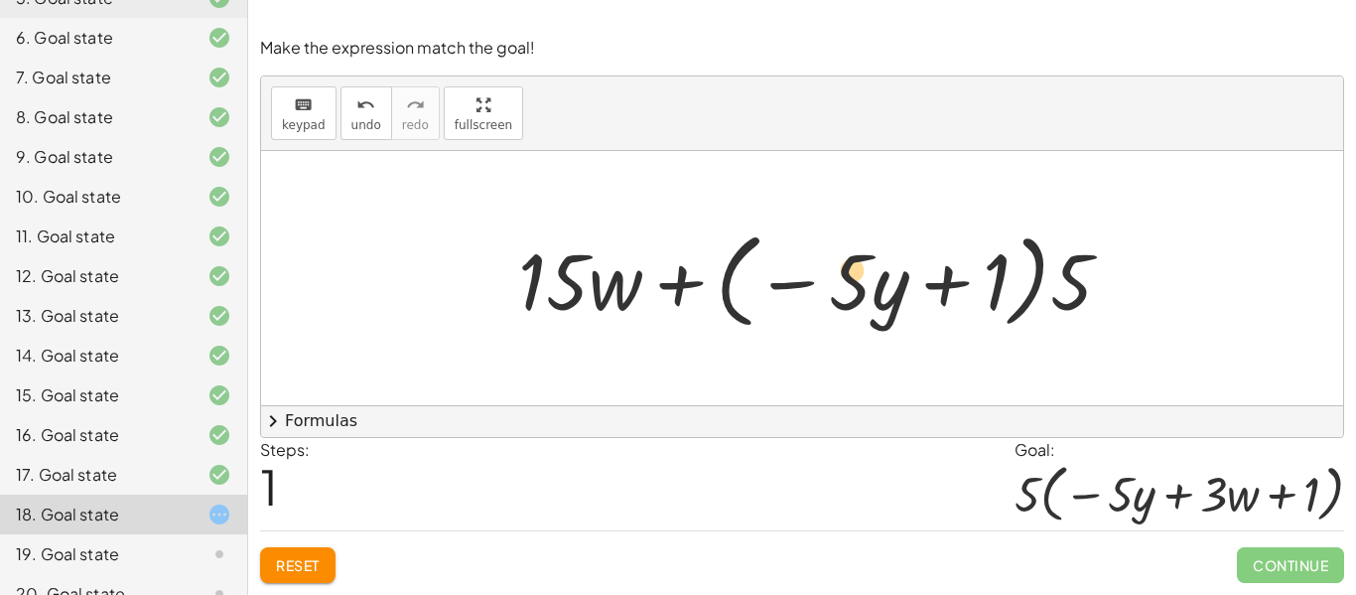
drag, startPoint x: 556, startPoint y: 288, endPoint x: 855, endPoint y: 278, distance: 299.1
click at [855, 278] on div at bounding box center [823, 278] width 630 height 114
drag, startPoint x: 565, startPoint y: 303, endPoint x: 869, endPoint y: 290, distance: 304.1
click at [869, 290] on div at bounding box center [823, 278] width 630 height 114
drag, startPoint x: 611, startPoint y: 285, endPoint x: 774, endPoint y: 293, distance: 163.1
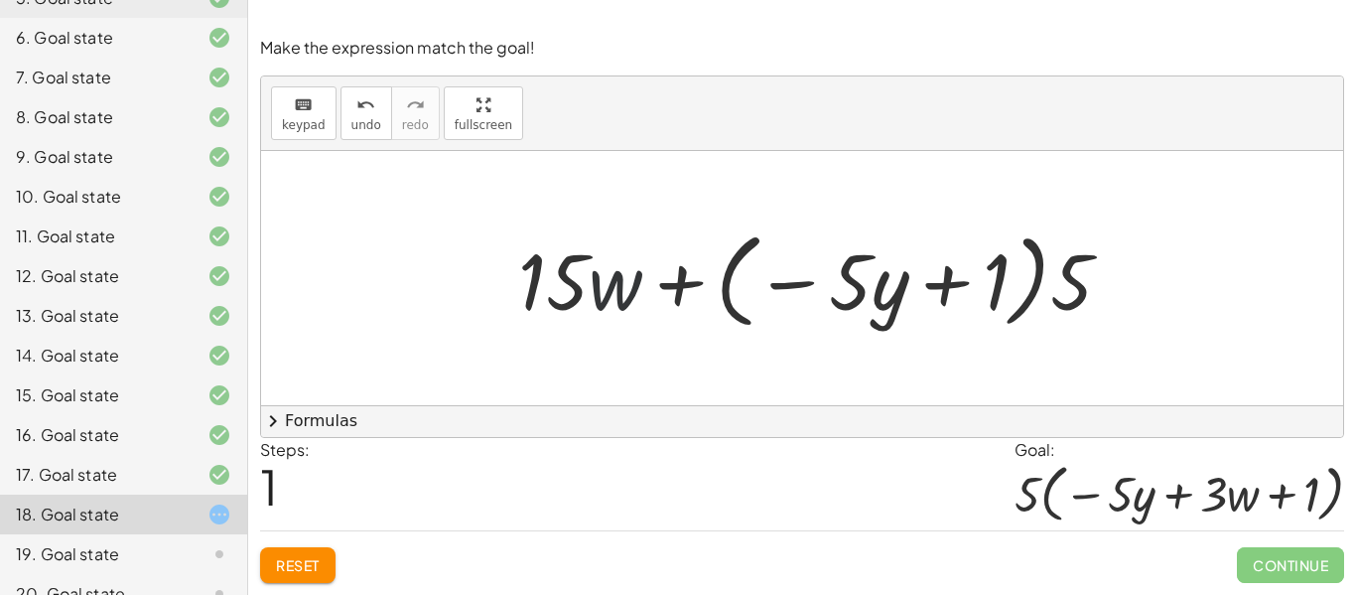
click at [774, 293] on div at bounding box center [823, 278] width 630 height 114
drag, startPoint x: 1078, startPoint y: 291, endPoint x: 984, endPoint y: 285, distance: 94.5
click at [984, 285] on div at bounding box center [823, 278] width 630 height 114
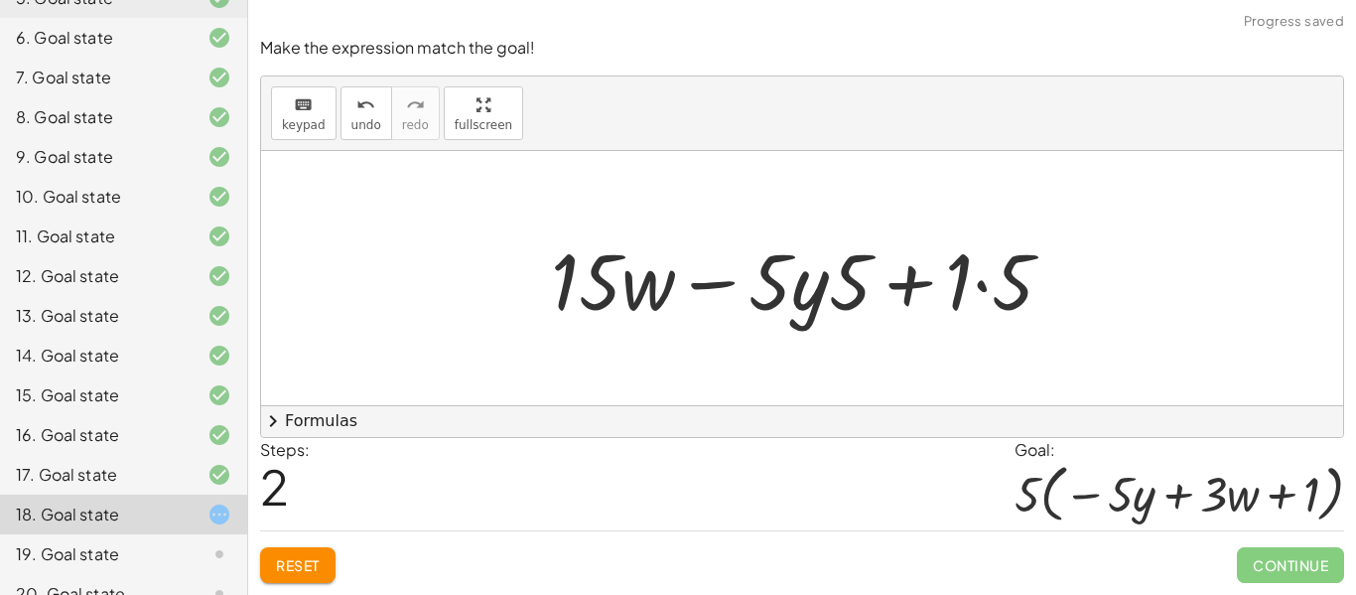
click at [296, 565] on span "Reset" at bounding box center [298, 565] width 44 height 18
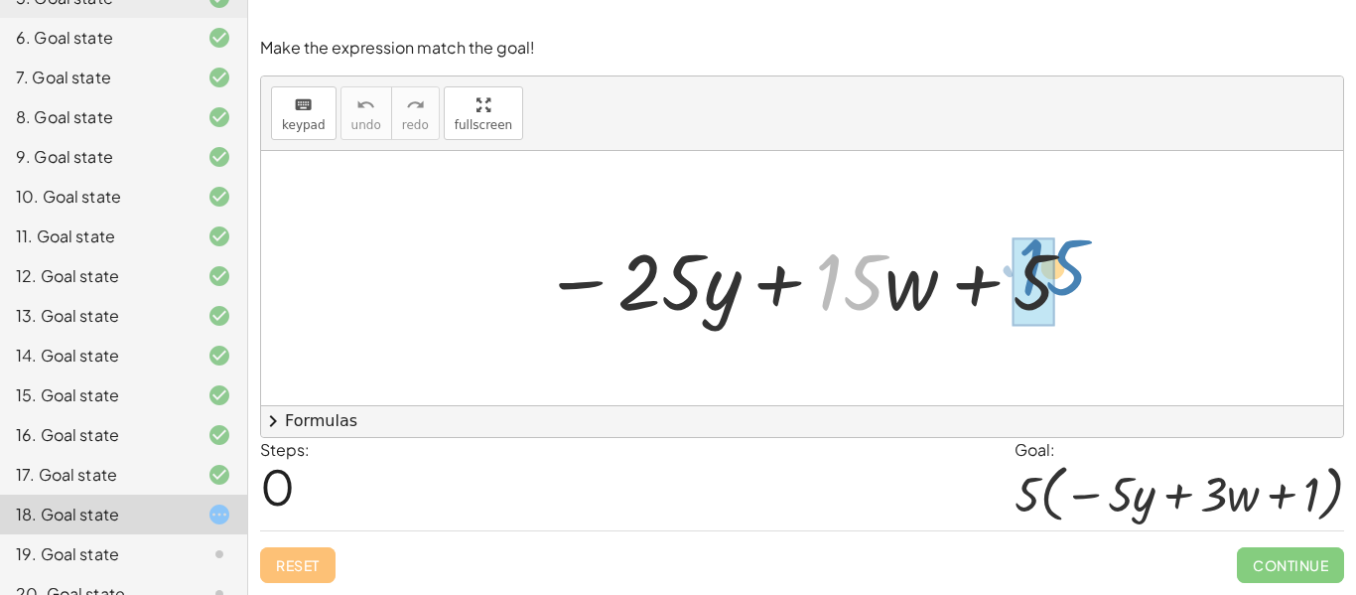
drag, startPoint x: 846, startPoint y: 289, endPoint x: 1051, endPoint y: 274, distance: 205.1
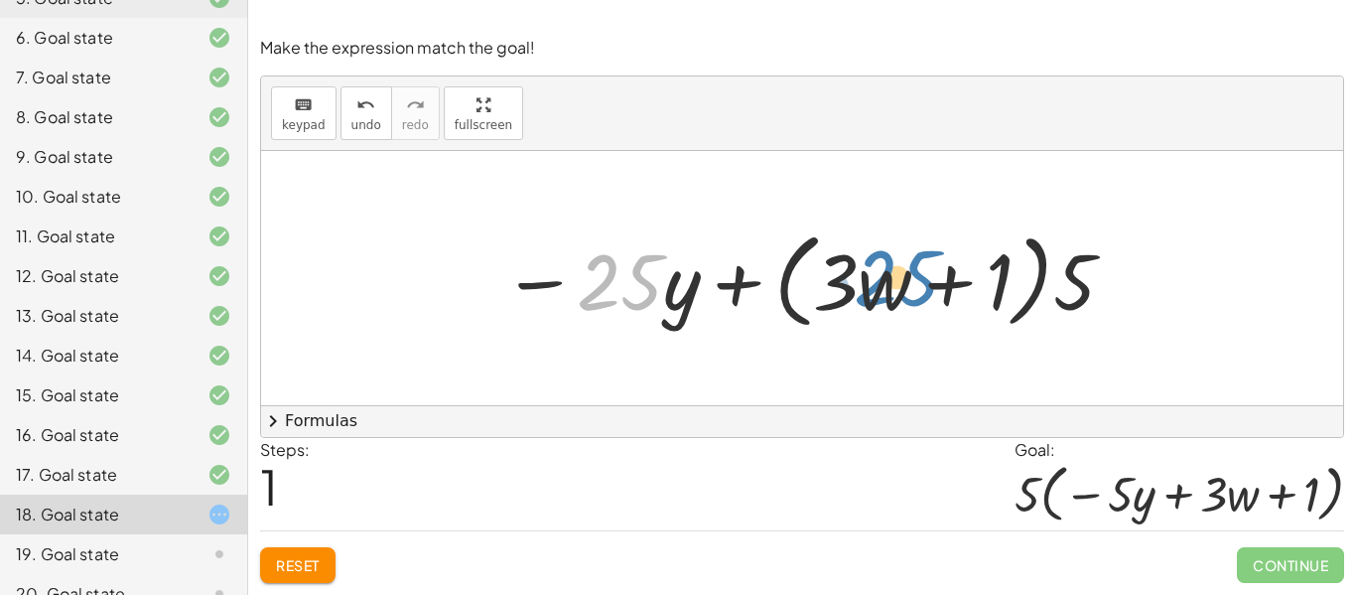
drag, startPoint x: 635, startPoint y: 293, endPoint x: 897, endPoint y: 294, distance: 262.2
click at [897, 294] on div at bounding box center [810, 278] width 635 height 114
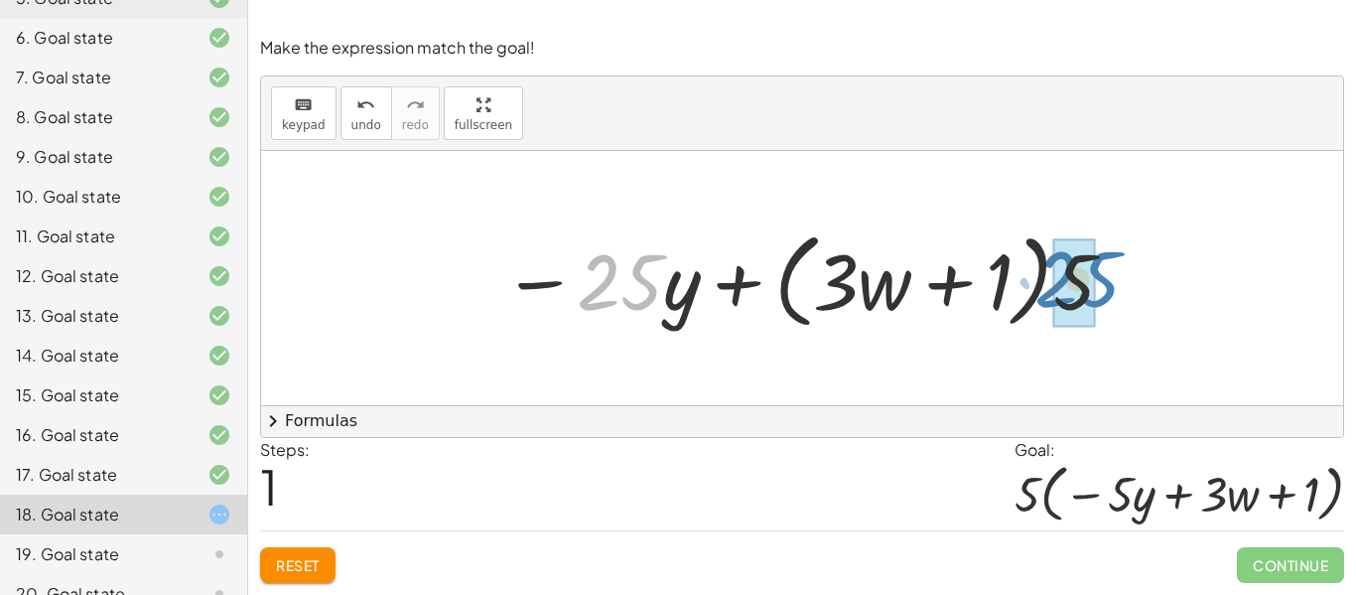
drag, startPoint x: 603, startPoint y: 301, endPoint x: 1059, endPoint y: 300, distance: 455.8
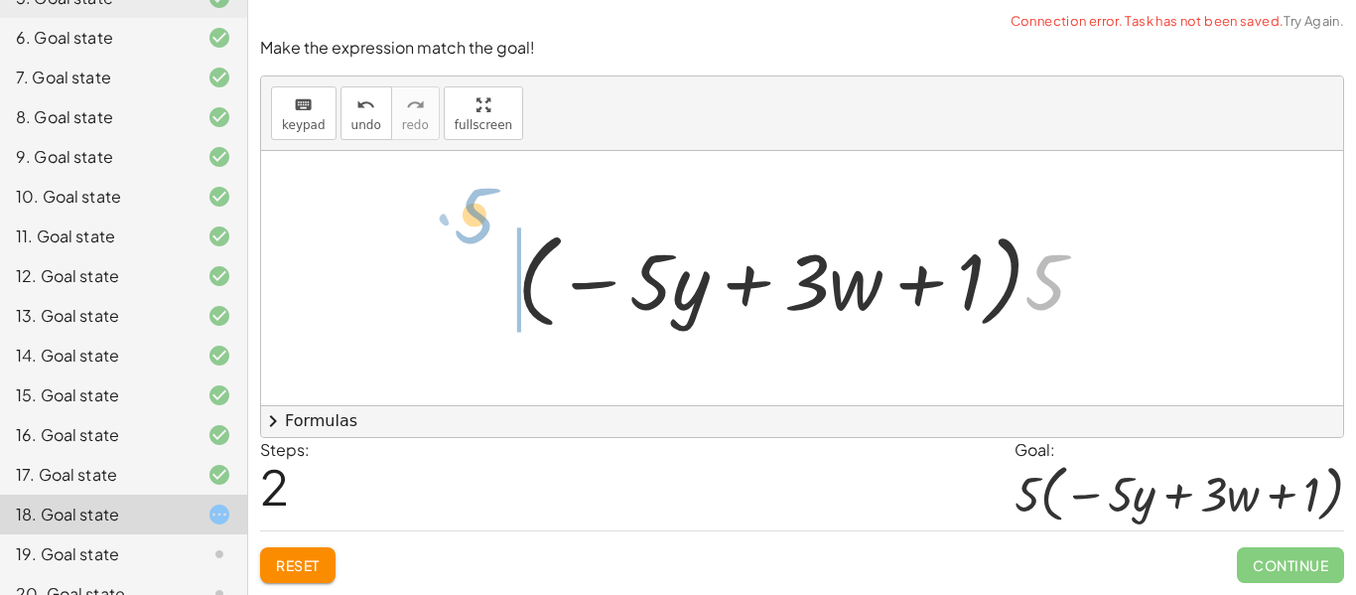
drag, startPoint x: 1051, startPoint y: 286, endPoint x: 480, endPoint y: 223, distance: 574.4
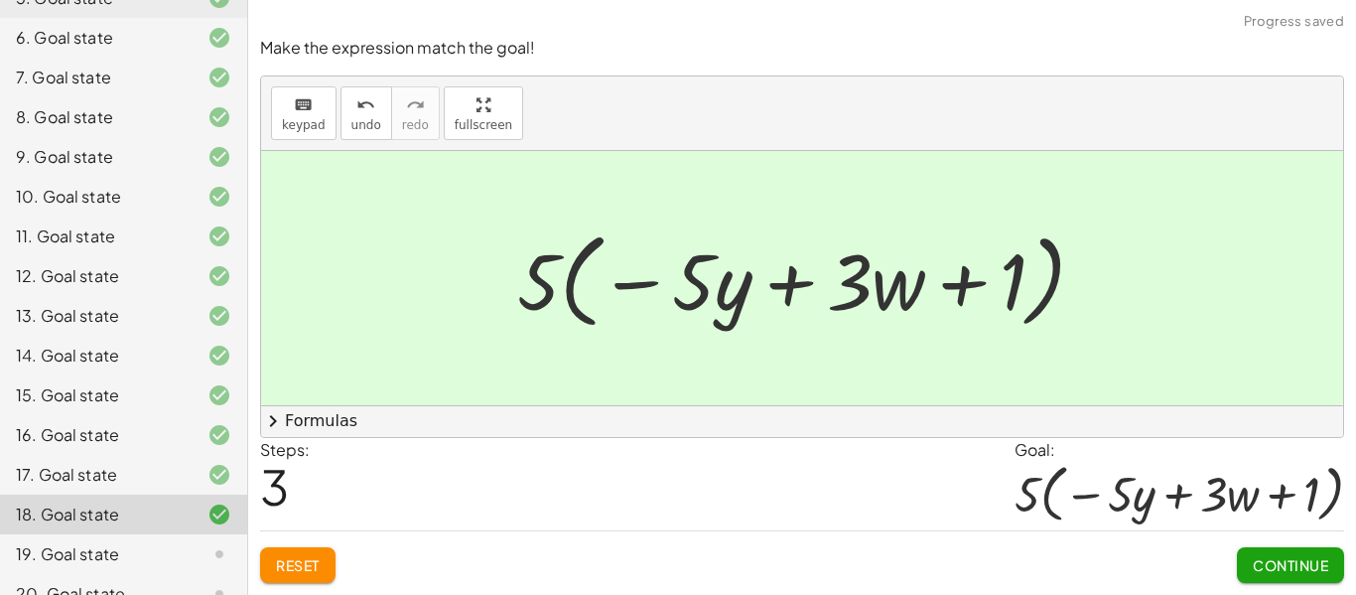
click at [1288, 566] on span "Continue" at bounding box center [1290, 565] width 75 height 18
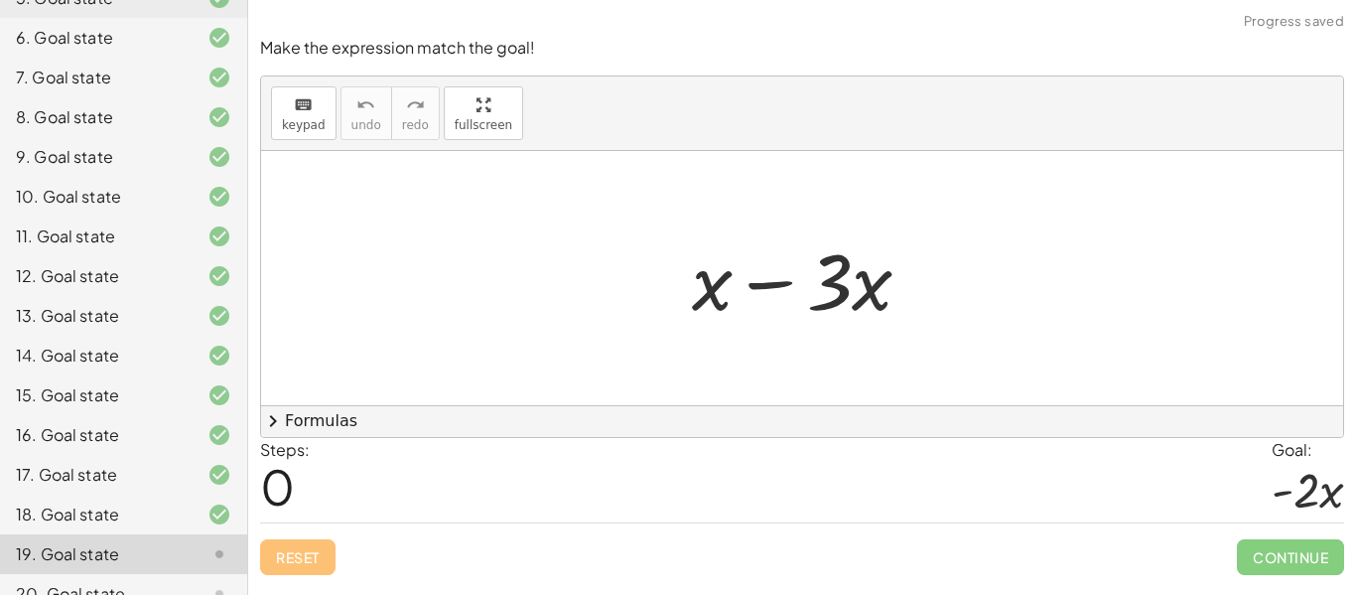
click at [1026, 285] on div at bounding box center [802, 278] width 1082 height 254
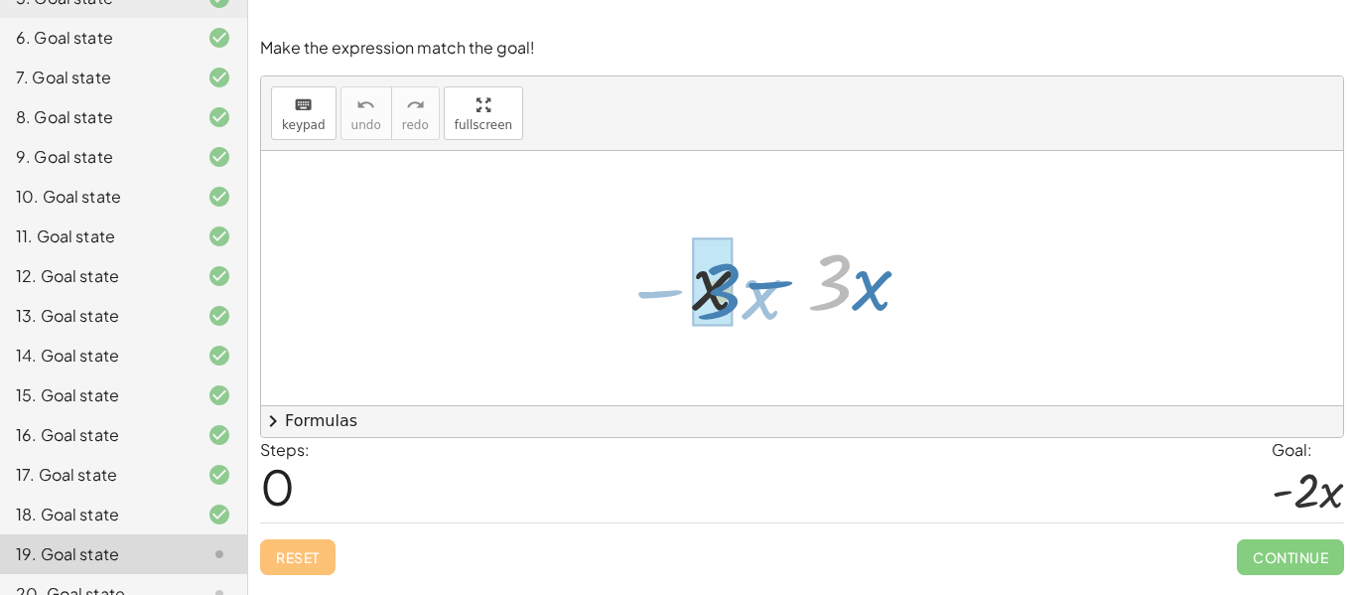
drag, startPoint x: 836, startPoint y: 290, endPoint x: 722, endPoint y: 301, distance: 114.7
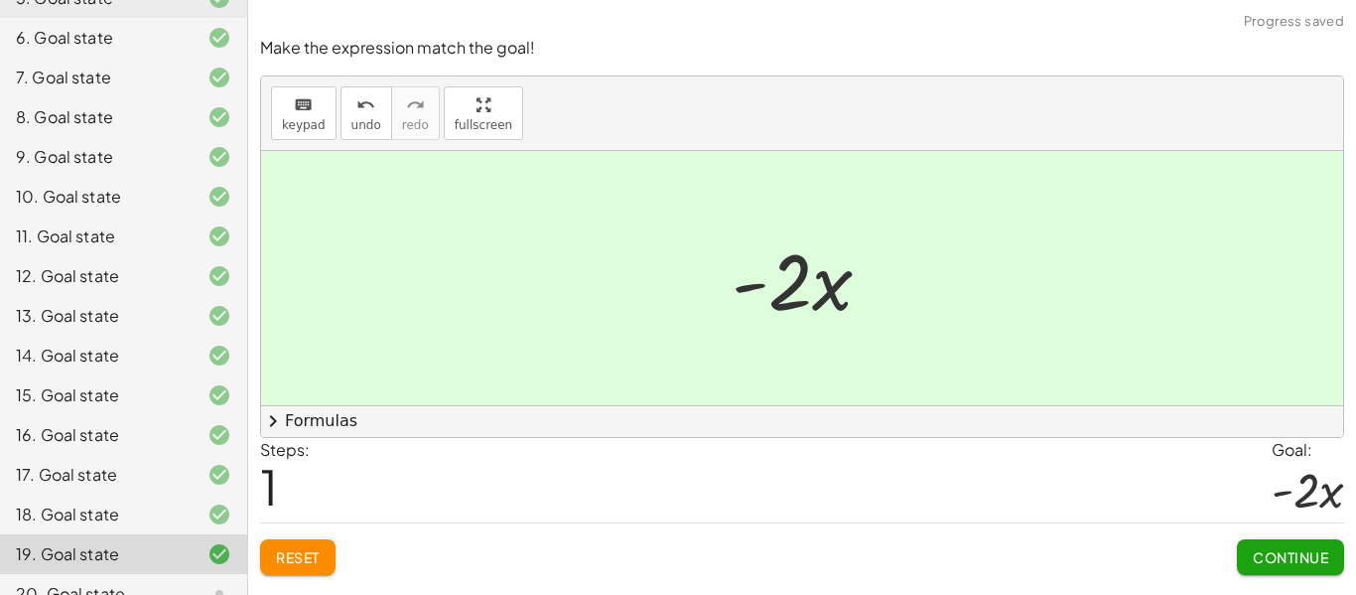
click at [1283, 558] on span "Continue" at bounding box center [1290, 557] width 75 height 18
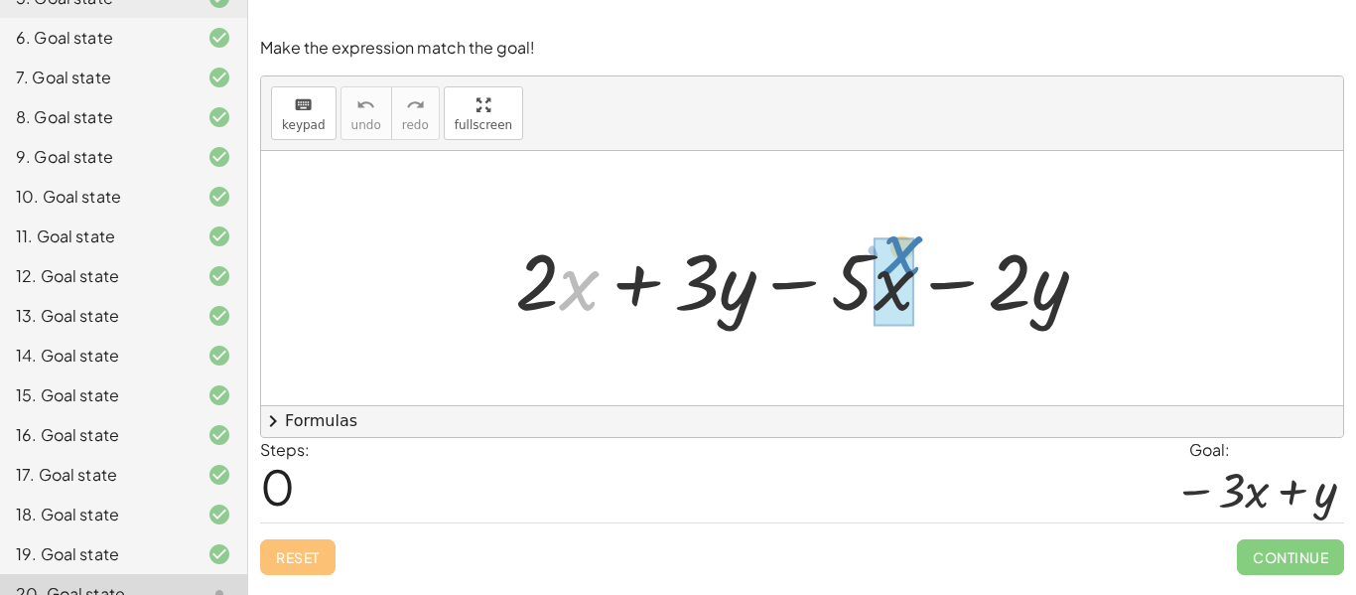
drag, startPoint x: 573, startPoint y: 294, endPoint x: 892, endPoint y: 262, distance: 320.3
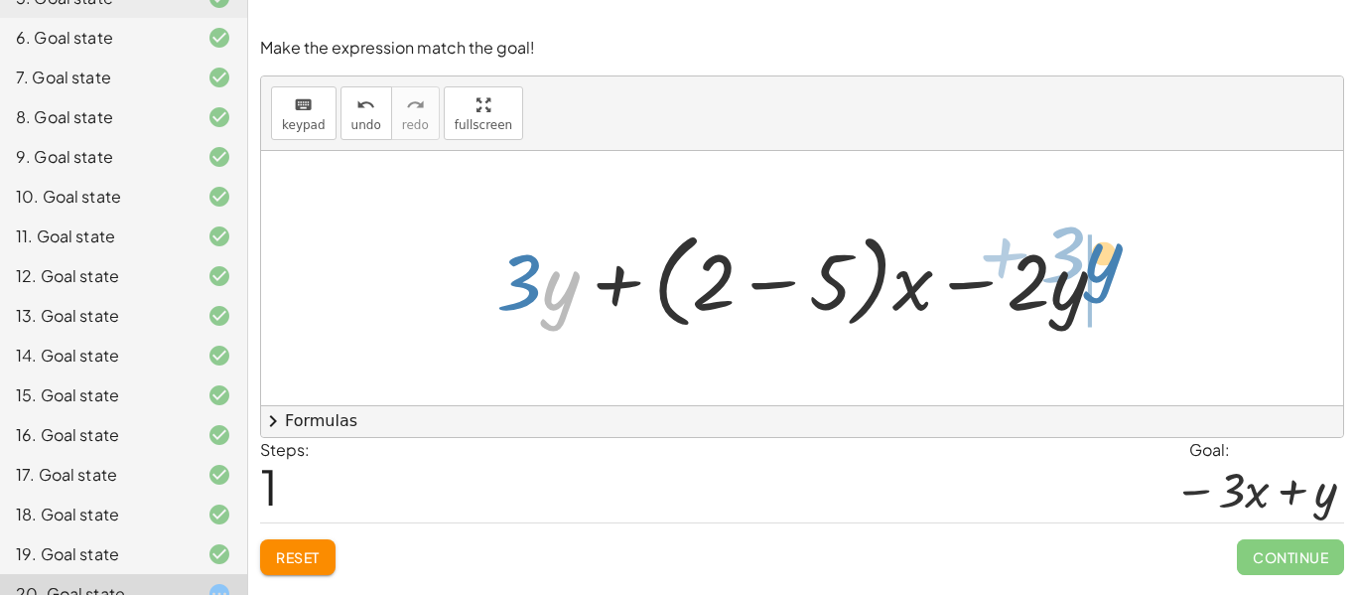
drag, startPoint x: 554, startPoint y: 293, endPoint x: 1090, endPoint y: 273, distance: 536.6
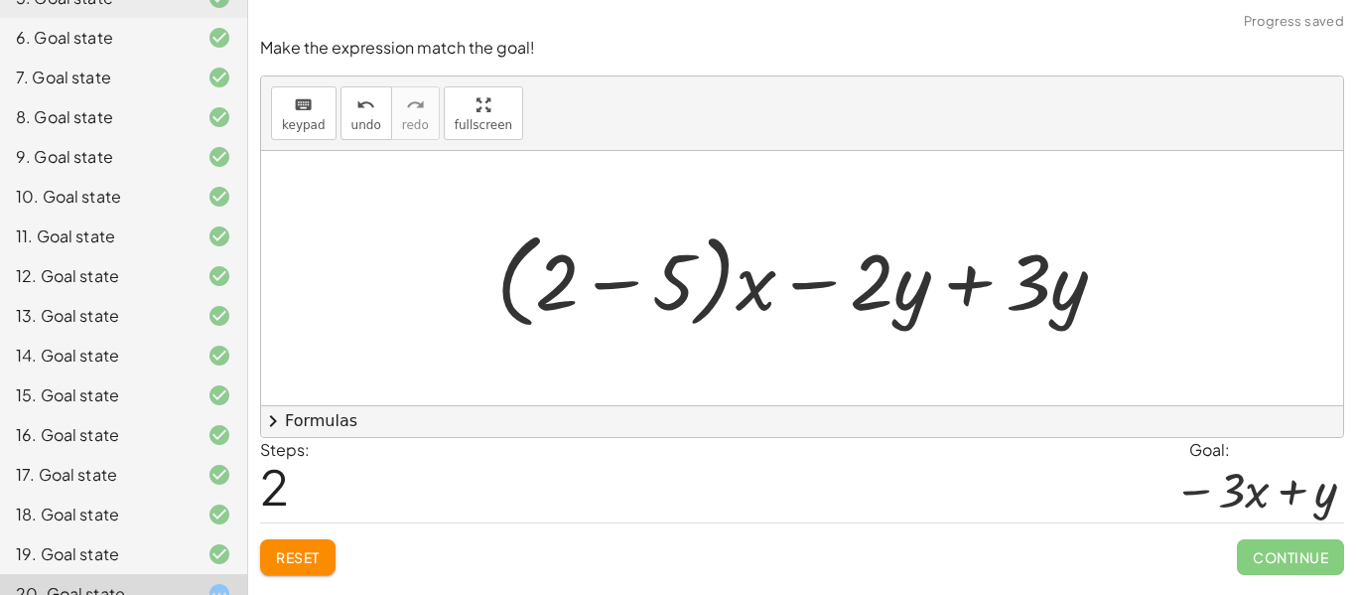
click at [295, 560] on span "Reset" at bounding box center [298, 557] width 44 height 18
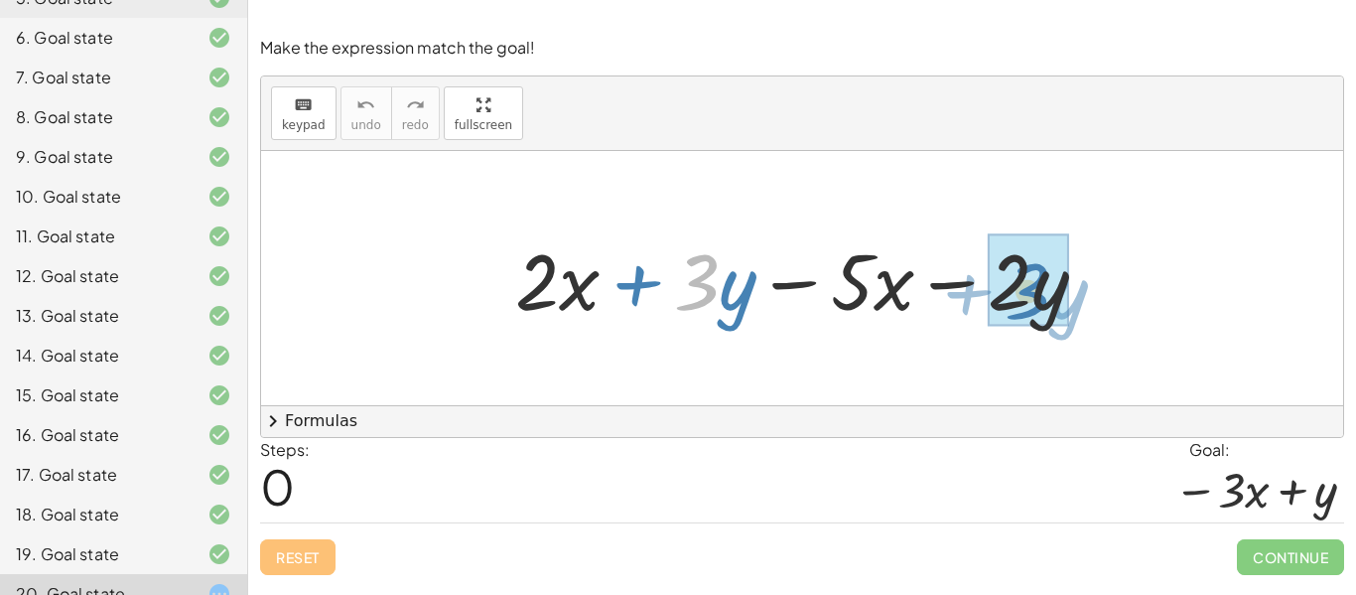
drag, startPoint x: 698, startPoint y: 299, endPoint x: 1029, endPoint y: 308, distance: 330.8
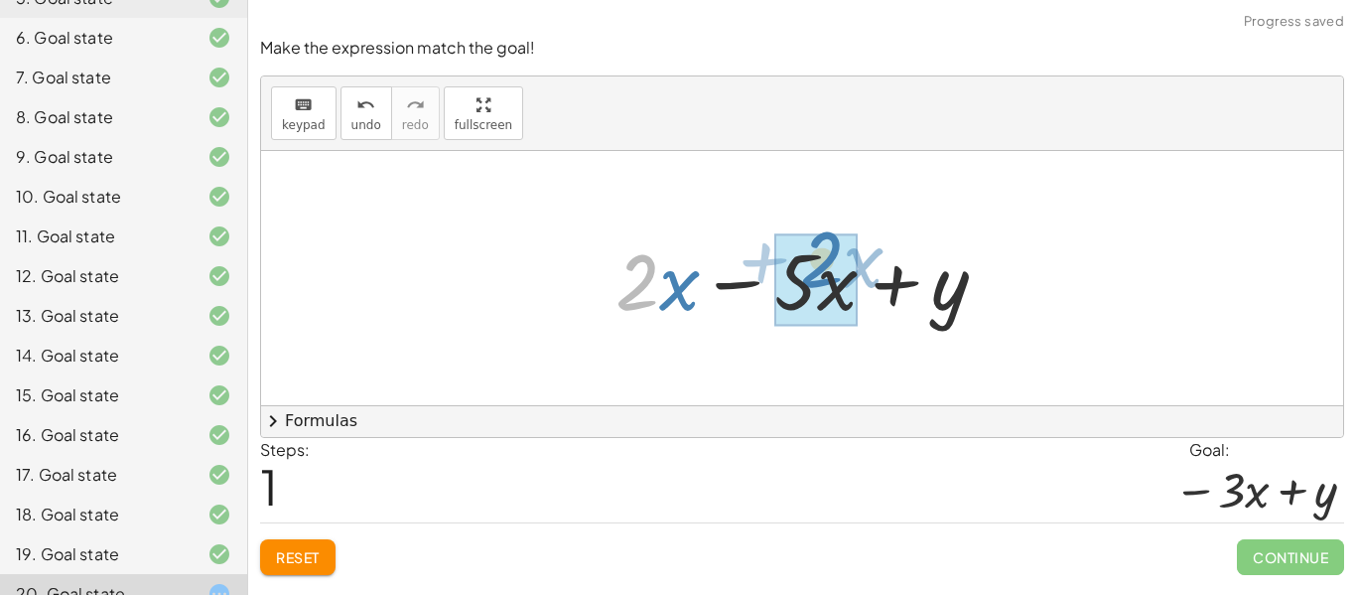
drag, startPoint x: 634, startPoint y: 299, endPoint x: 814, endPoint y: 281, distance: 181.6
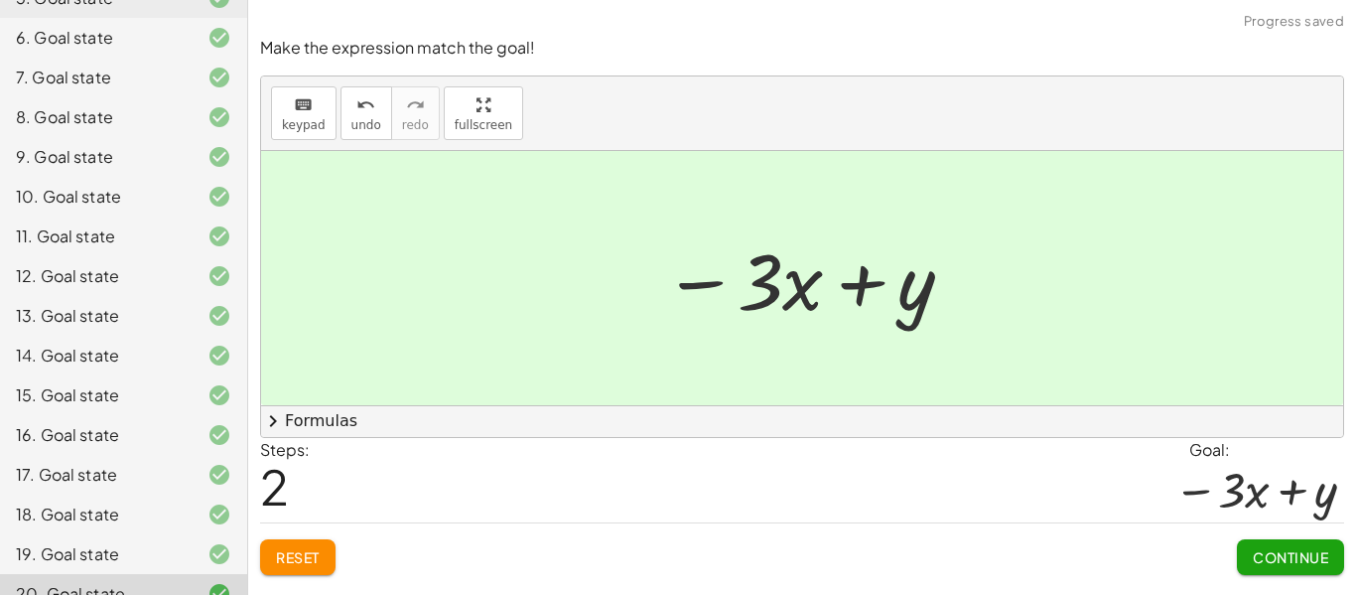
click at [1305, 550] on span "Continue" at bounding box center [1290, 557] width 75 height 18
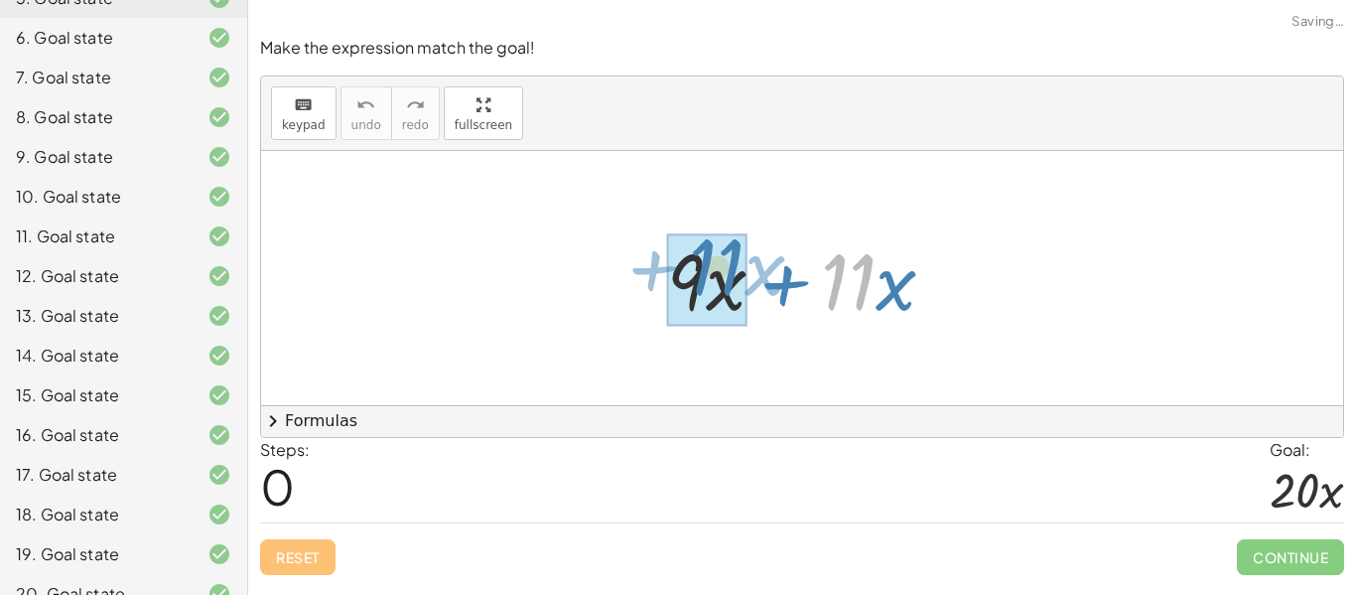
drag, startPoint x: 829, startPoint y: 293, endPoint x: 695, endPoint y: 279, distance: 134.8
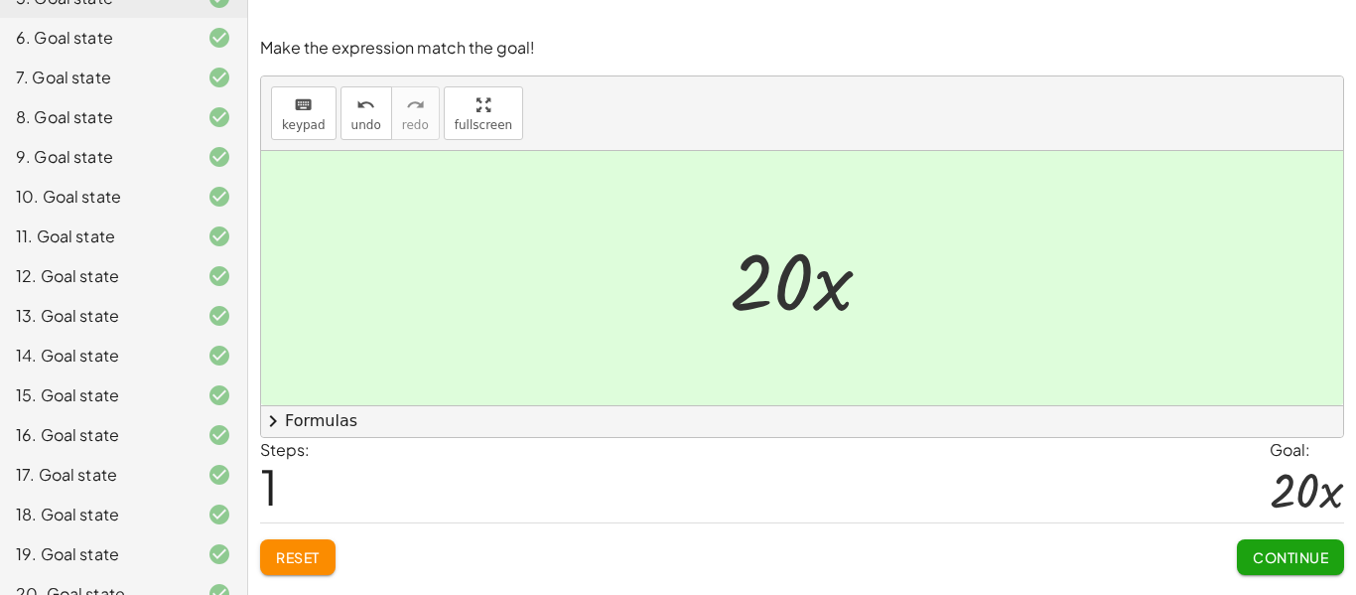
click at [1294, 552] on span "Continue" at bounding box center [1290, 557] width 75 height 18
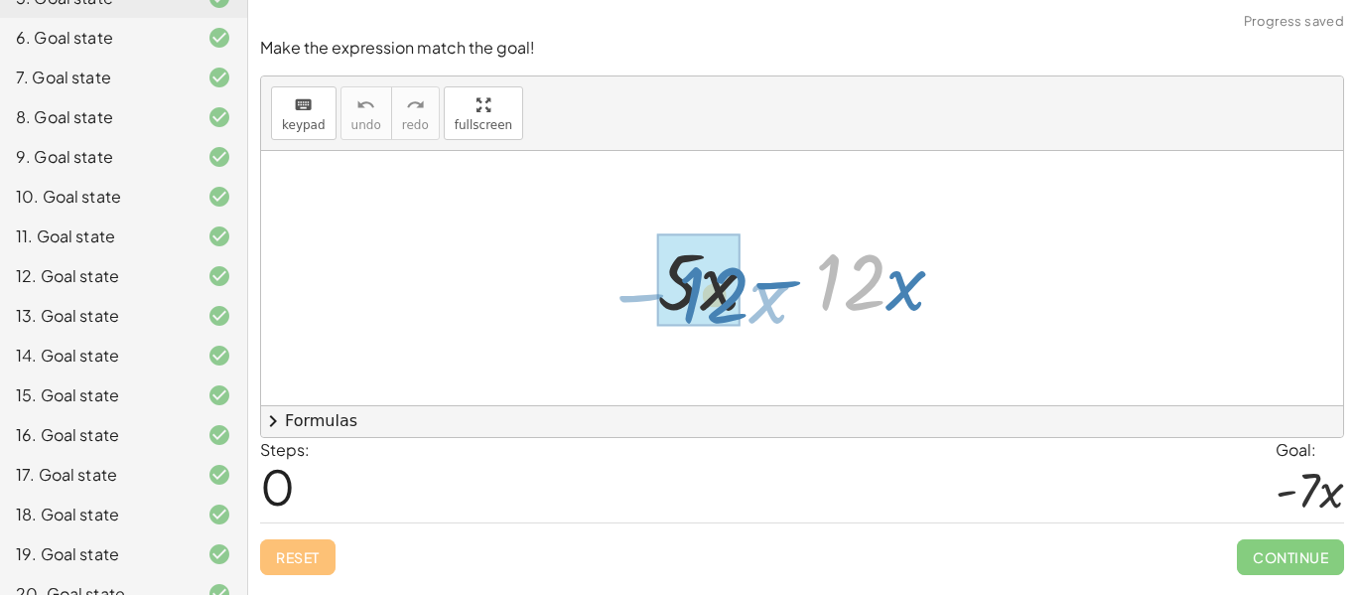
drag, startPoint x: 859, startPoint y: 304, endPoint x: 711, endPoint y: 319, distance: 148.7
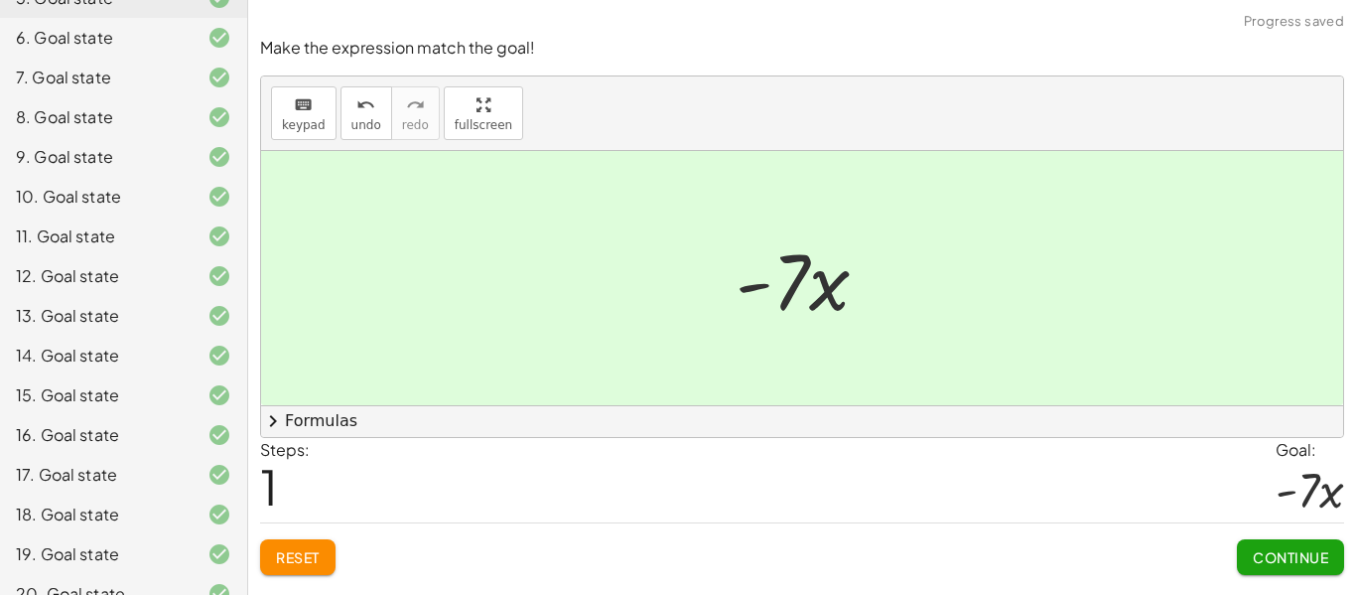
click at [1317, 561] on span "Continue" at bounding box center [1290, 557] width 75 height 18
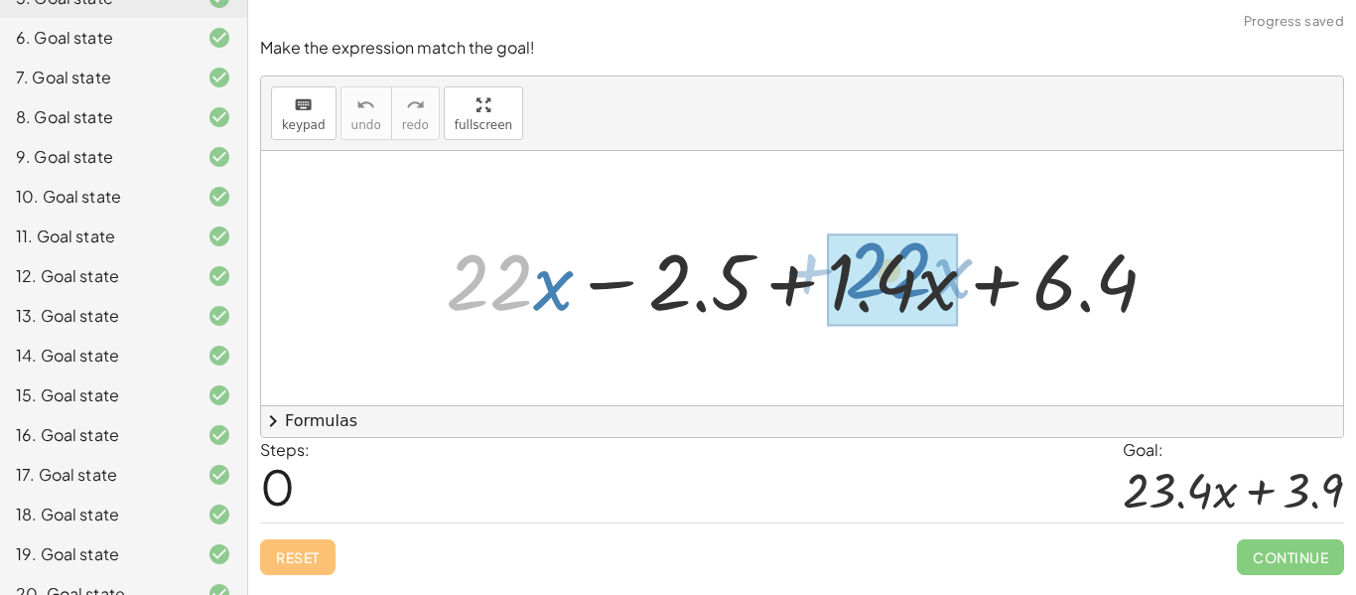
drag, startPoint x: 499, startPoint y: 295, endPoint x: 899, endPoint y: 284, distance: 400.3
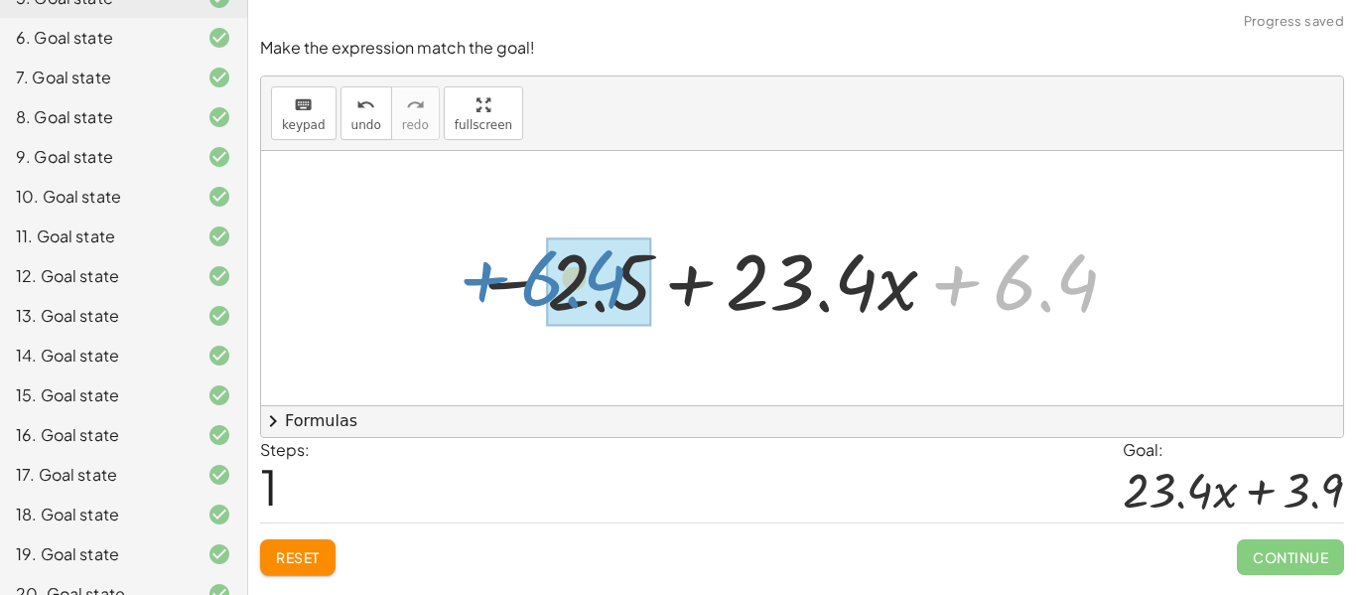
drag, startPoint x: 1010, startPoint y: 296, endPoint x: 542, endPoint y: 288, distance: 467.8
click at [542, 288] on div at bounding box center [797, 278] width 668 height 102
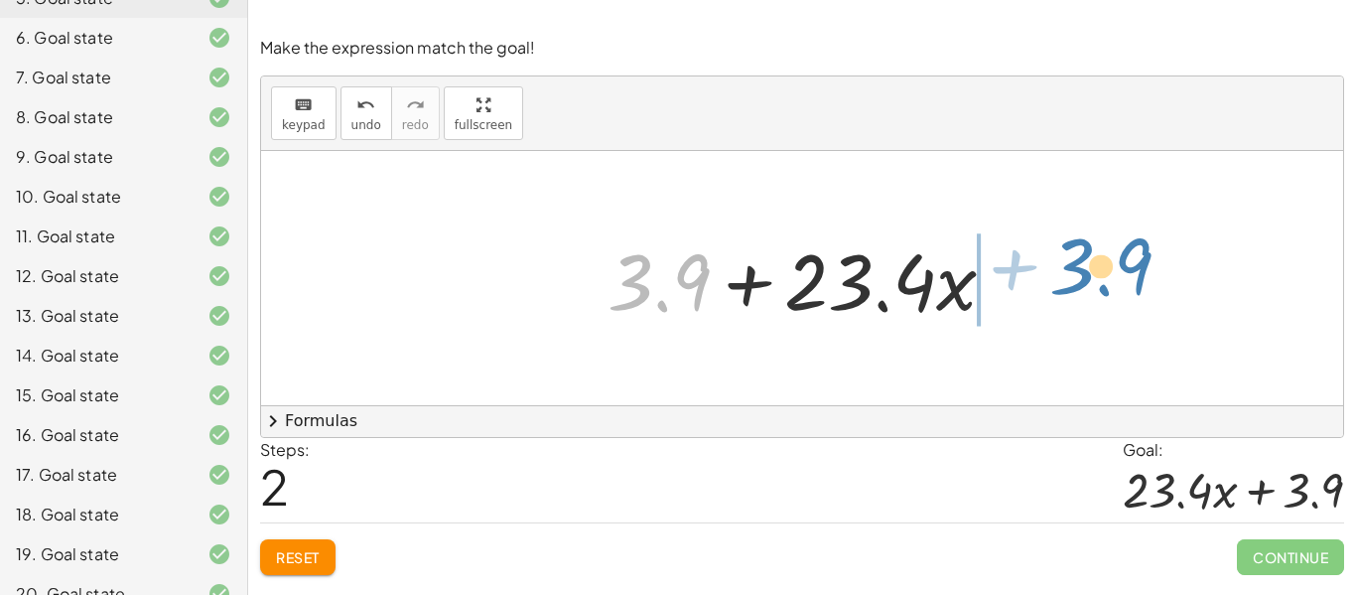
drag, startPoint x: 635, startPoint y: 297, endPoint x: 1088, endPoint y: 276, distance: 454.3
click at [1088, 276] on div "+ · 22 · x − 2.5 + · 1.4 · x + 6.4 − 2.5 + · 23.4 · x + 6.4 + 3.9 + · x · 23.4 …" at bounding box center [802, 278] width 1082 height 254
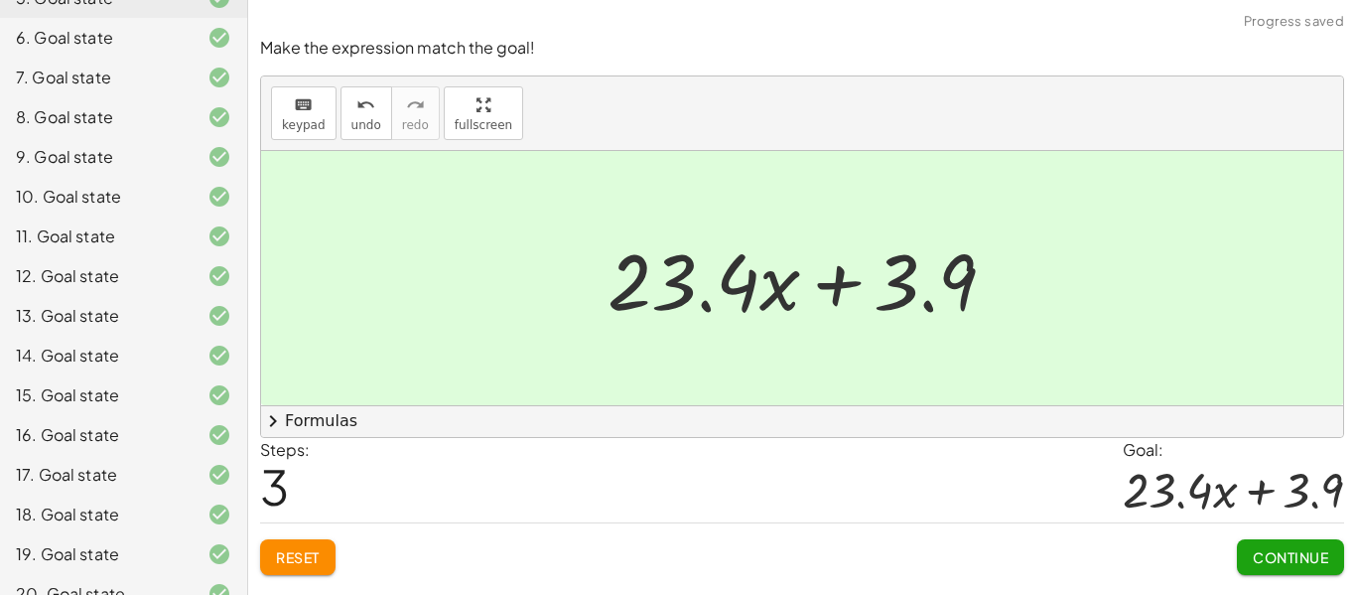
click at [1261, 563] on span "Continue" at bounding box center [1290, 557] width 75 height 18
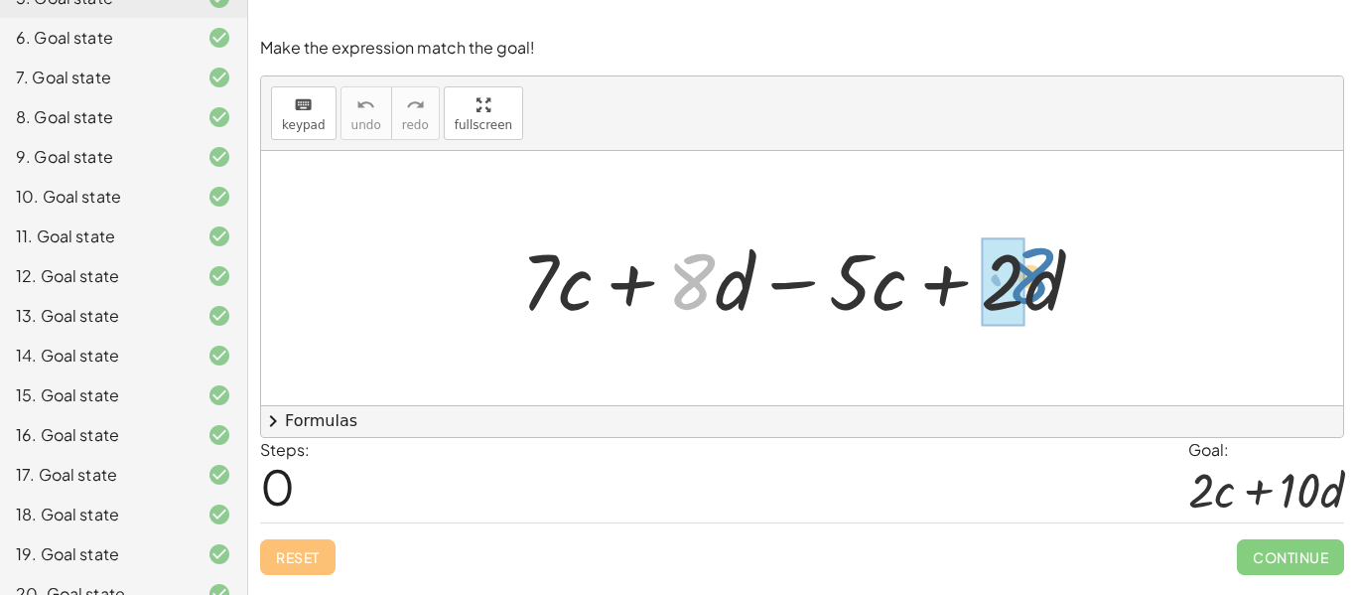
drag, startPoint x: 692, startPoint y: 298, endPoint x: 1032, endPoint y: 294, distance: 339.6
click at [1032, 294] on div at bounding box center [810, 278] width 598 height 102
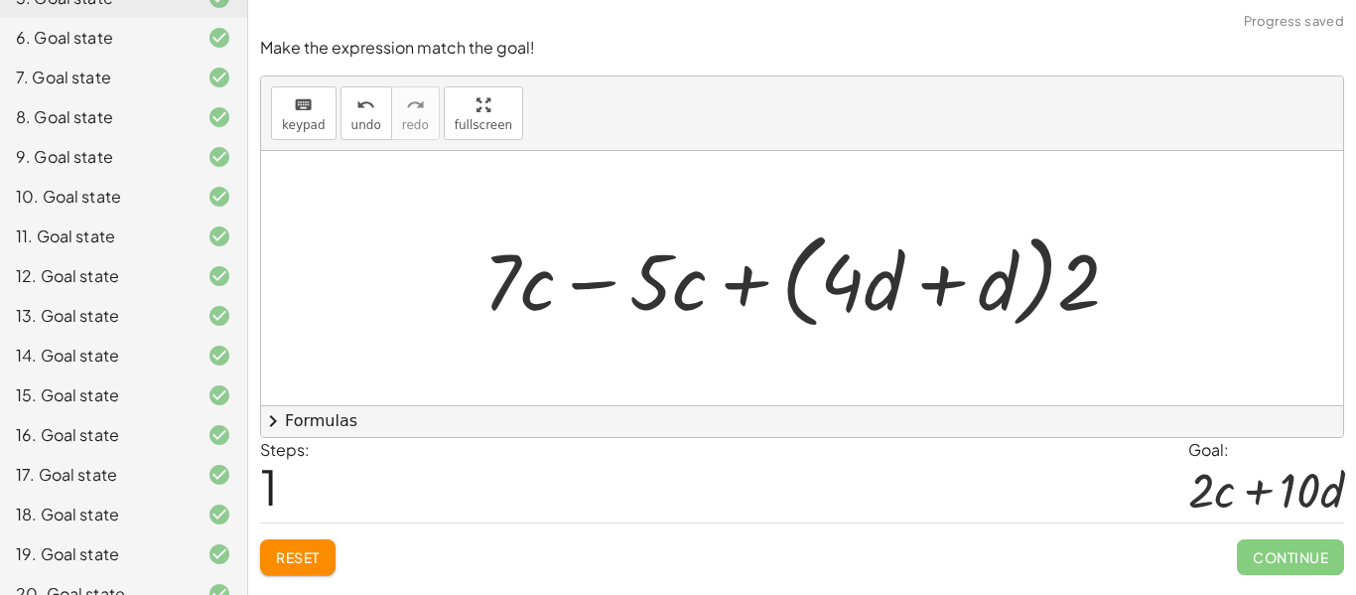
click at [313, 546] on button "Reset" at bounding box center [297, 557] width 75 height 36
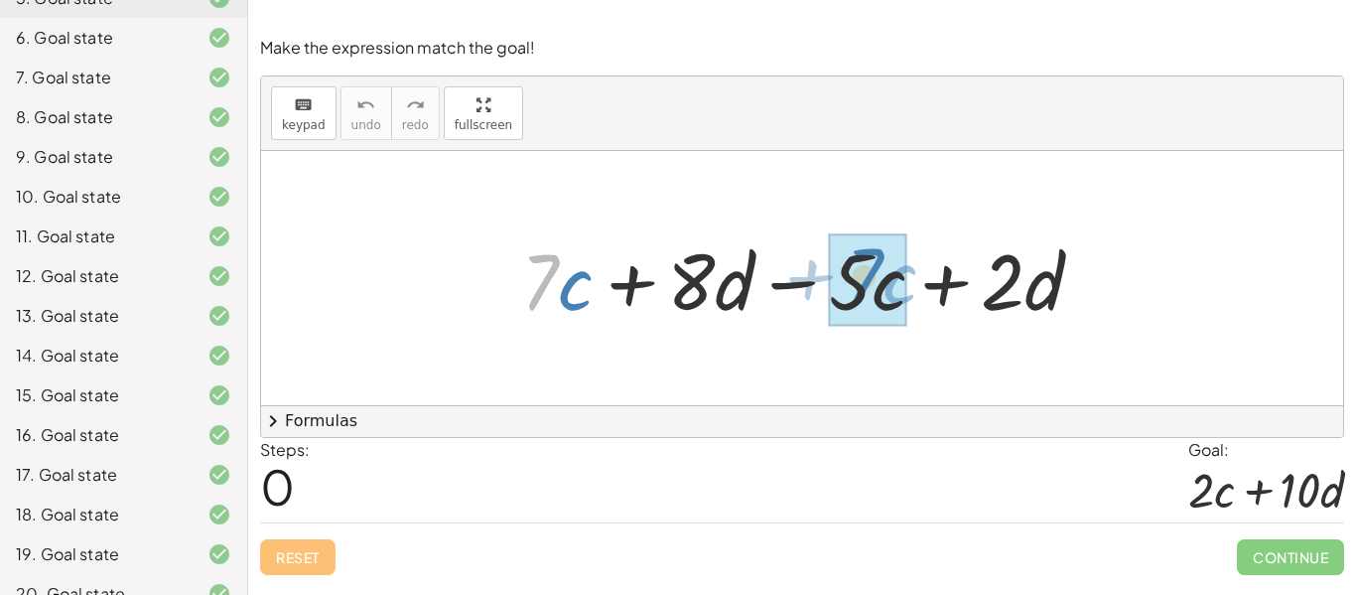
drag, startPoint x: 536, startPoint y: 291, endPoint x: 862, endPoint y: 285, distance: 325.8
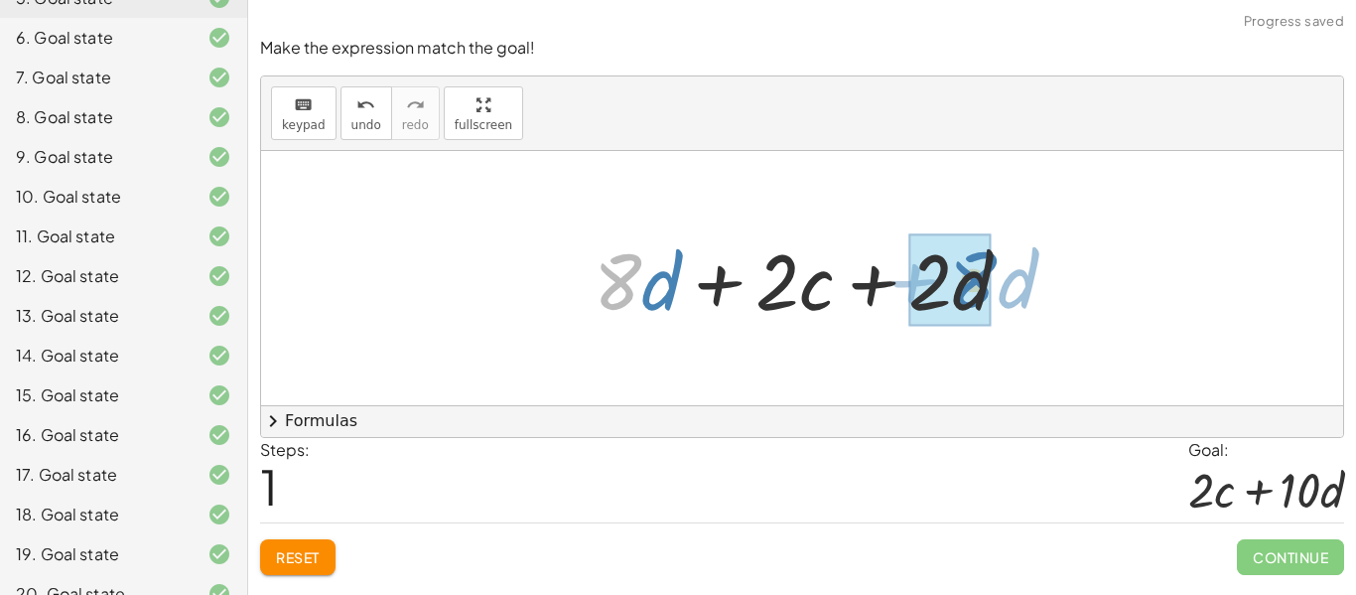
drag, startPoint x: 613, startPoint y: 294, endPoint x: 960, endPoint y: 292, distance: 347.6
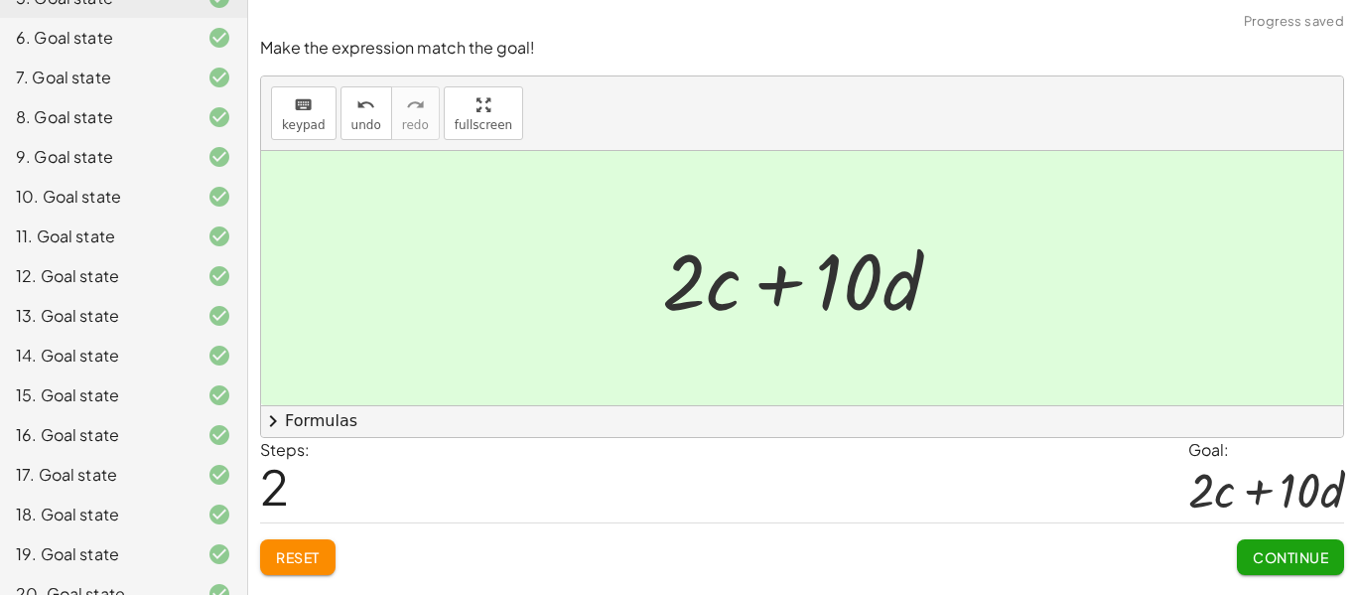
click at [1320, 551] on span "Continue" at bounding box center [1290, 557] width 75 height 18
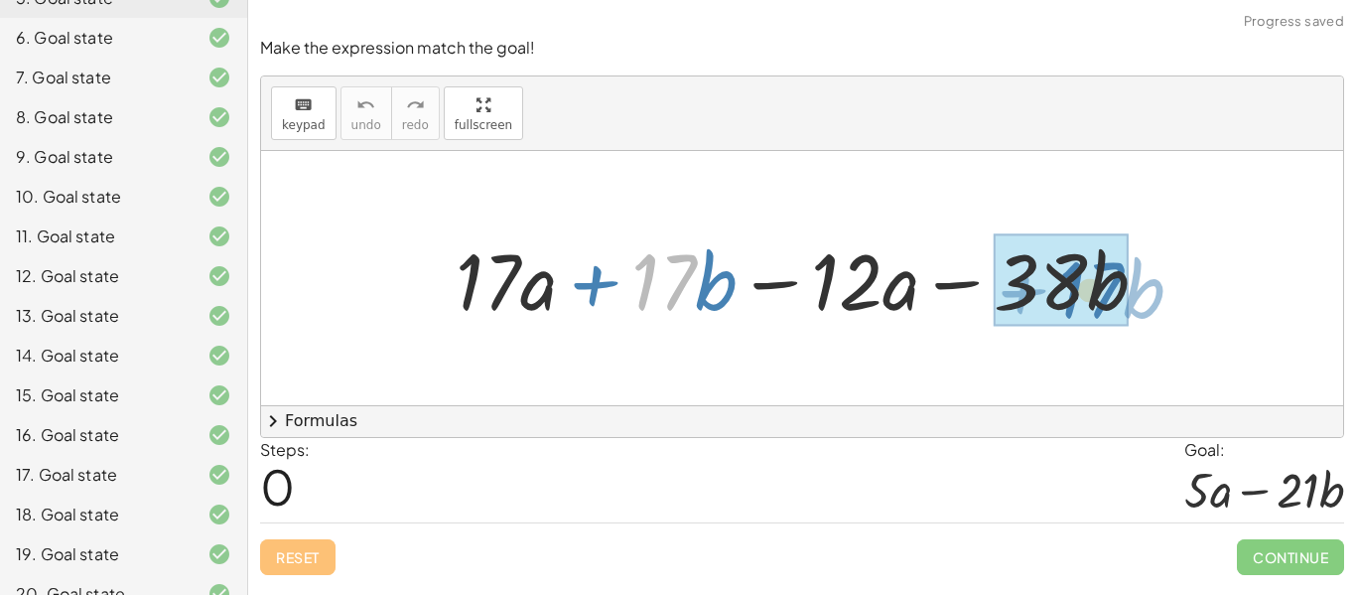
drag, startPoint x: 646, startPoint y: 292, endPoint x: 1074, endPoint y: 299, distance: 428.1
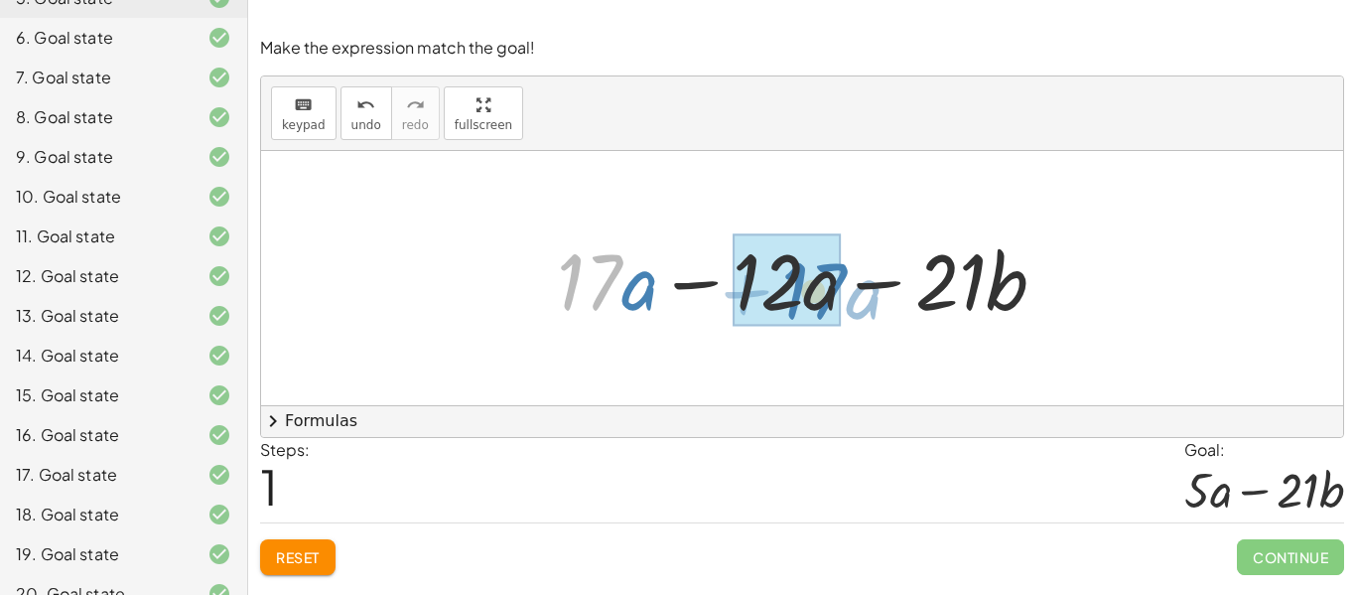
drag, startPoint x: 599, startPoint y: 291, endPoint x: 814, endPoint y: 300, distance: 215.7
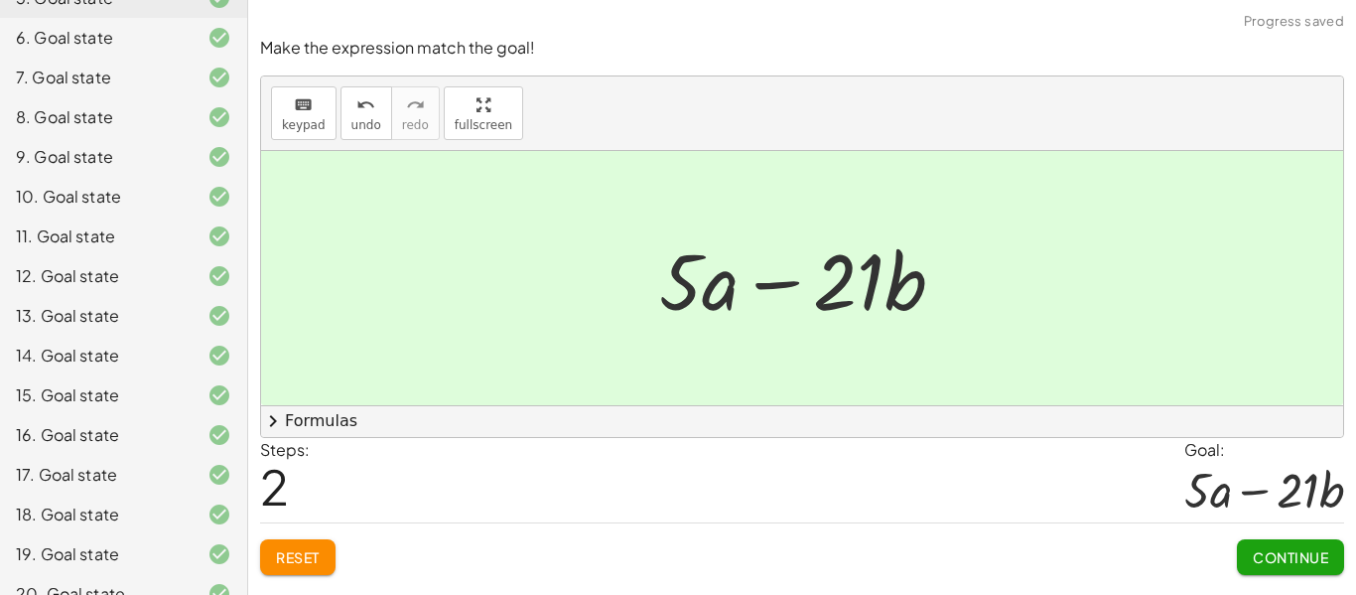
click at [1275, 560] on span "Continue" at bounding box center [1290, 557] width 75 height 18
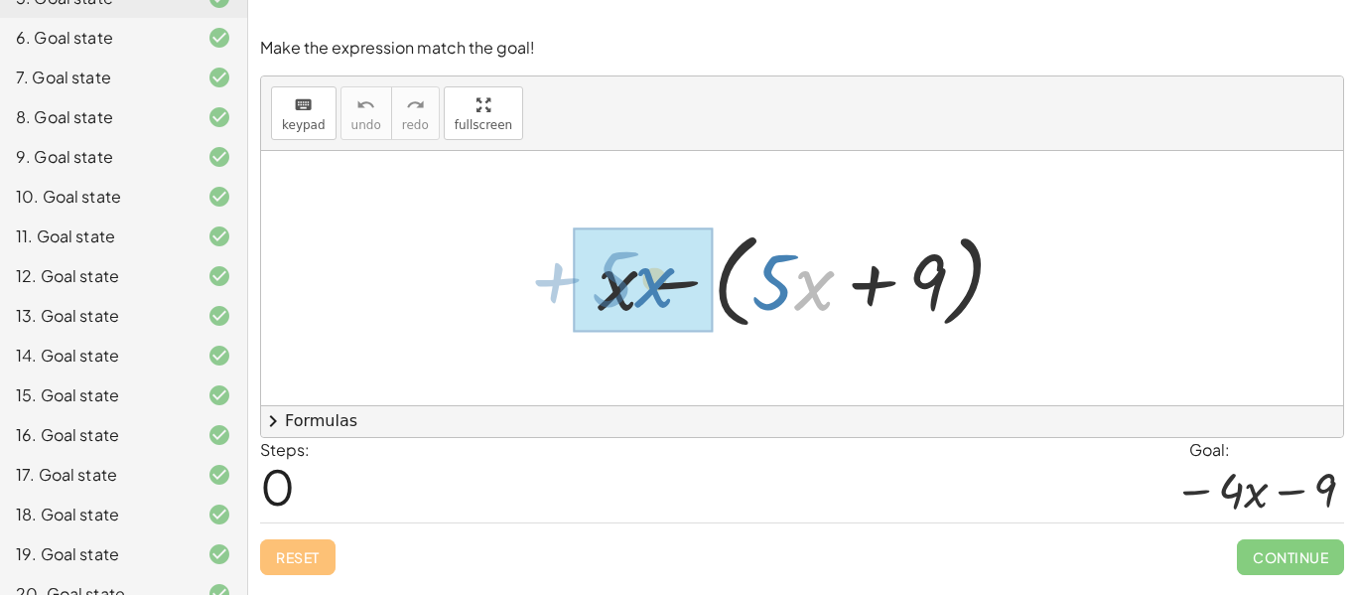
drag, startPoint x: 802, startPoint y: 299, endPoint x: 642, endPoint y: 297, distance: 159.9
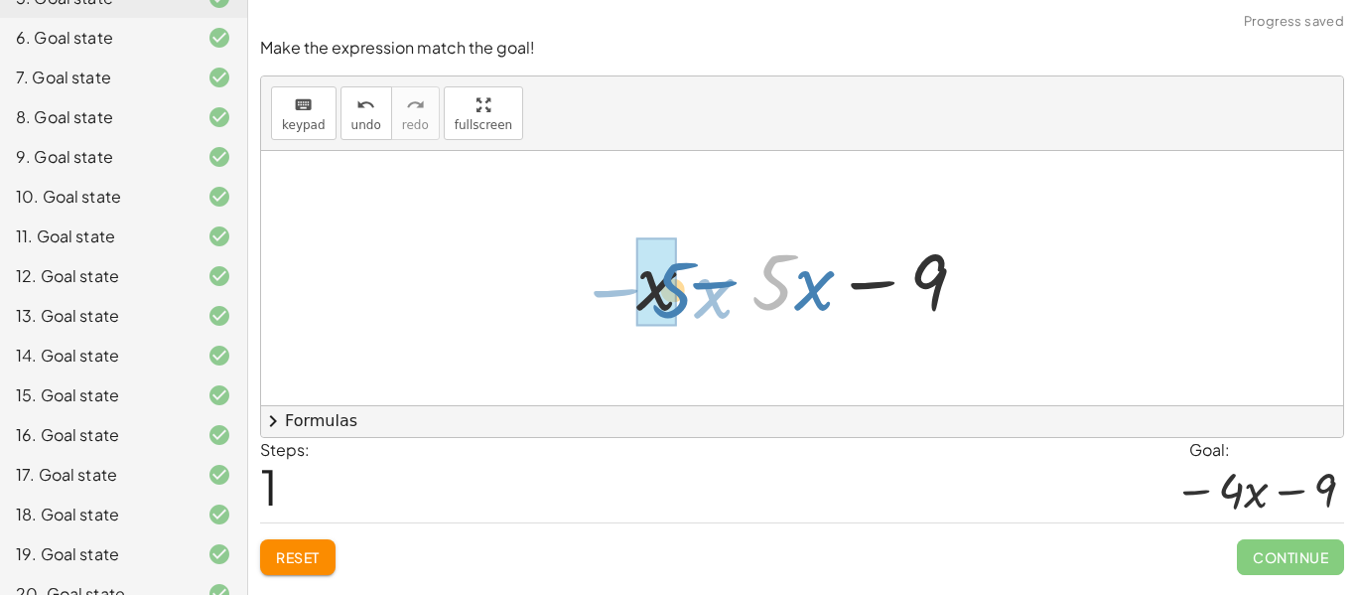
drag, startPoint x: 782, startPoint y: 290, endPoint x: 678, endPoint y: 298, distance: 103.6
click at [678, 298] on div at bounding box center [810, 278] width 366 height 102
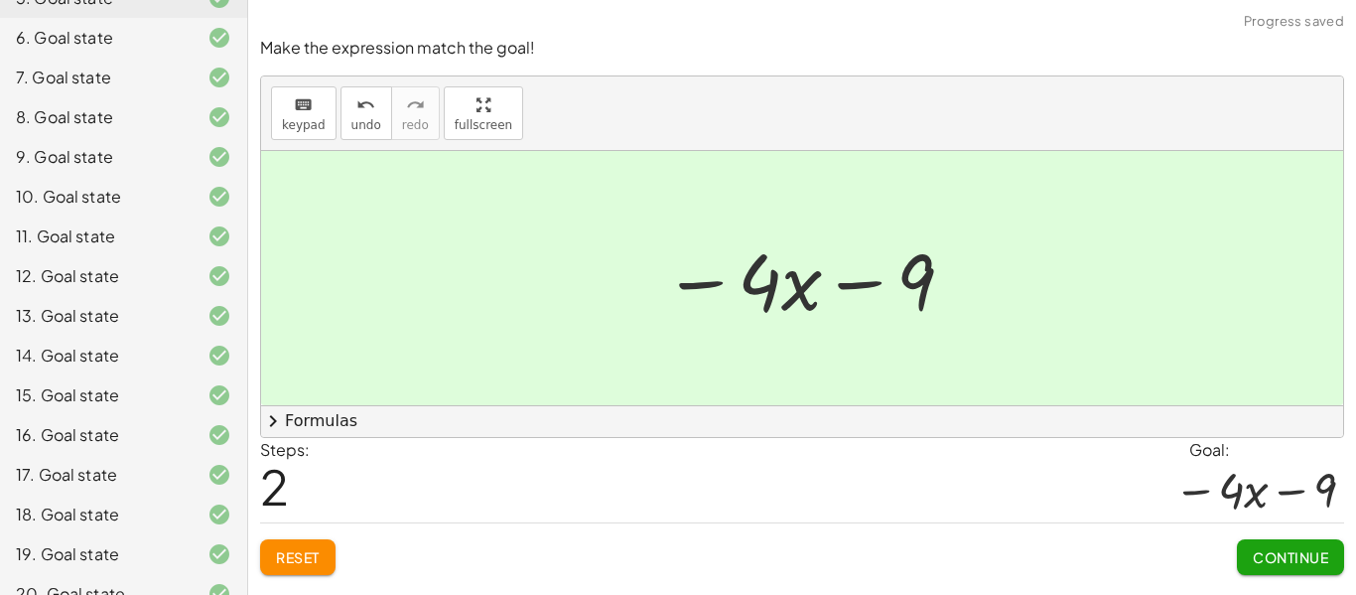
click at [1278, 567] on button "Continue" at bounding box center [1290, 557] width 107 height 36
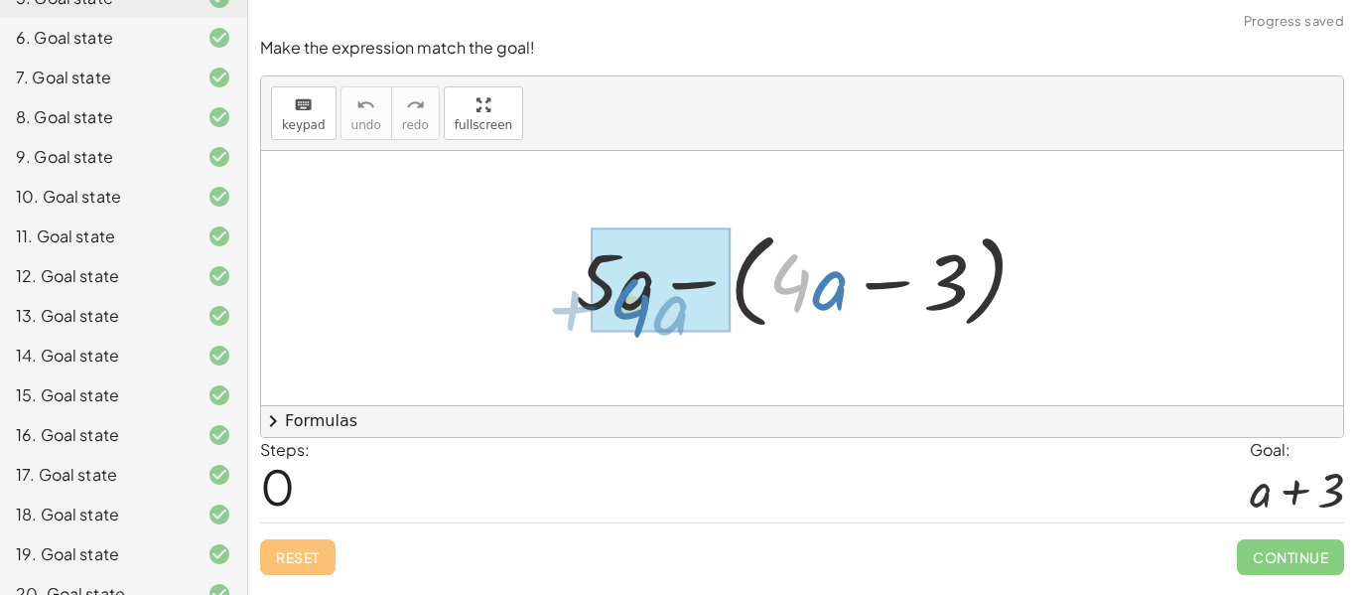
drag, startPoint x: 796, startPoint y: 290, endPoint x: 636, endPoint y: 315, distance: 162.8
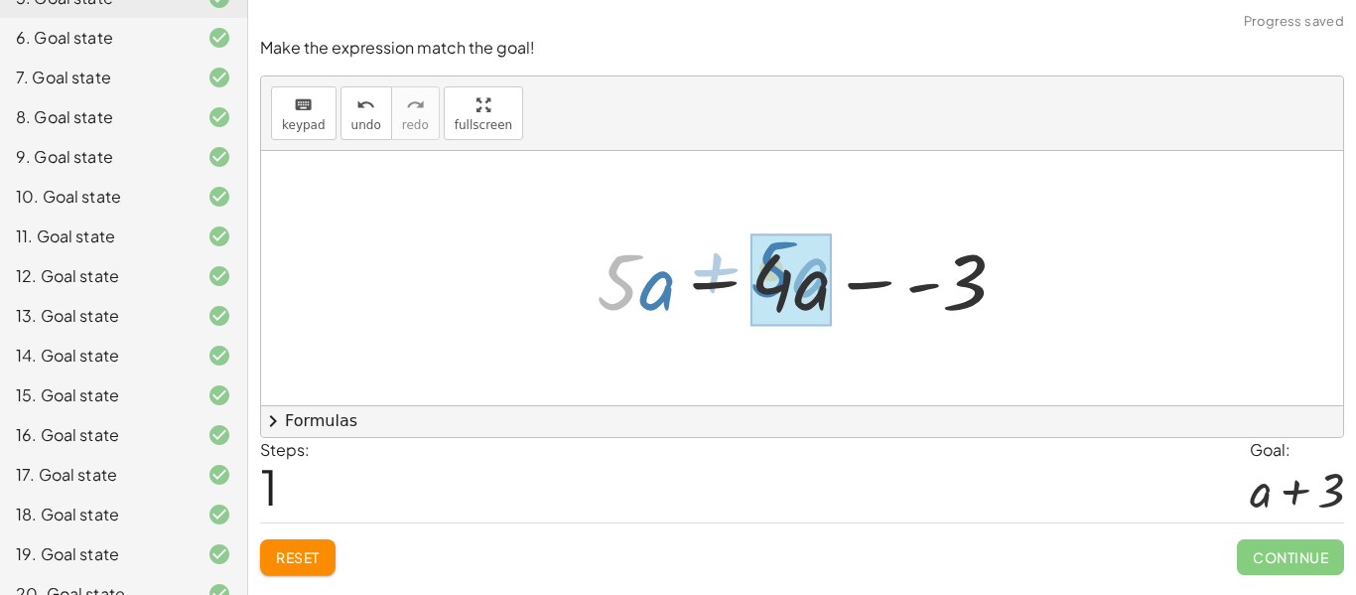
drag, startPoint x: 621, startPoint y: 294, endPoint x: 787, endPoint y: 280, distance: 167.4
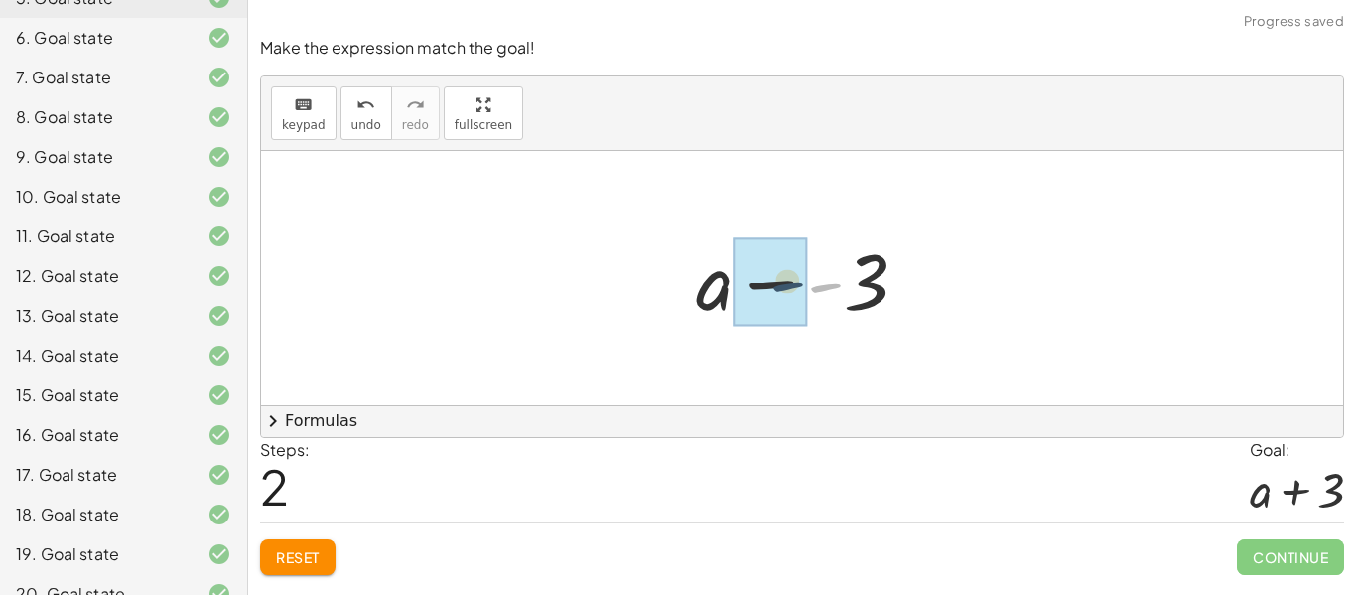
drag, startPoint x: 823, startPoint y: 287, endPoint x: 774, endPoint y: 286, distance: 49.7
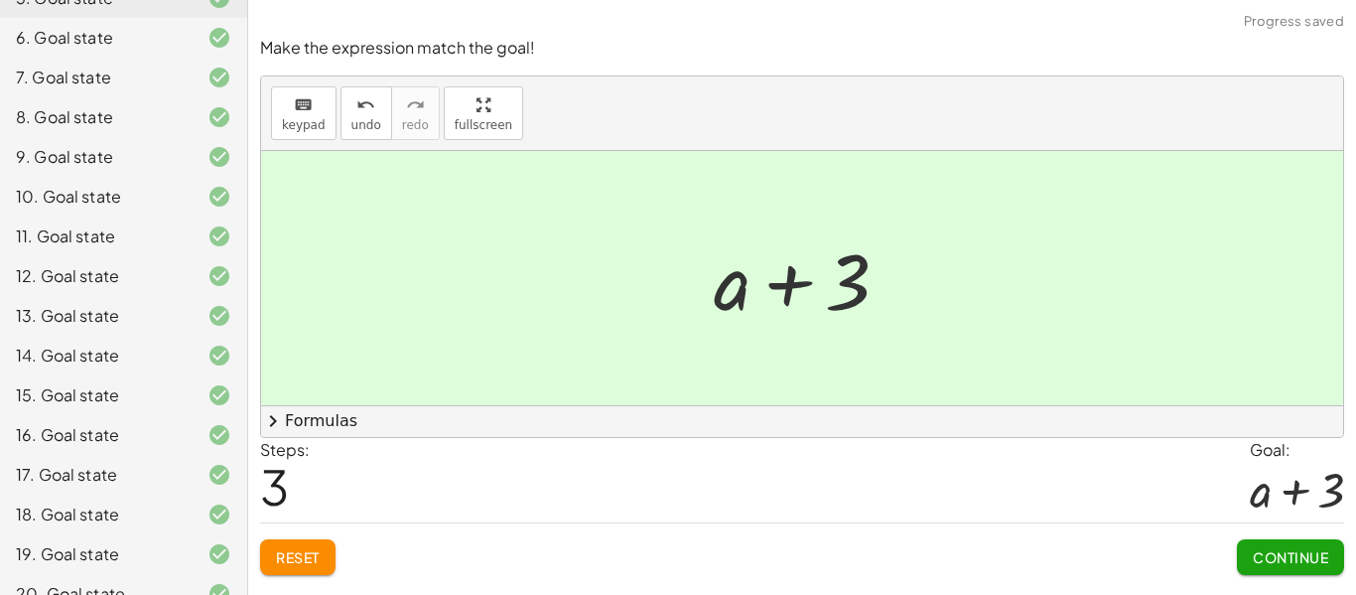
click at [1305, 557] on span "Continue" at bounding box center [1290, 557] width 75 height 18
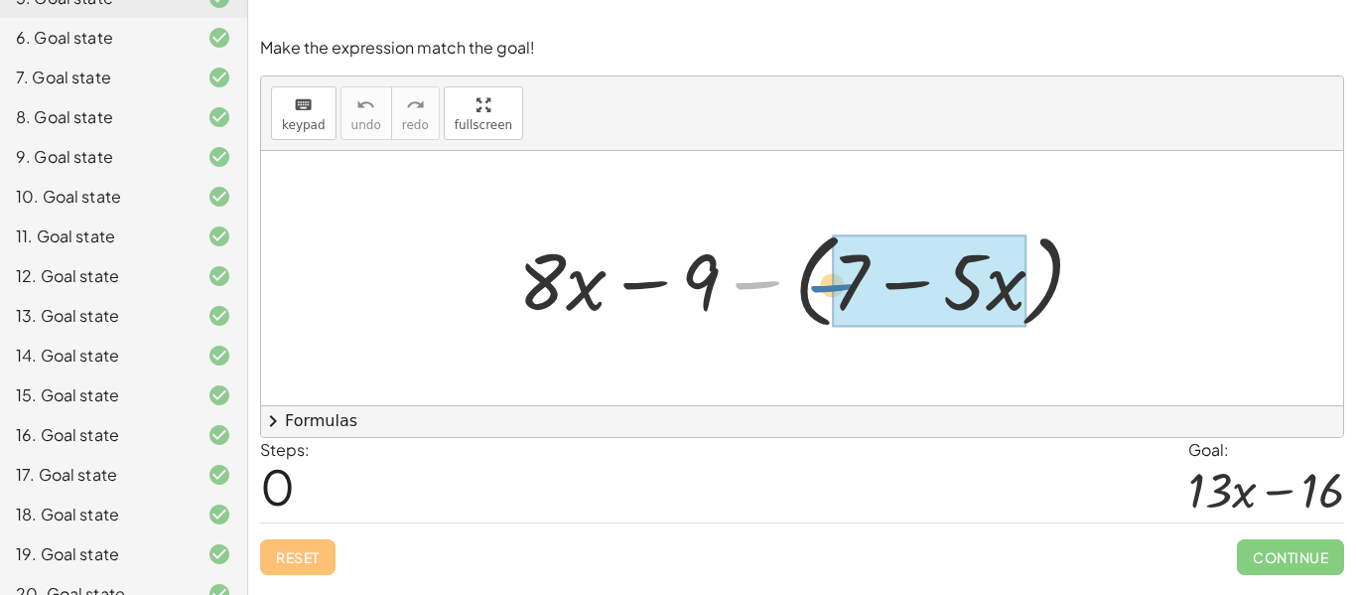
drag, startPoint x: 755, startPoint y: 283, endPoint x: 831, endPoint y: 286, distance: 76.5
click at [831, 286] on div at bounding box center [809, 278] width 603 height 114
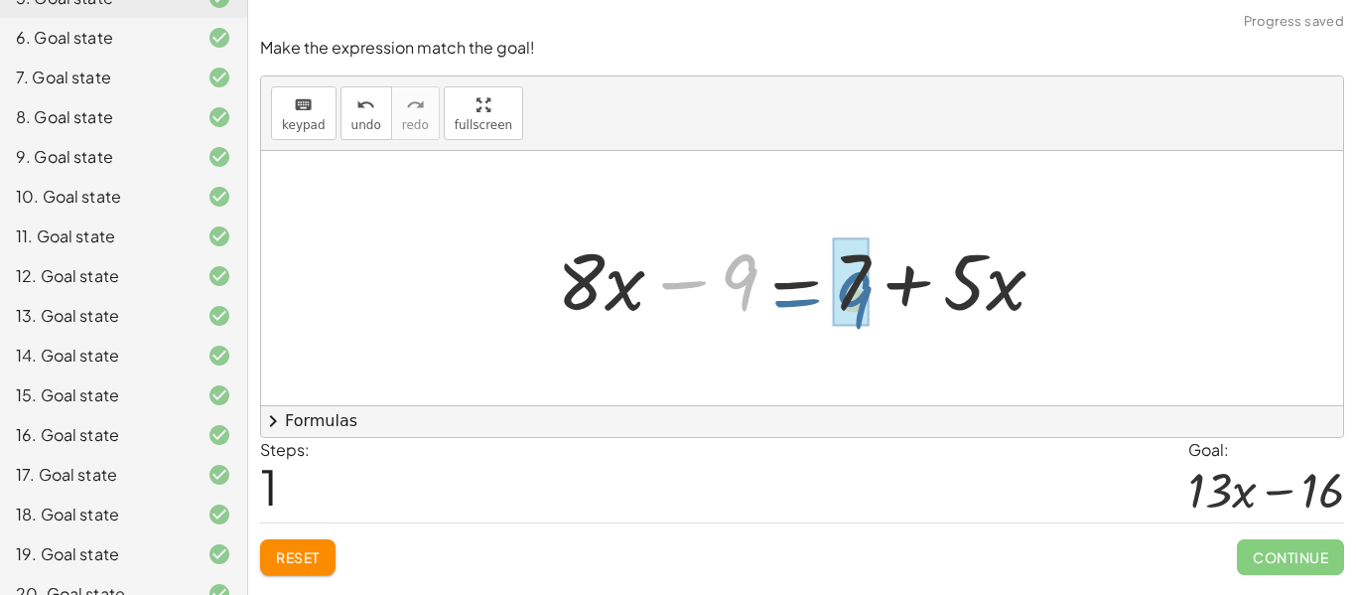
drag, startPoint x: 748, startPoint y: 276, endPoint x: 861, endPoint y: 292, distance: 114.3
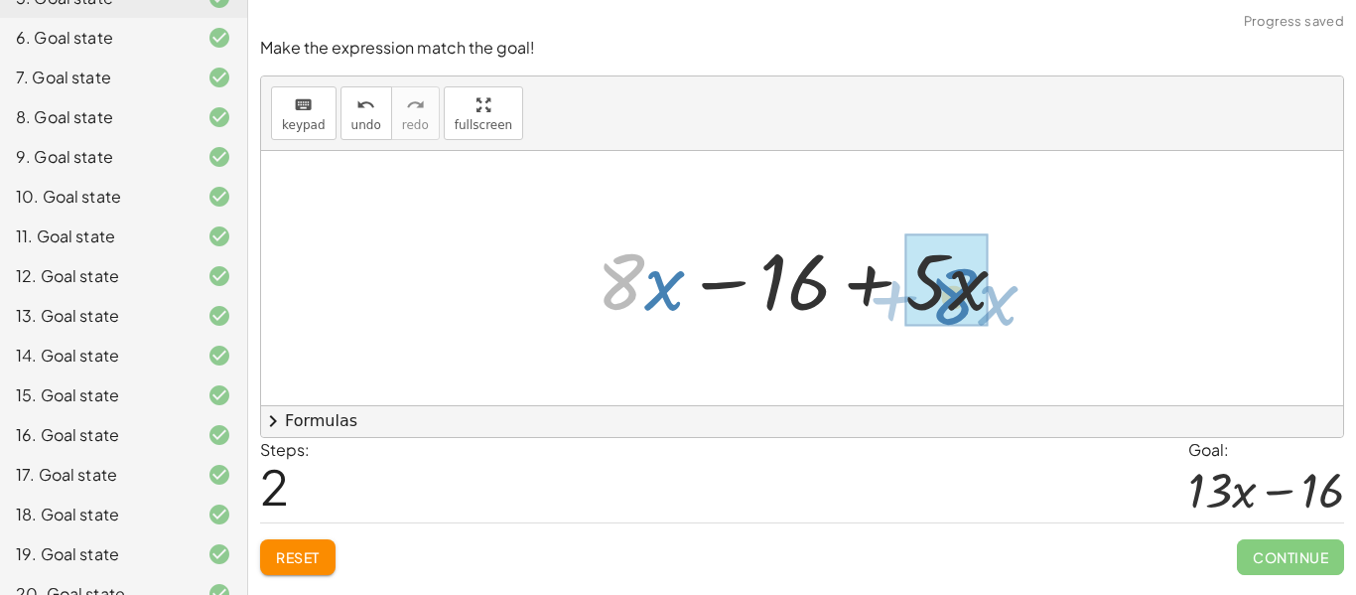
drag, startPoint x: 623, startPoint y: 293, endPoint x: 960, endPoint y: 306, distance: 337.9
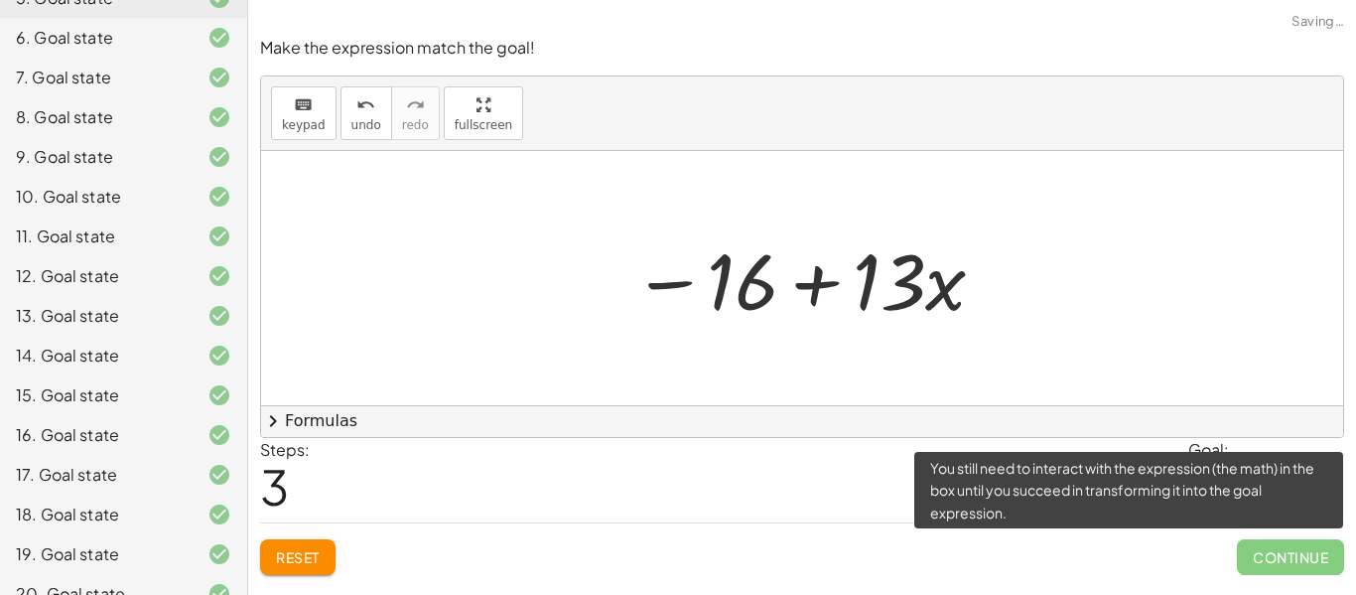
click at [1255, 564] on span "Continue" at bounding box center [1290, 557] width 107 height 36
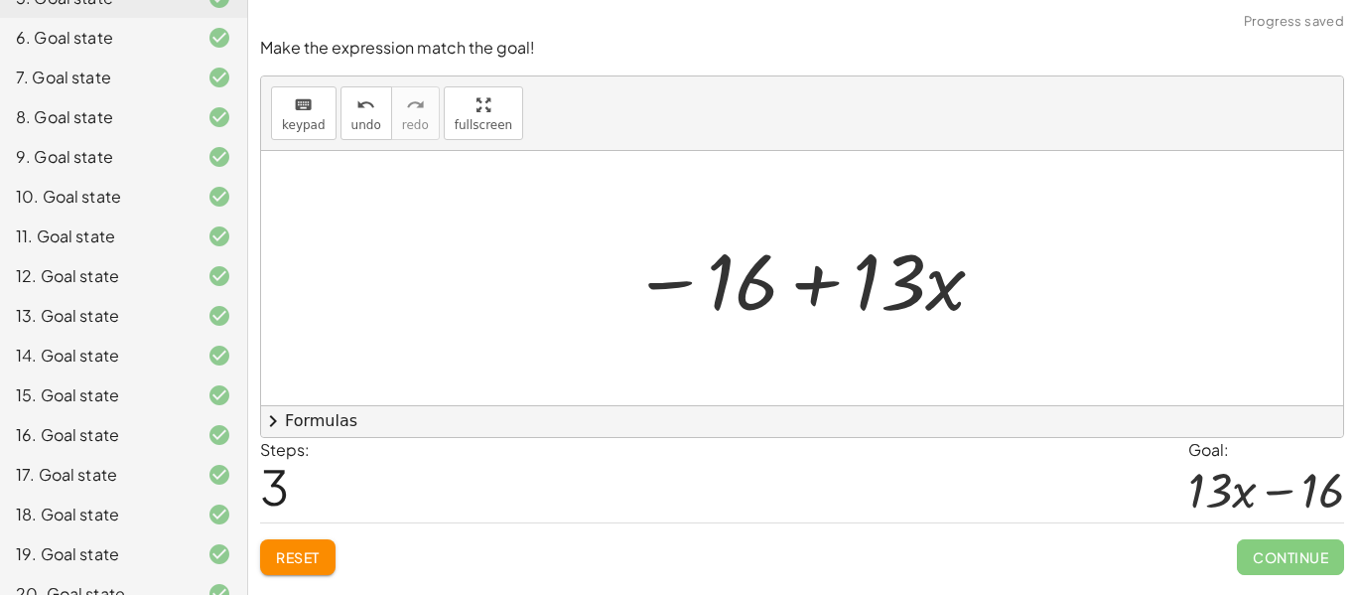
click at [1091, 246] on div at bounding box center [802, 278] width 1082 height 254
drag, startPoint x: 911, startPoint y: 290, endPoint x: 864, endPoint y: 308, distance: 50.0
click at [730, 286] on div at bounding box center [810, 278] width 375 height 102
click at [730, 361] on div "+ · 8 · x − 9 − ( + 7 − · 5 · x ) + · 8 · x − 9 − 7 + · 5 · x + · 8 · x − 16 + …" at bounding box center [802, 278] width 1082 height 254
click at [760, 293] on div at bounding box center [810, 278] width 375 height 102
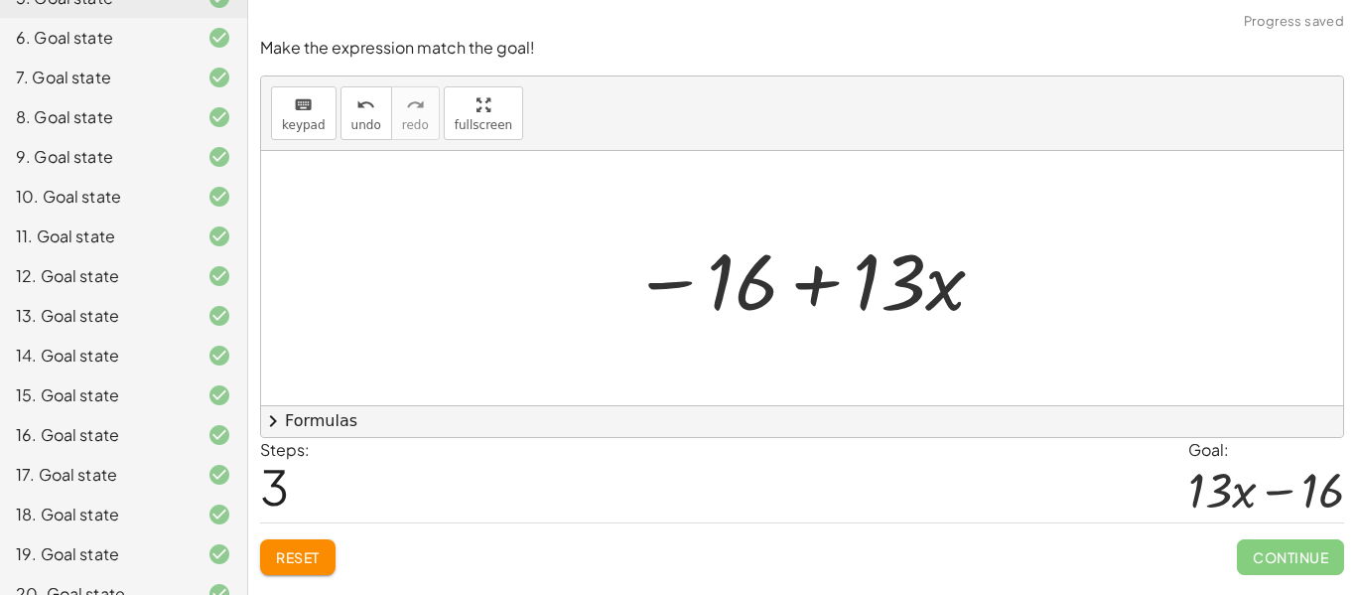
click at [828, 301] on div at bounding box center [810, 278] width 375 height 102
click at [809, 313] on div at bounding box center [810, 278] width 375 height 102
click at [864, 308] on div at bounding box center [810, 278] width 375 height 102
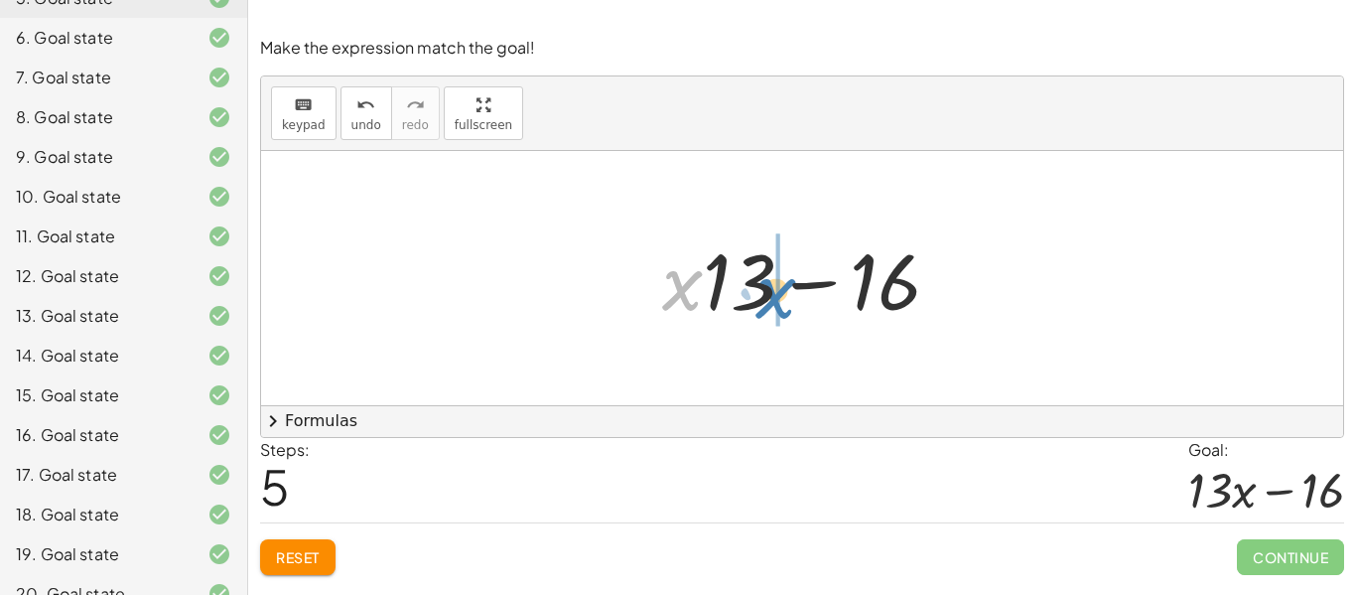
drag, startPoint x: 685, startPoint y: 298, endPoint x: 781, endPoint y: 306, distance: 95.7
click at [781, 306] on div at bounding box center [809, 278] width 314 height 102
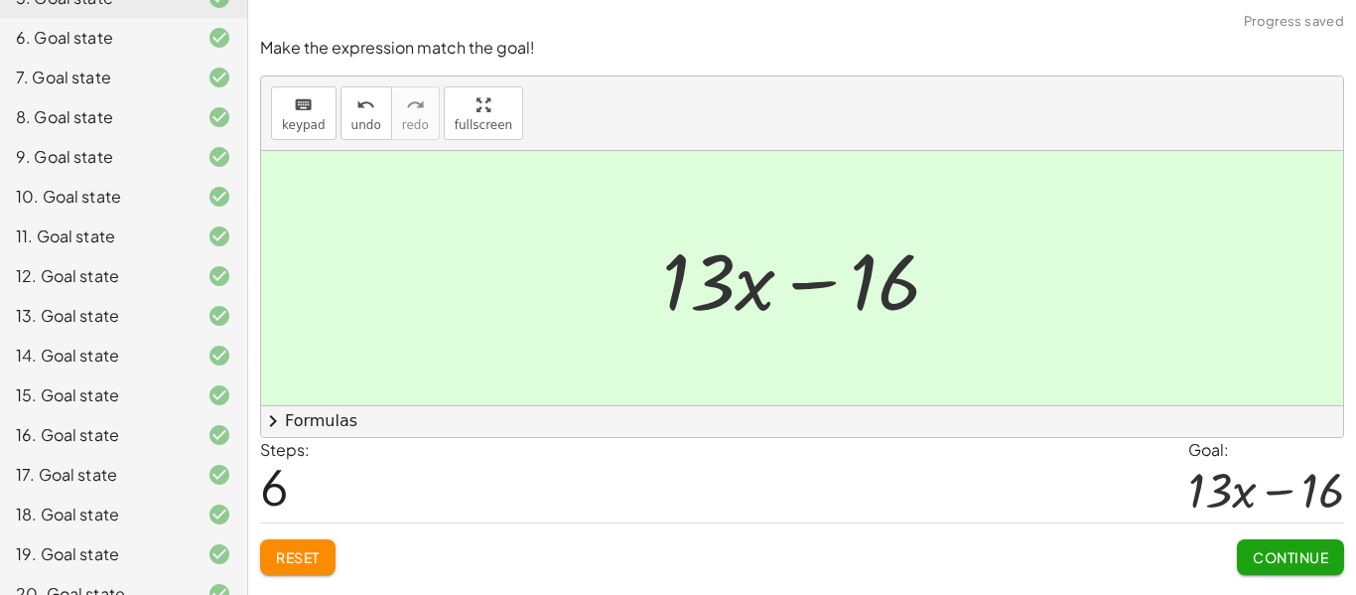
click at [1304, 551] on span "Continue" at bounding box center [1290, 557] width 75 height 18
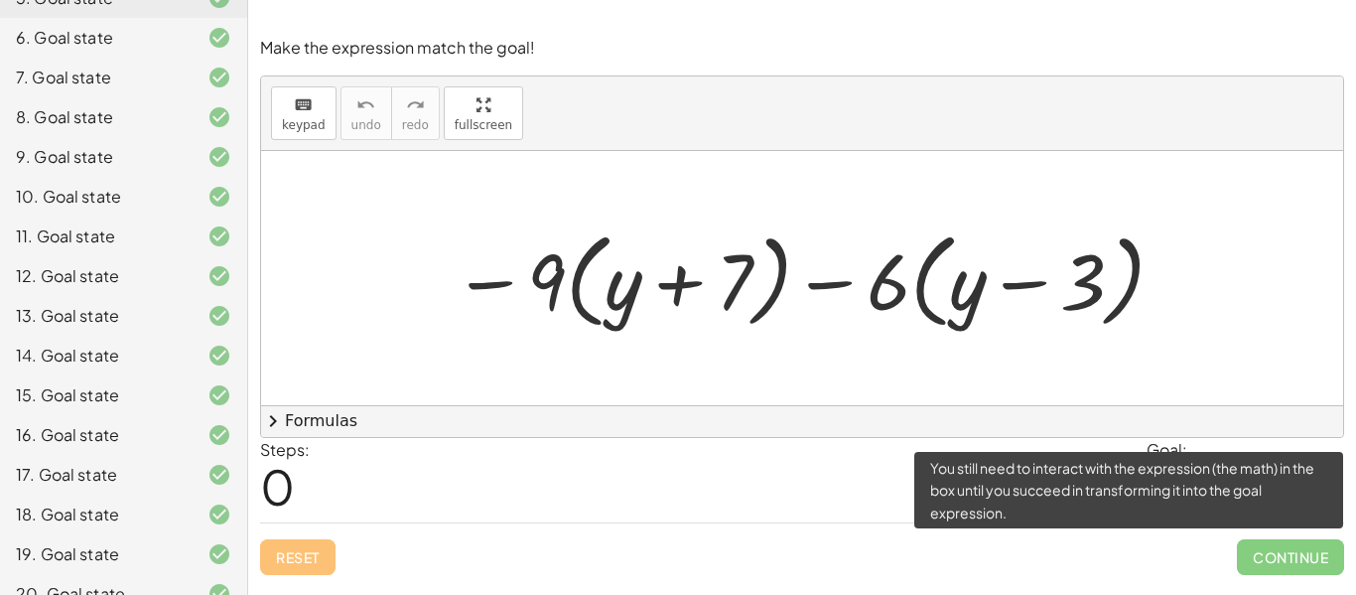
click at [1304, 551] on span "Continue" at bounding box center [1290, 557] width 107 height 36
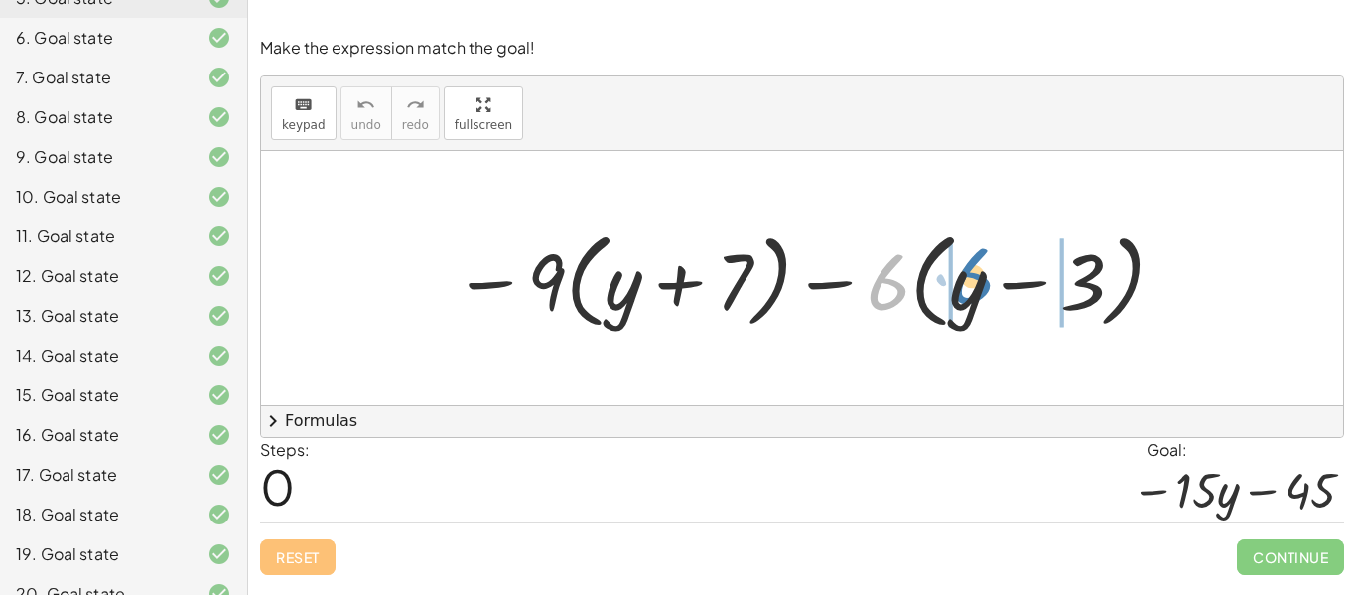
drag, startPoint x: 874, startPoint y: 300, endPoint x: 964, endPoint y: 297, distance: 90.4
click at [964, 297] on div at bounding box center [810, 278] width 735 height 114
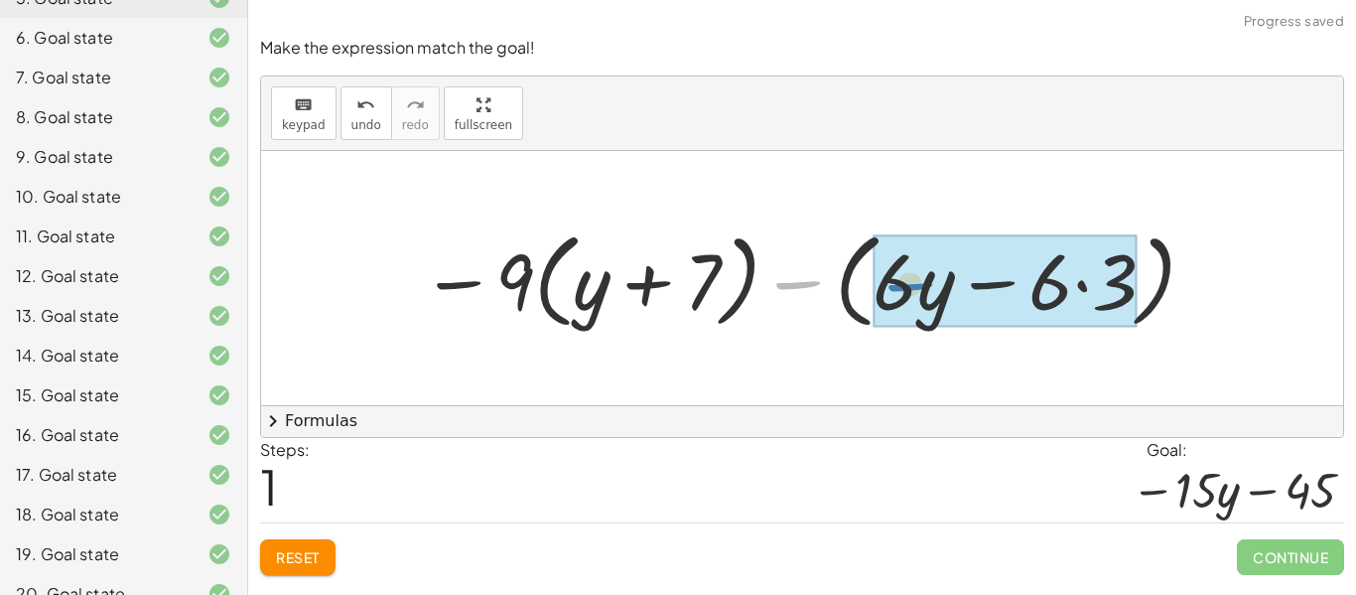
drag, startPoint x: 781, startPoint y: 283, endPoint x: 905, endPoint y: 288, distance: 124.2
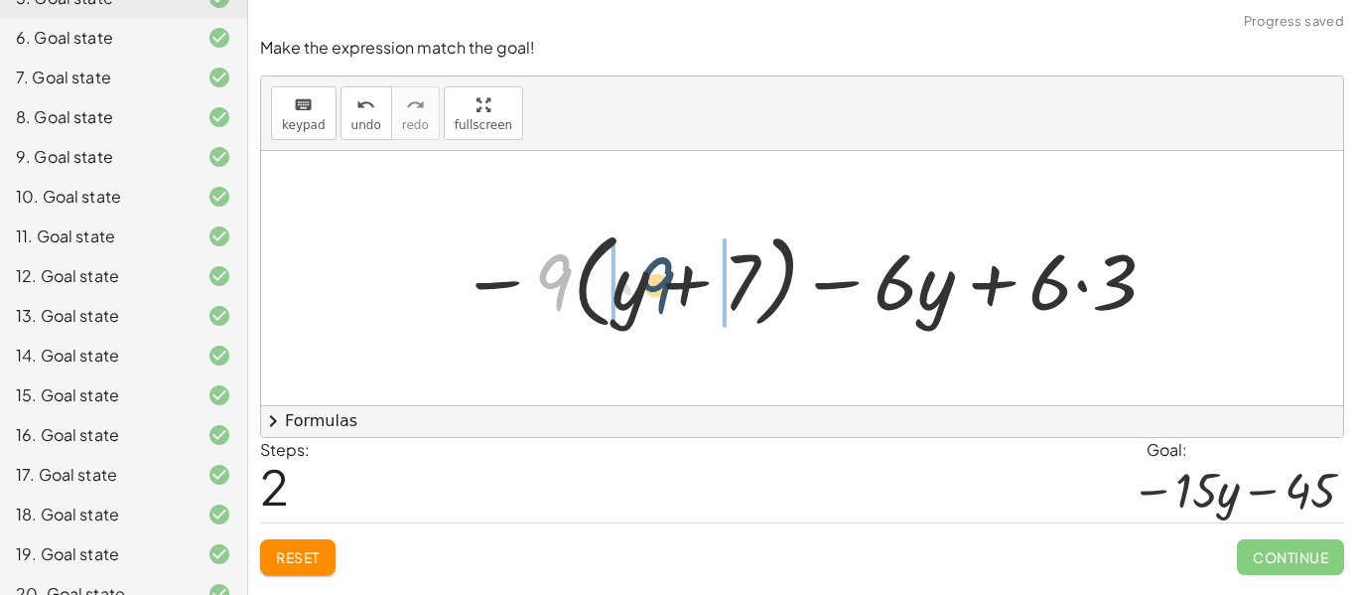
drag, startPoint x: 553, startPoint y: 275, endPoint x: 656, endPoint y: 278, distance: 103.3
click at [656, 278] on div at bounding box center [809, 278] width 719 height 114
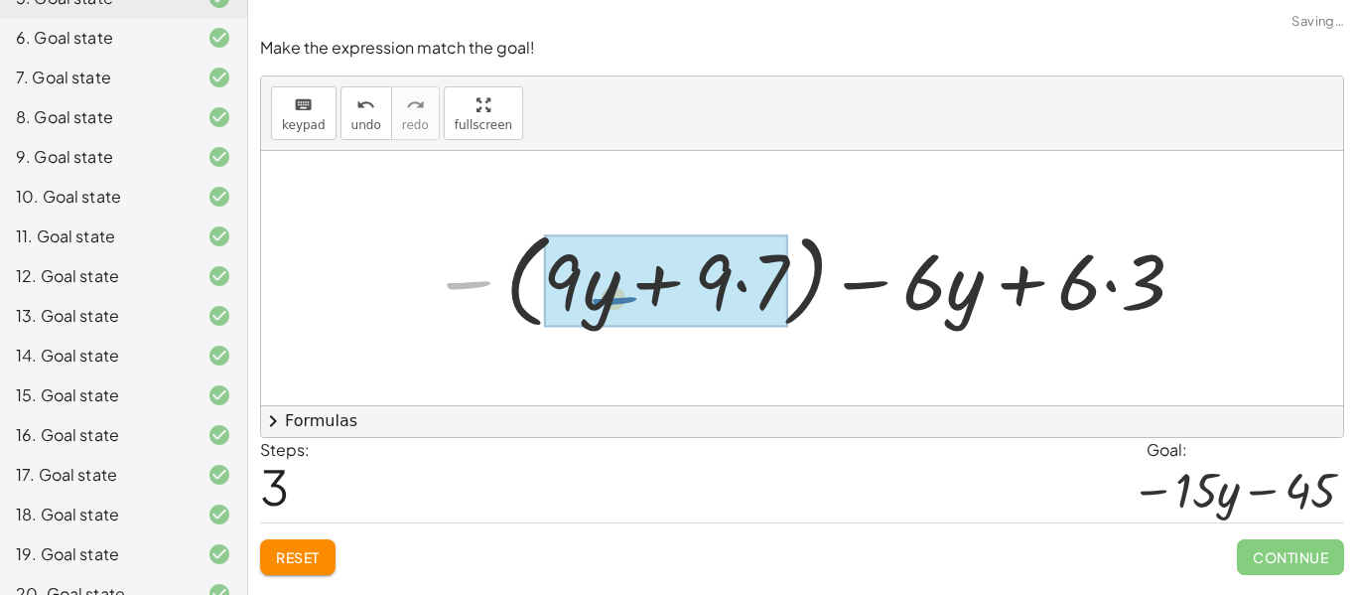
drag, startPoint x: 462, startPoint y: 282, endPoint x: 610, endPoint y: 298, distance: 148.8
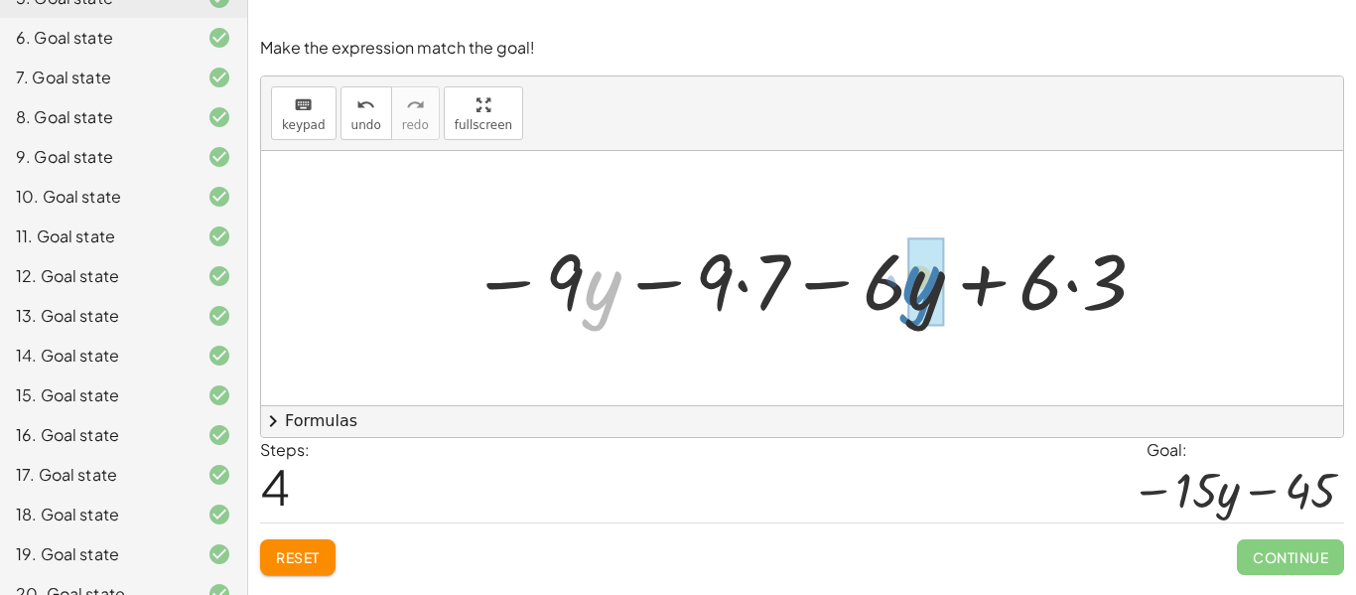
drag, startPoint x: 584, startPoint y: 301, endPoint x: 896, endPoint y: 296, distance: 311.9
click at [896, 296] on div at bounding box center [810, 278] width 698 height 102
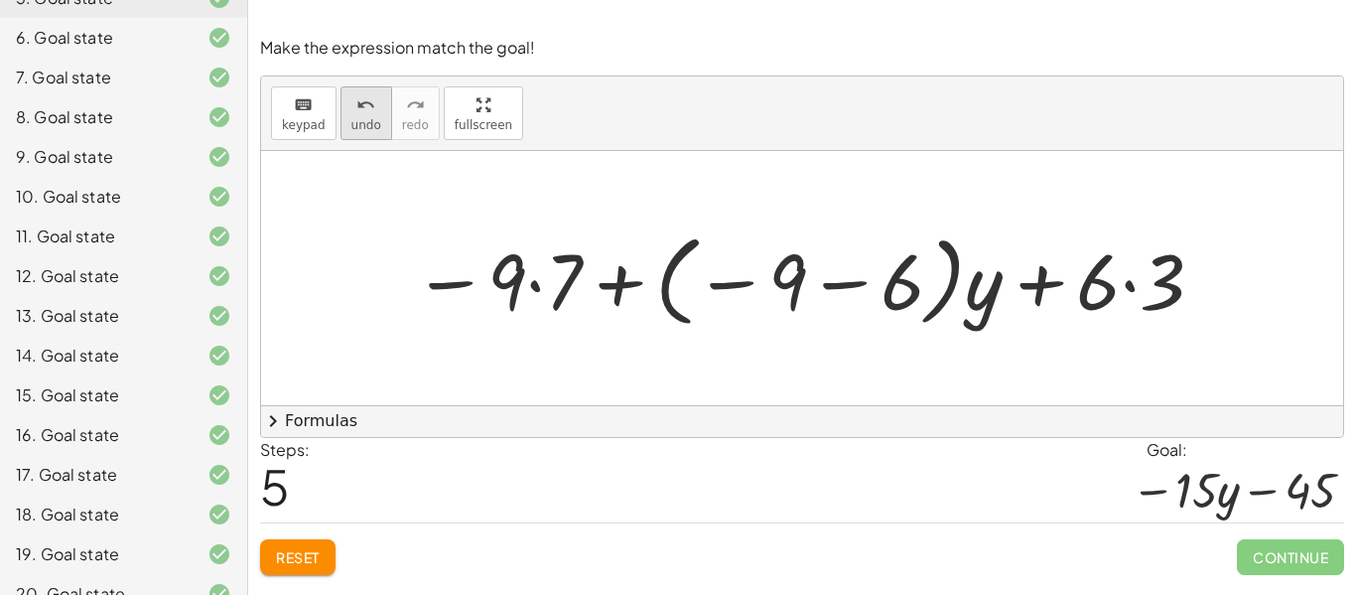
click at [353, 122] on span "undo" at bounding box center [367, 125] width 30 height 14
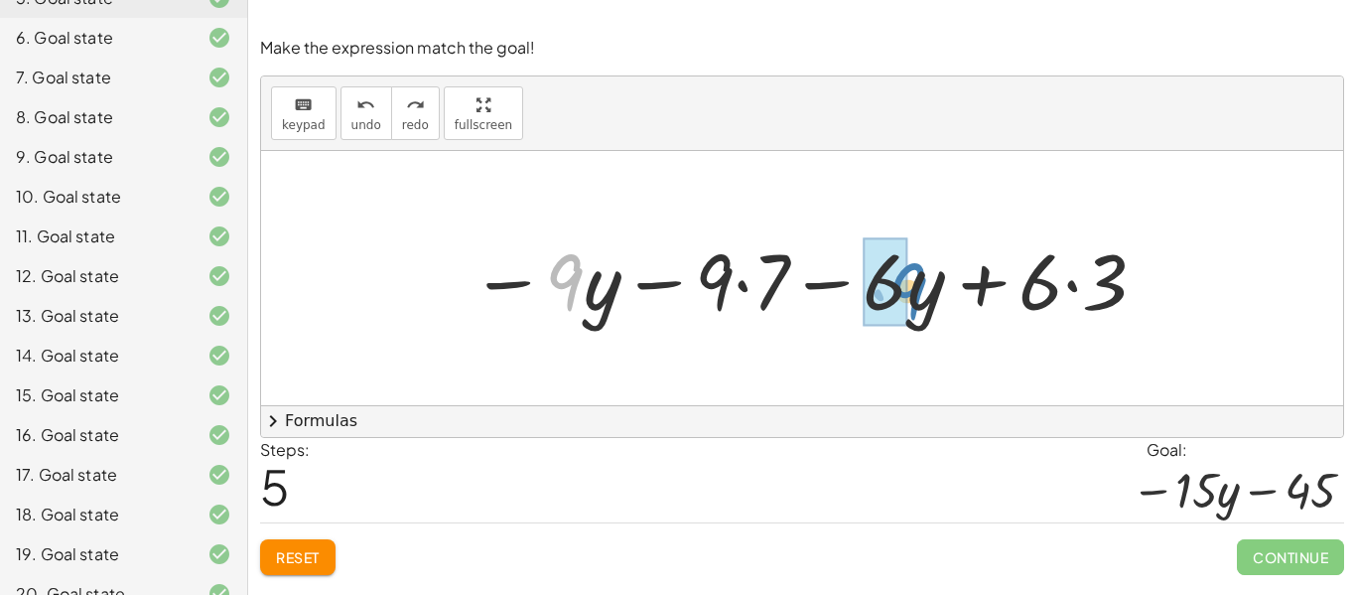
drag, startPoint x: 566, startPoint y: 288, endPoint x: 910, endPoint y: 297, distance: 343.7
click at [910, 297] on div at bounding box center [810, 278] width 698 height 102
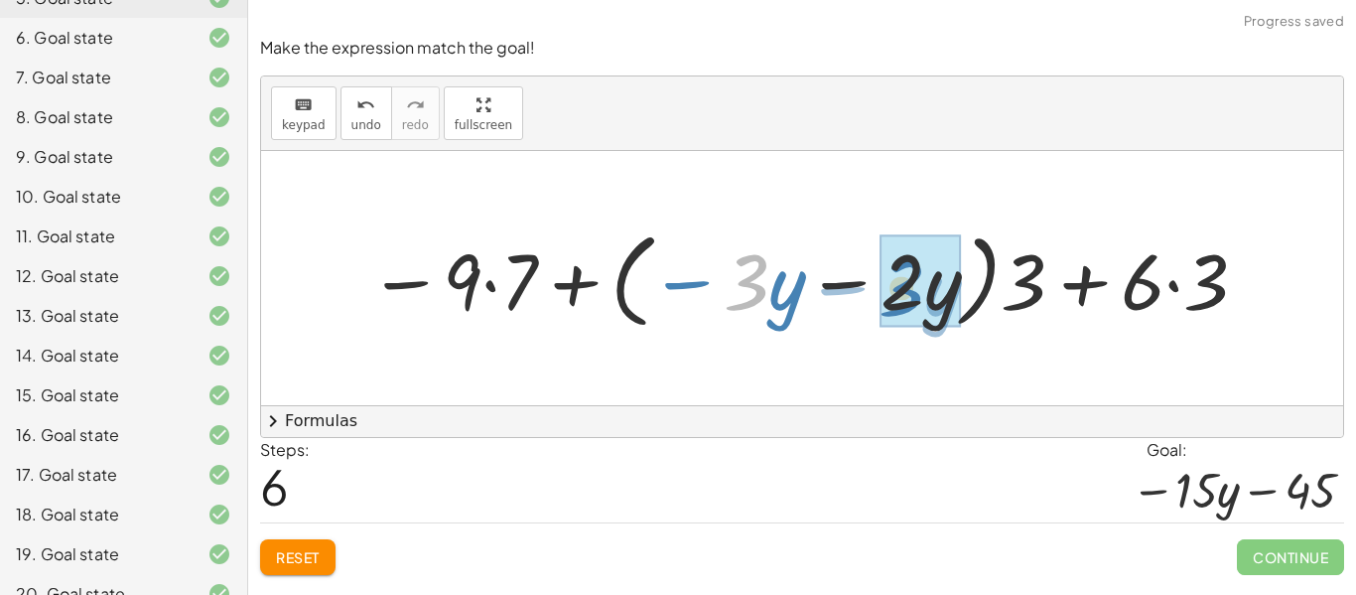
drag, startPoint x: 743, startPoint y: 297, endPoint x: 903, endPoint y: 303, distance: 160.0
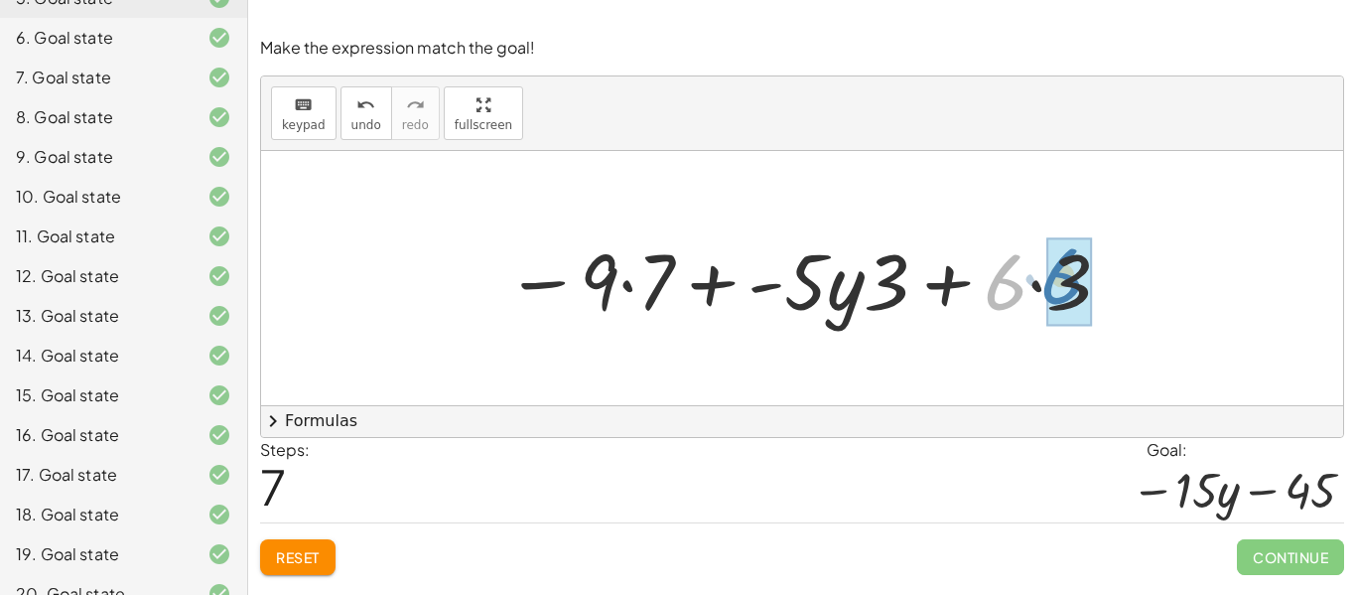
drag, startPoint x: 995, startPoint y: 300, endPoint x: 1053, endPoint y: 294, distance: 57.9
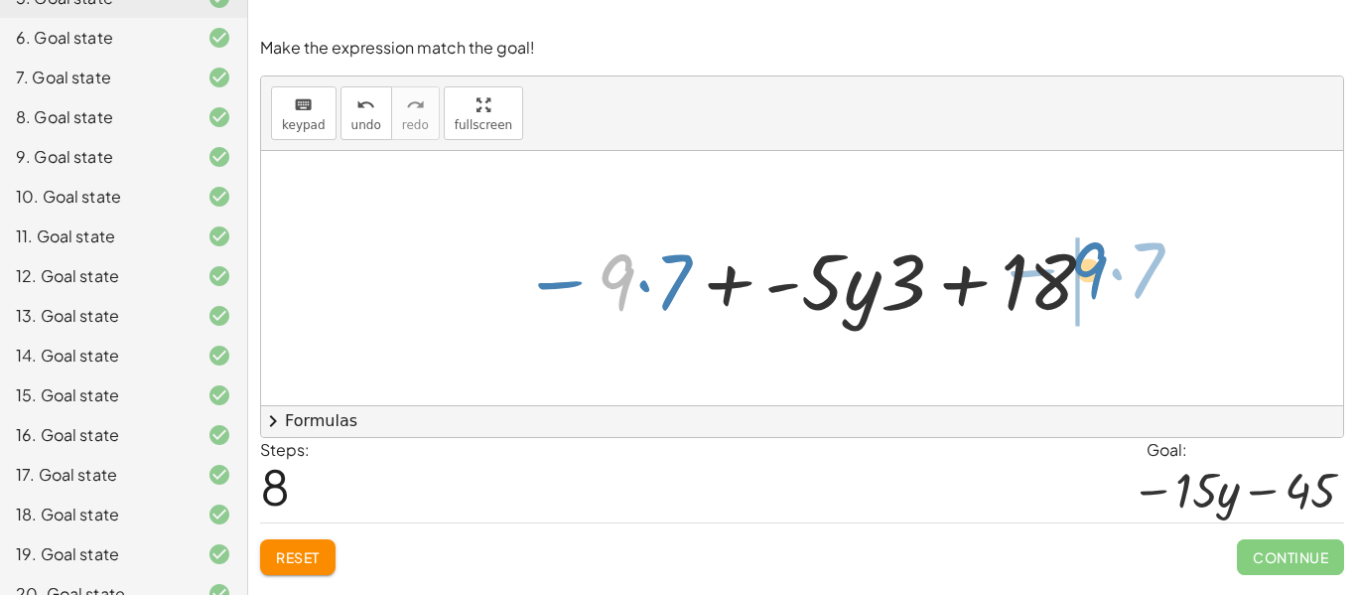
drag, startPoint x: 615, startPoint y: 278, endPoint x: 1084, endPoint y: 269, distance: 469.8
click at [1084, 269] on div at bounding box center [809, 278] width 595 height 102
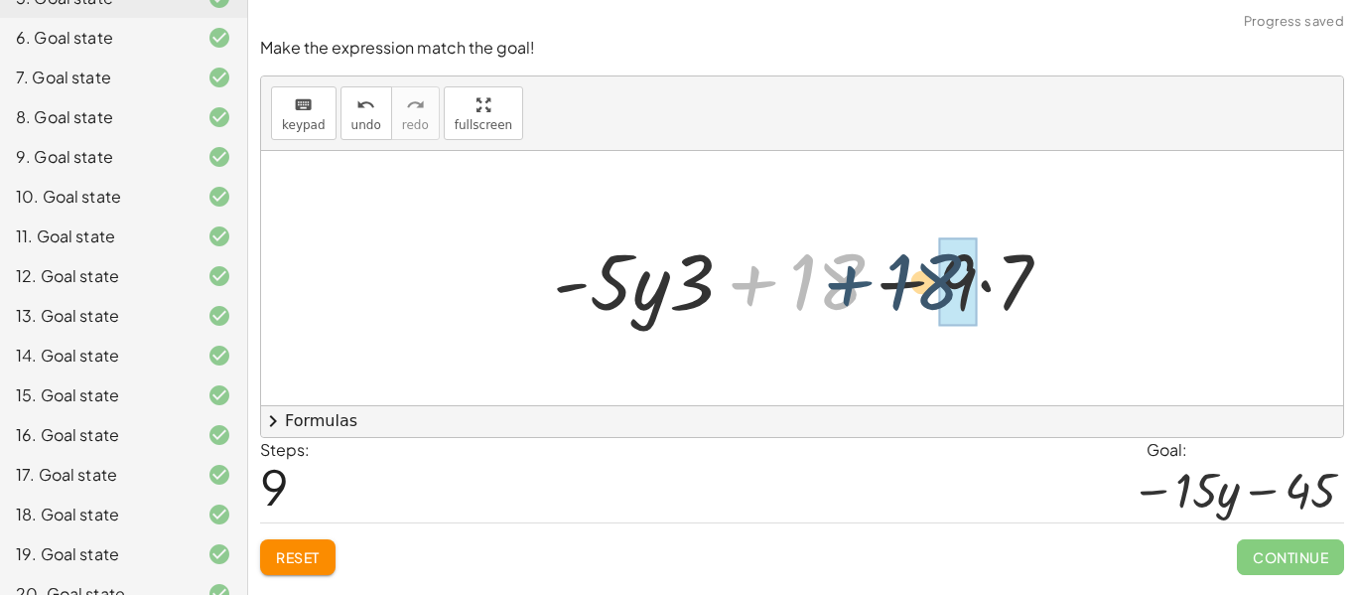
drag, startPoint x: 748, startPoint y: 280, endPoint x: 864, endPoint y: 279, distance: 116.2
click at [864, 279] on div at bounding box center [810, 278] width 534 height 102
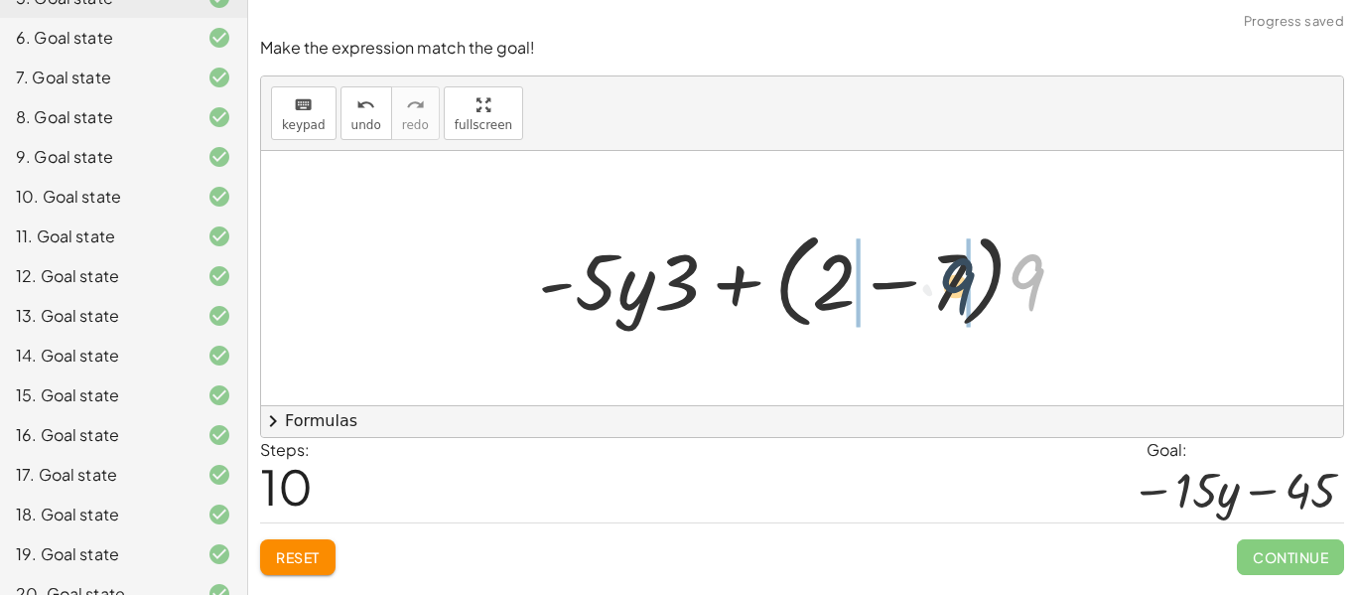
drag, startPoint x: 1047, startPoint y: 278, endPoint x: 967, endPoint y: 282, distance: 79.5
